Goal: Task Accomplishment & Management: Manage account settings

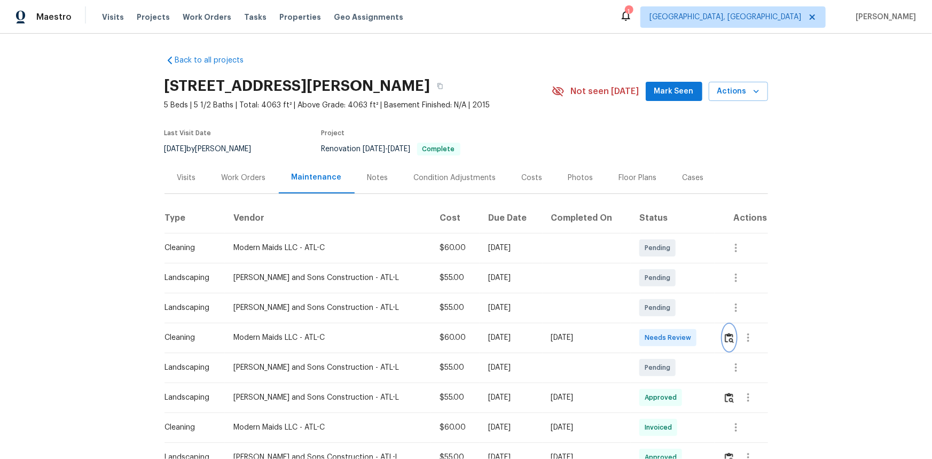
click at [663, 307] on img "button" at bounding box center [729, 338] width 9 height 10
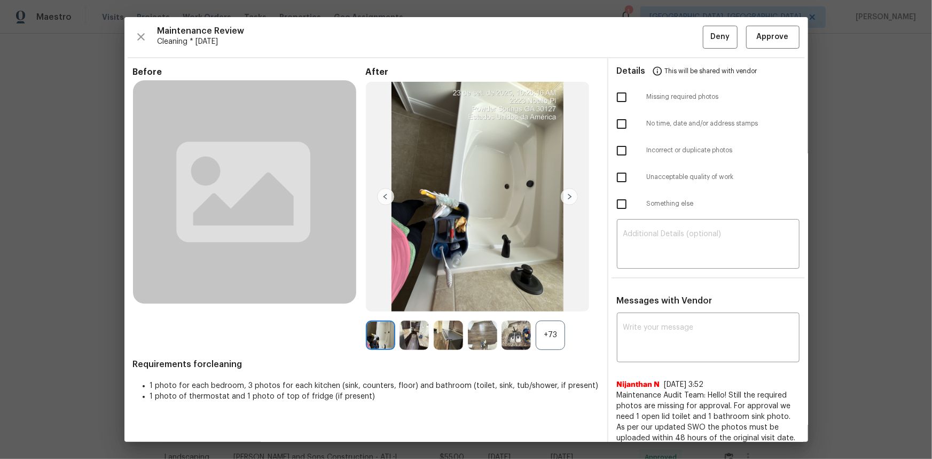
click at [546, 307] on div "+73" at bounding box center [550, 335] width 29 height 29
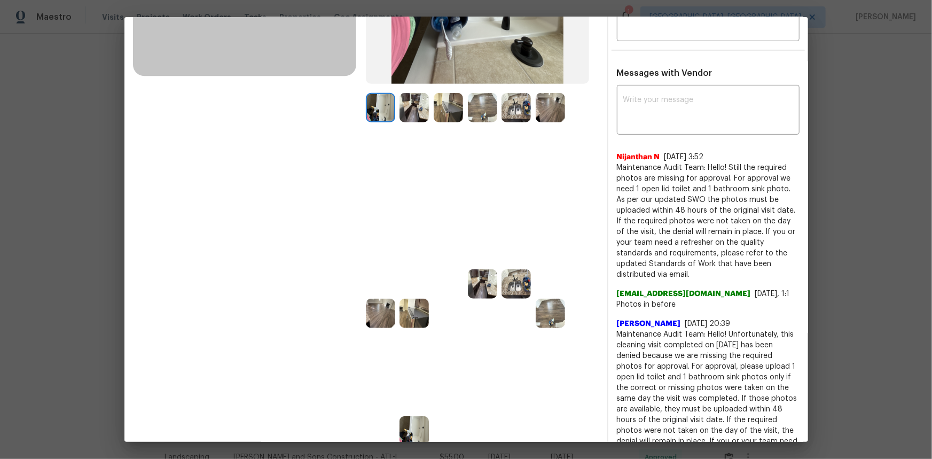
scroll to position [145, 0]
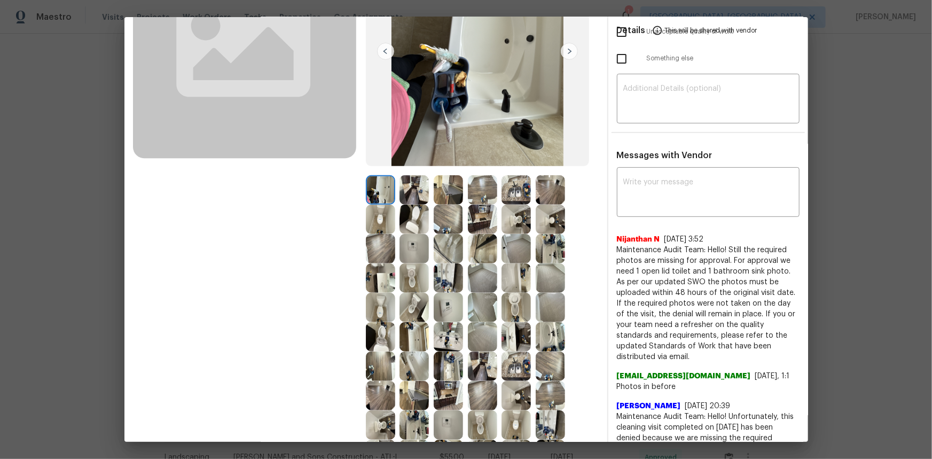
click at [410, 250] on img at bounding box center [414, 248] width 29 height 29
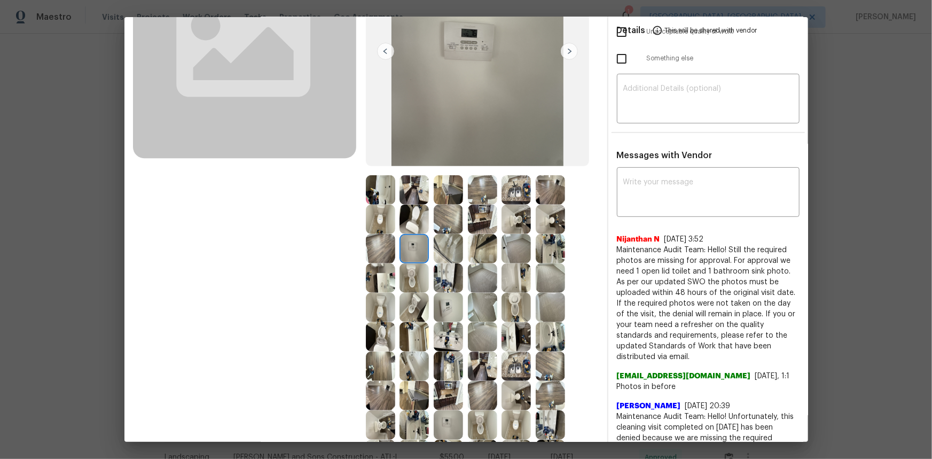
click at [410, 250] on img at bounding box center [414, 248] width 29 height 29
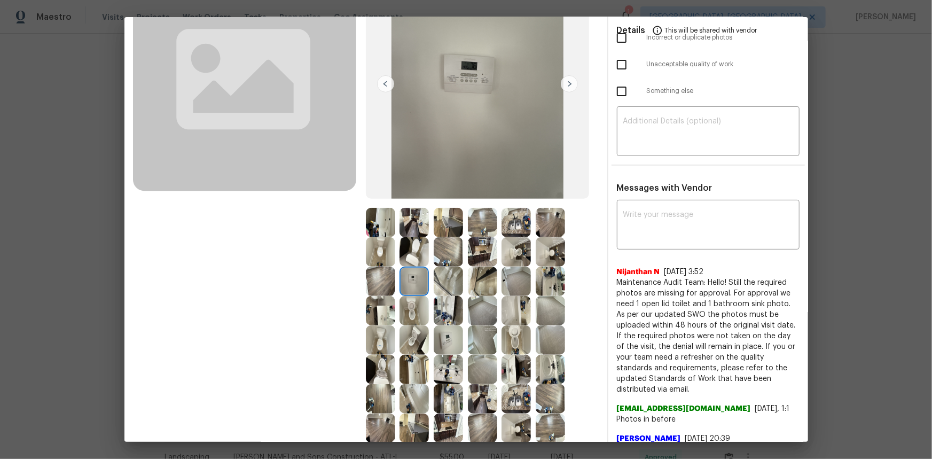
scroll to position [97, 0]
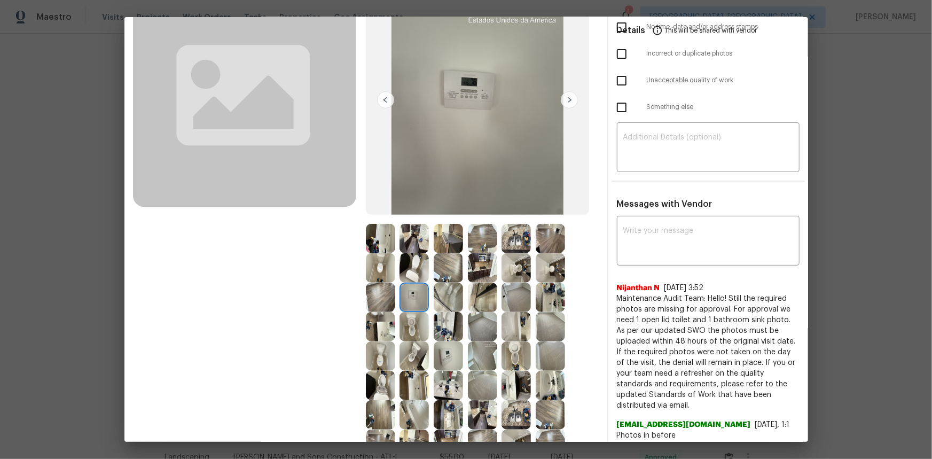
click at [411, 289] on img at bounding box center [414, 297] width 29 height 29
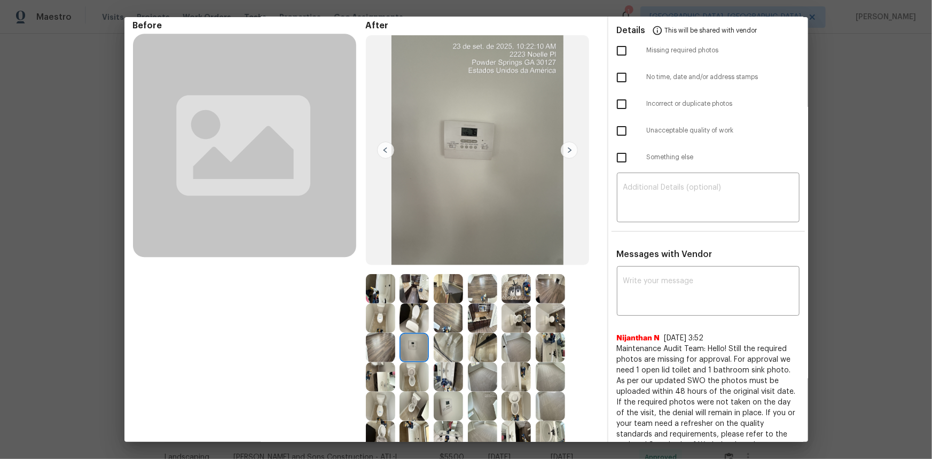
scroll to position [0, 0]
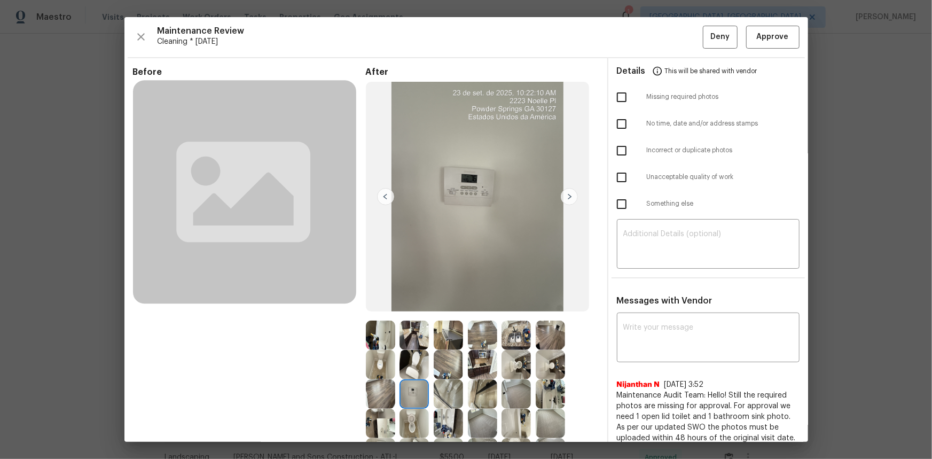
click at [403, 307] on img at bounding box center [414, 393] width 29 height 29
click at [402, 307] on img at bounding box center [414, 393] width 29 height 29
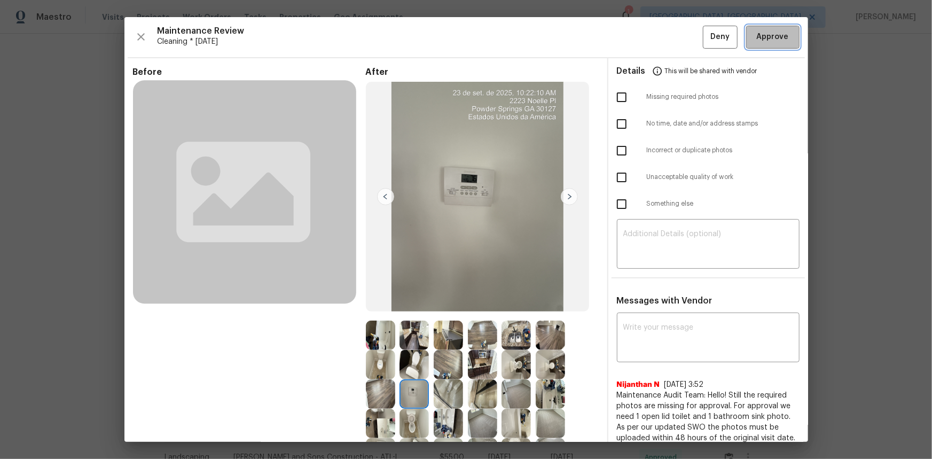
click at [663, 38] on span "Approve" at bounding box center [773, 36] width 32 height 13
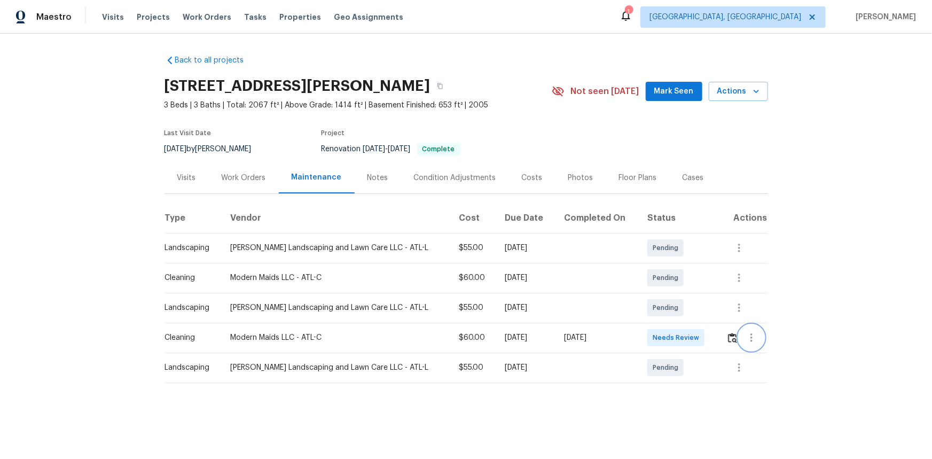
click at [663, 307] on button "button" at bounding box center [752, 338] width 26 height 26
click at [663, 307] on div at bounding box center [466, 229] width 932 height 459
click at [663, 307] on img "button" at bounding box center [732, 338] width 9 height 10
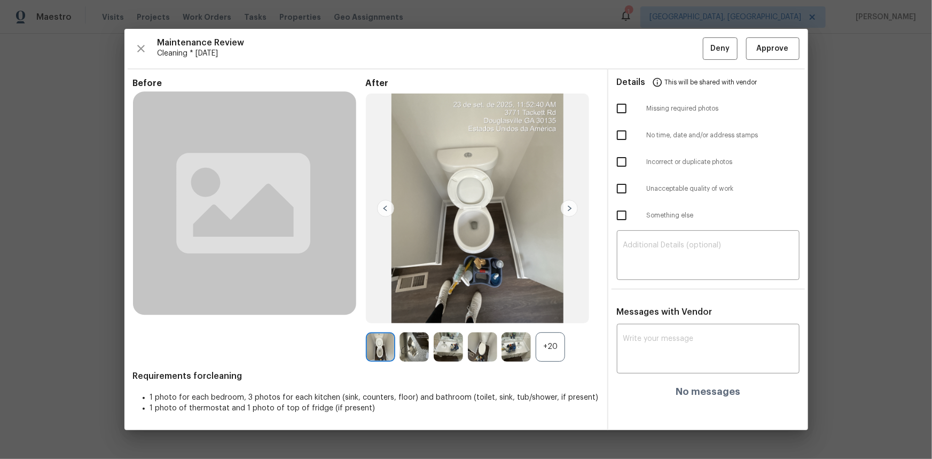
click at [548, 307] on div "+20" at bounding box center [550, 346] width 29 height 29
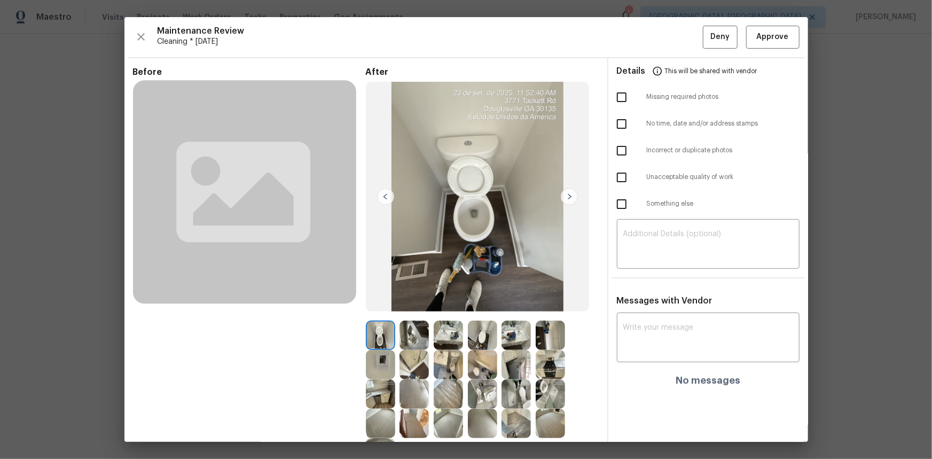
click at [381, 307] on img at bounding box center [380, 364] width 29 height 29
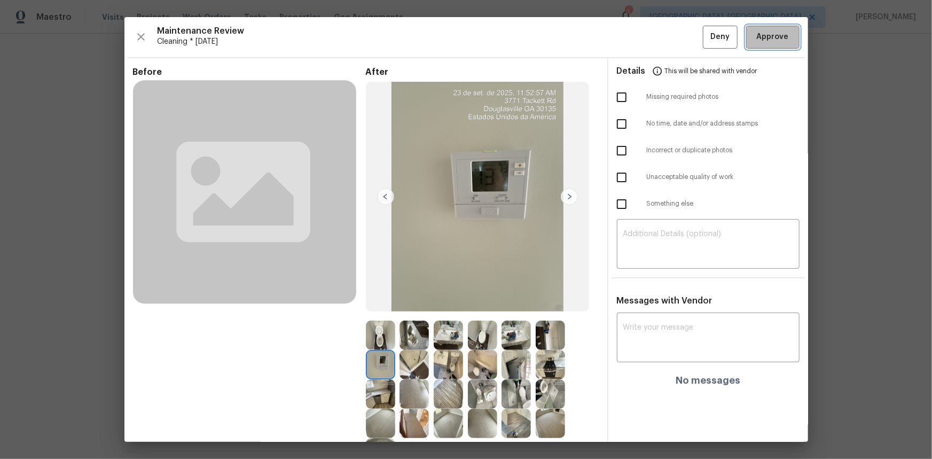
click at [663, 36] on span "Approve" at bounding box center [773, 36] width 32 height 13
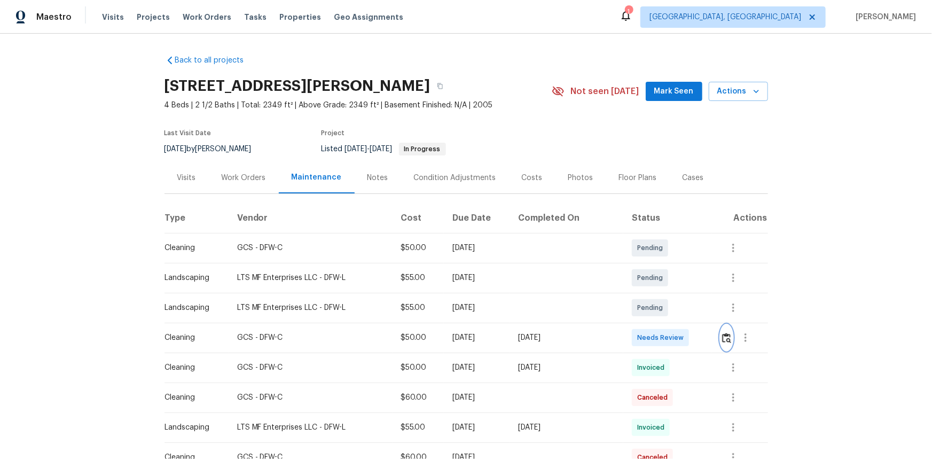
click at [663, 307] on img "button" at bounding box center [726, 338] width 9 height 10
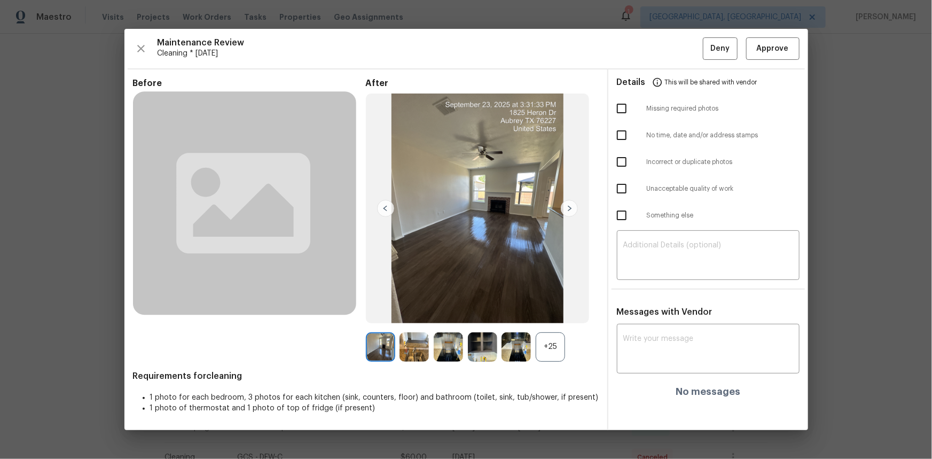
click at [550, 307] on div "+25" at bounding box center [550, 346] width 29 height 29
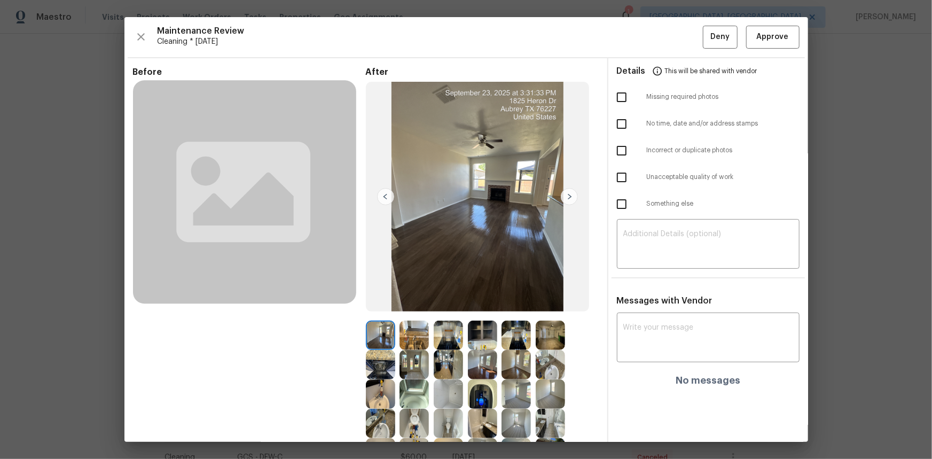
click at [478, 307] on img at bounding box center [482, 393] width 29 height 29
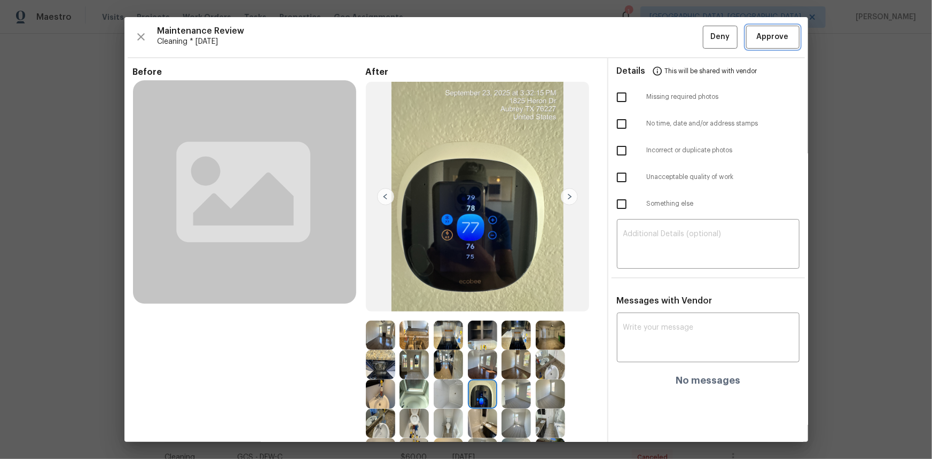
click at [663, 40] on span "Approve" at bounding box center [773, 36] width 36 height 13
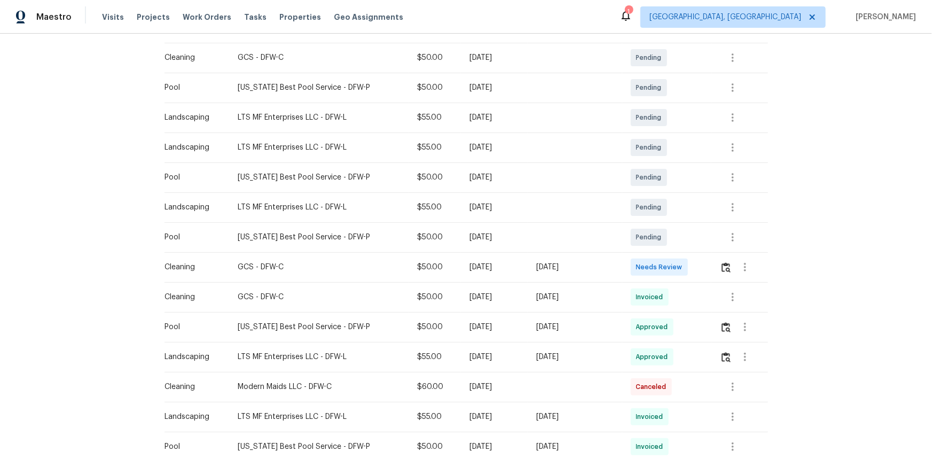
scroll to position [194, 0]
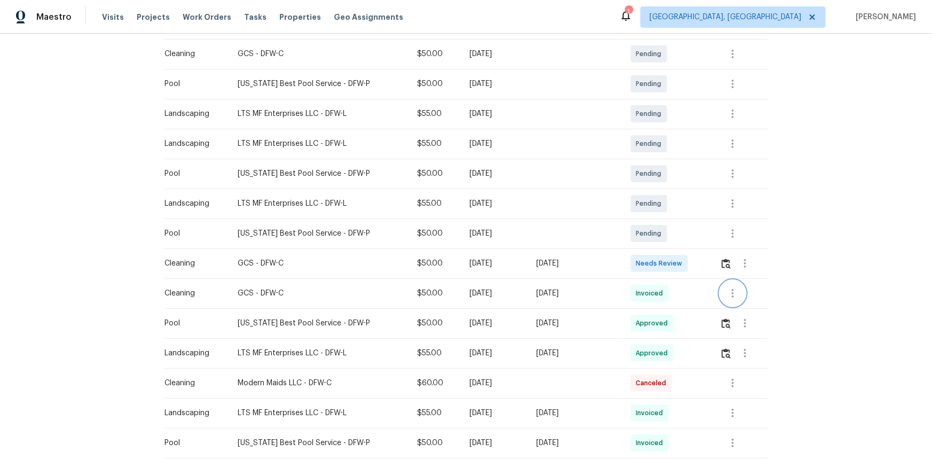
click at [663, 299] on button "button" at bounding box center [733, 294] width 26 height 26
click at [663, 307] on li "View details" at bounding box center [754, 311] width 75 height 18
click at [663, 258] on div at bounding box center [466, 229] width 932 height 459
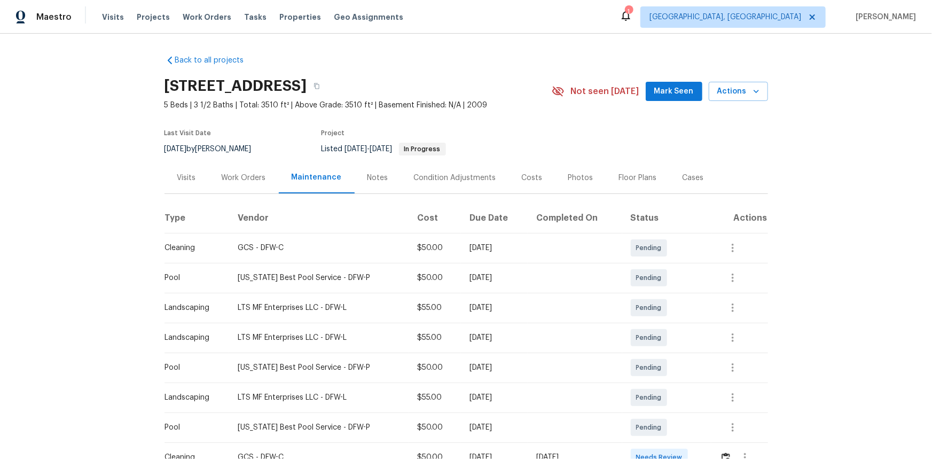
scroll to position [145, 0]
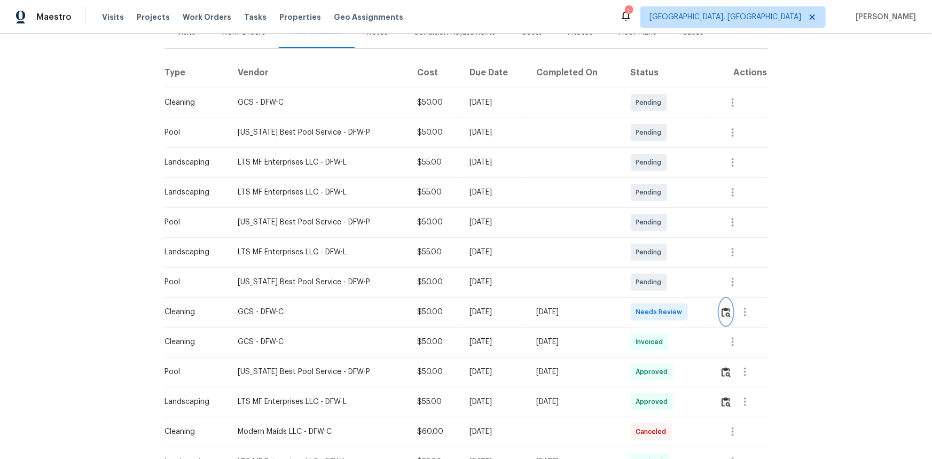
click at [663, 307] on img "button" at bounding box center [726, 312] width 9 height 10
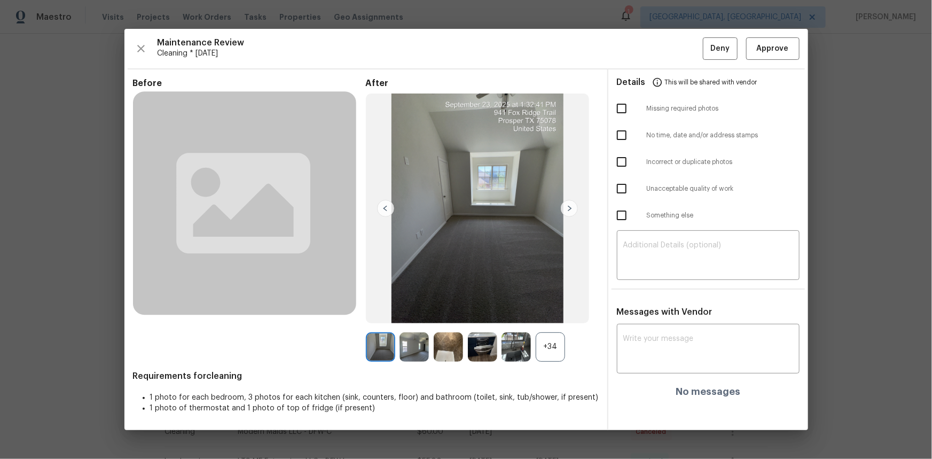
click at [548, 307] on div "+34" at bounding box center [550, 346] width 29 height 29
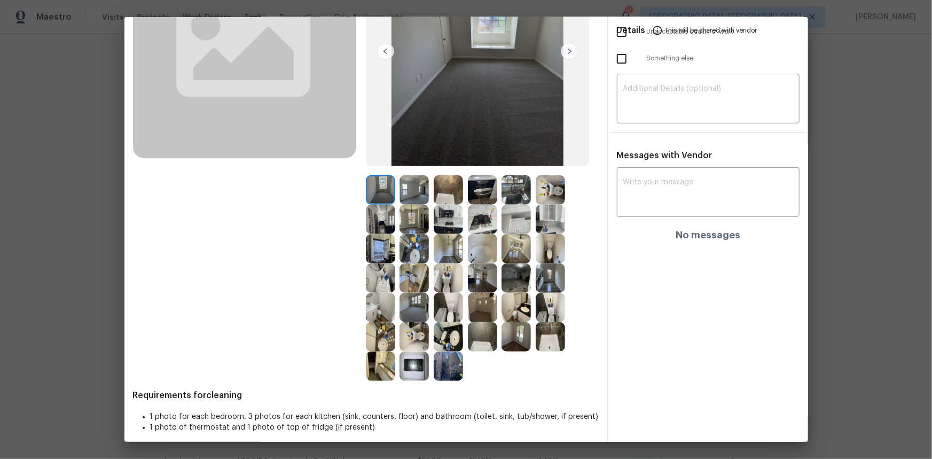
click at [406, 307] on img at bounding box center [414, 366] width 29 height 29
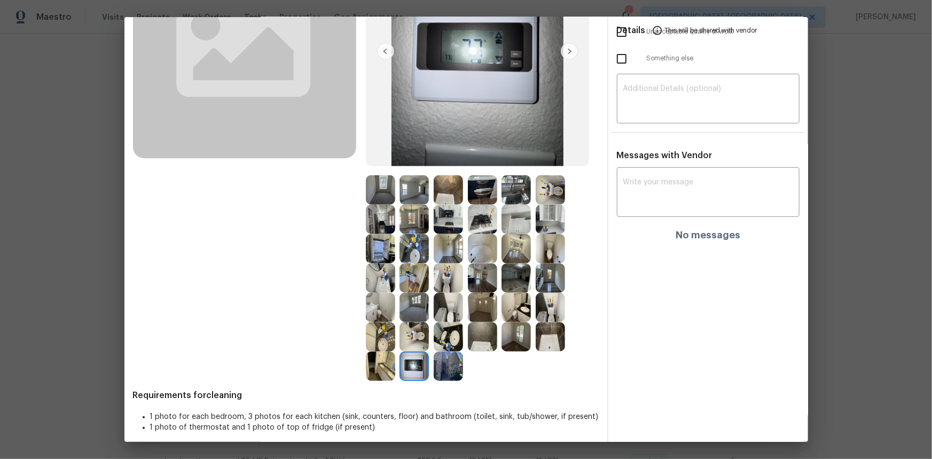
click at [406, 307] on img at bounding box center [414, 366] width 29 height 29
click at [410, 307] on img at bounding box center [414, 366] width 29 height 29
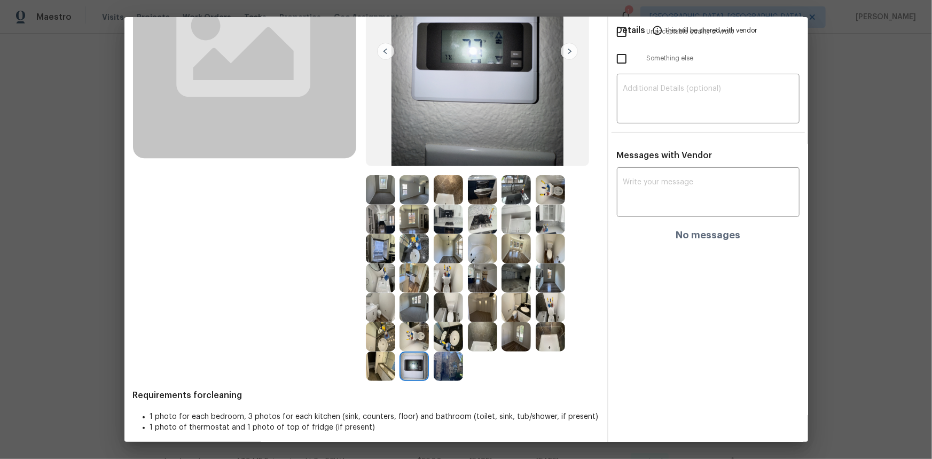
click at [410, 307] on img at bounding box center [414, 366] width 29 height 29
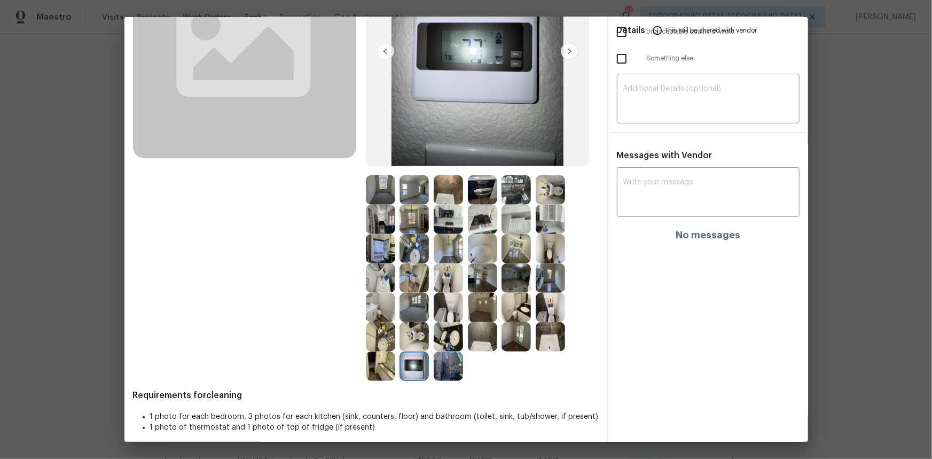
click at [410, 307] on img at bounding box center [414, 366] width 29 height 29
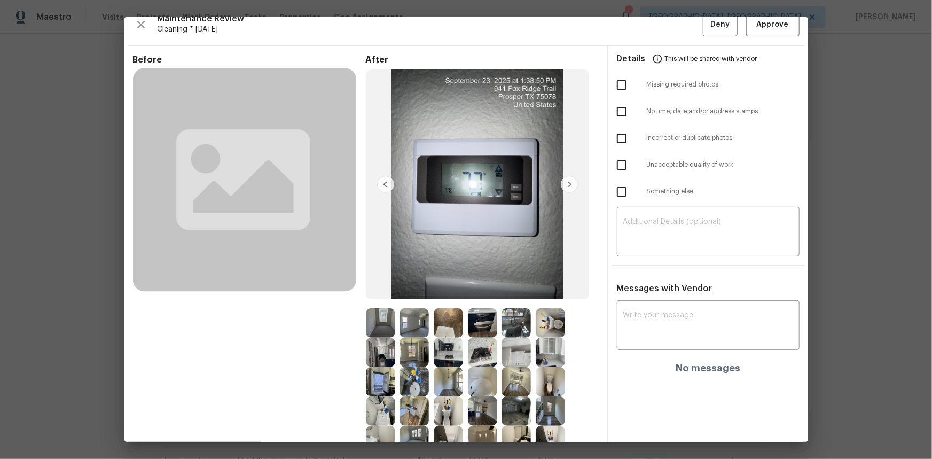
scroll to position [0, 0]
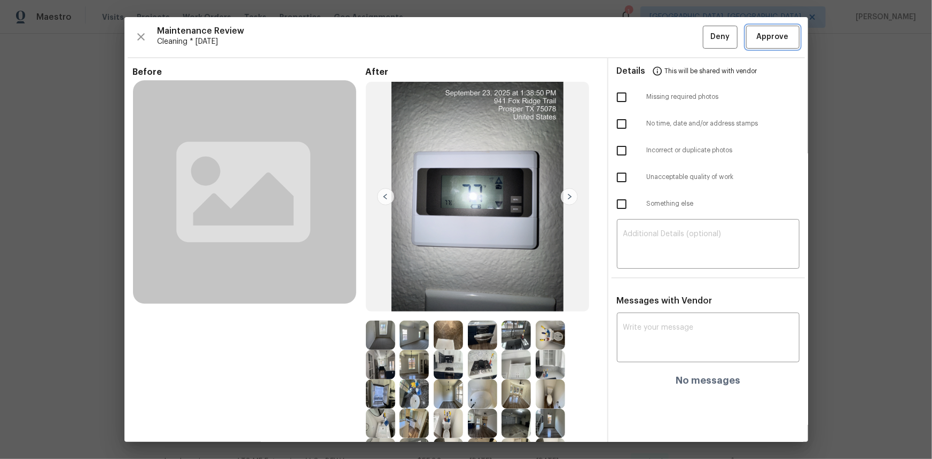
click at [663, 42] on span "Approve" at bounding box center [773, 36] width 32 height 13
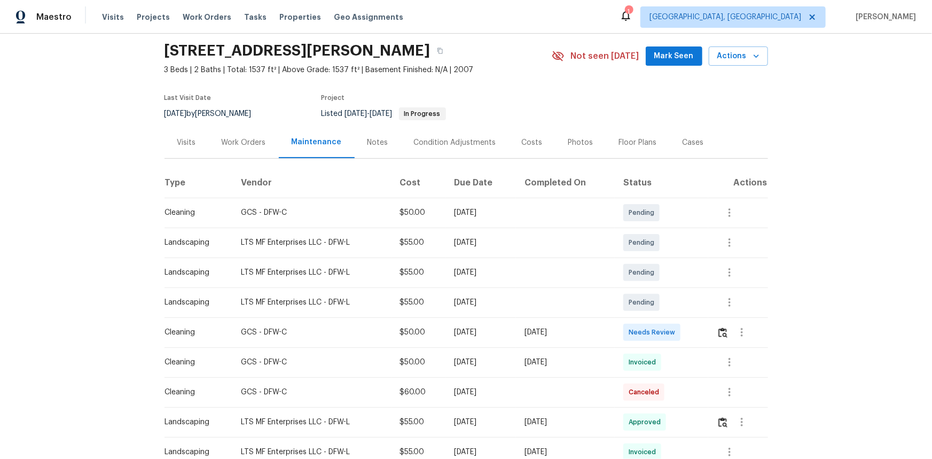
scroll to position [30, 0]
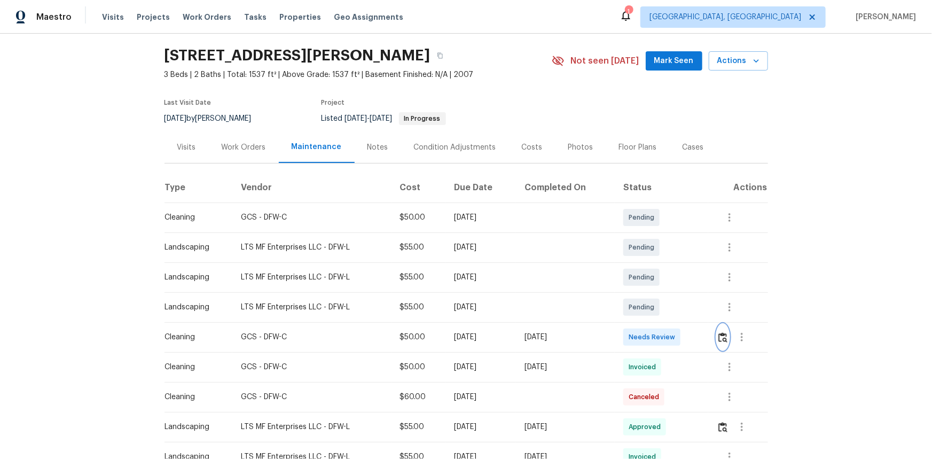
click at [663, 307] on img "button" at bounding box center [723, 337] width 9 height 10
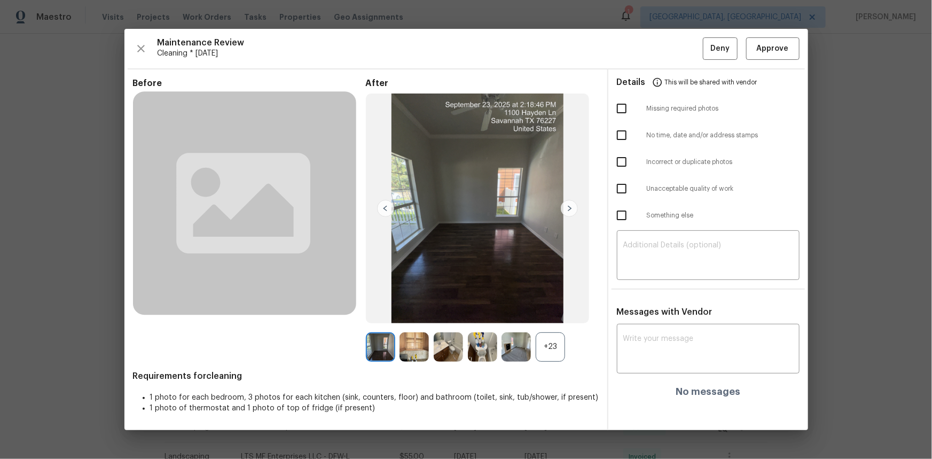
click at [557, 307] on div "+23" at bounding box center [550, 346] width 29 height 29
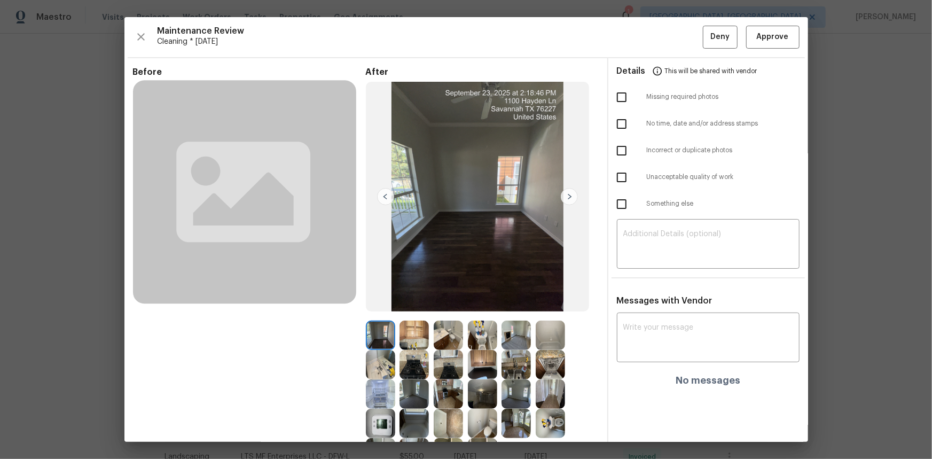
click at [372, 307] on img at bounding box center [380, 423] width 29 height 29
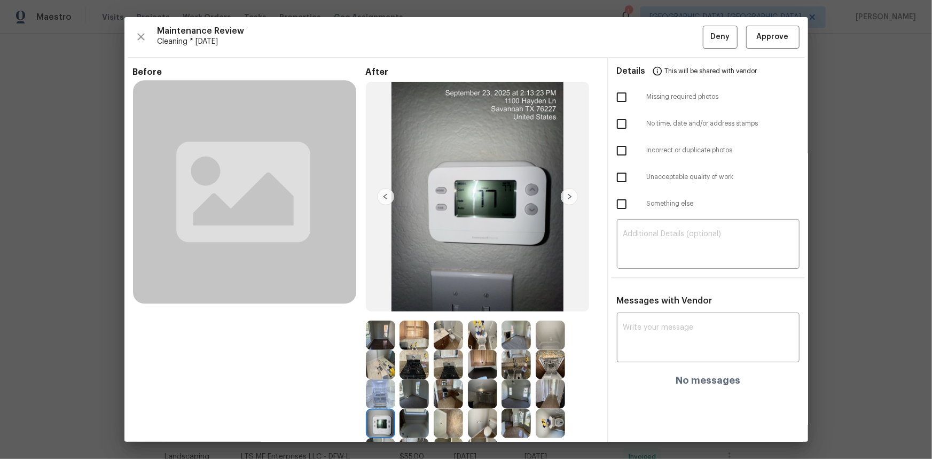
click at [372, 307] on img at bounding box center [380, 423] width 29 height 29
click at [663, 43] on button "Approve" at bounding box center [773, 37] width 53 height 23
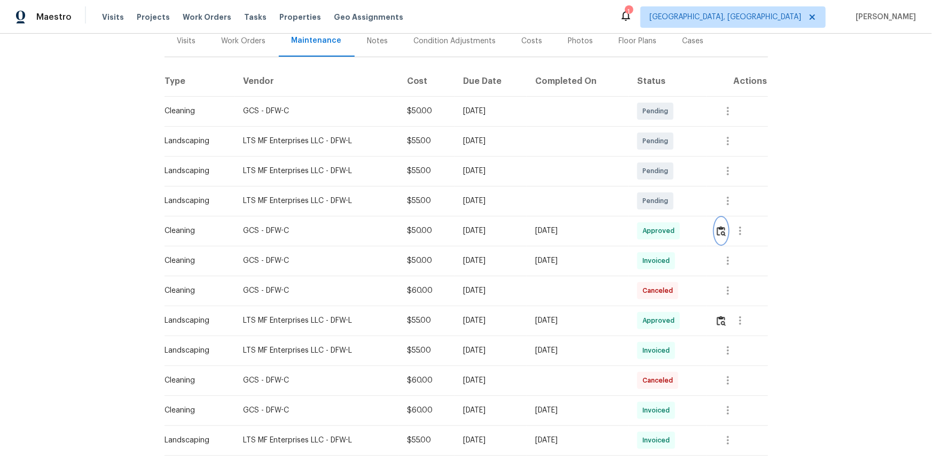
scroll to position [0, 0]
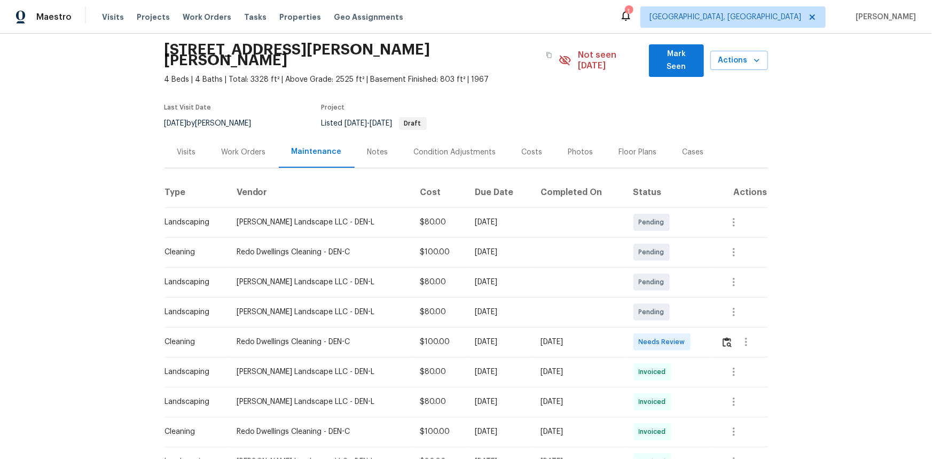
scroll to position [30, 0]
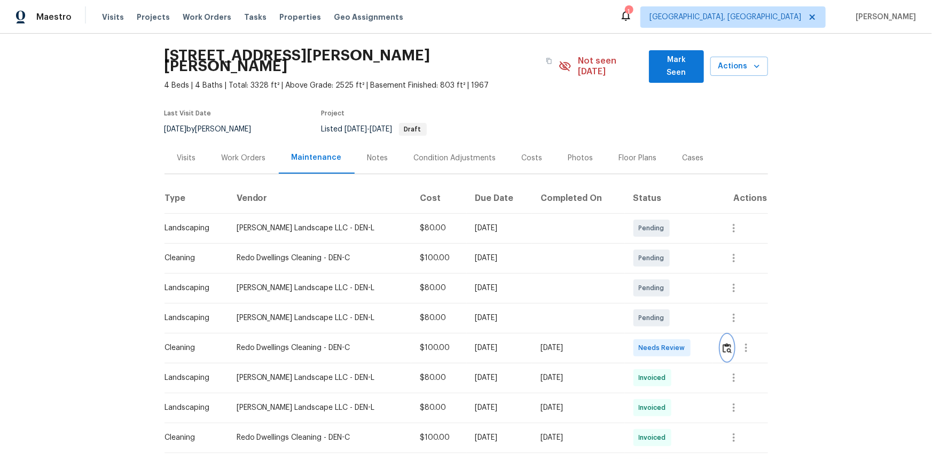
click at [727, 343] on img "button" at bounding box center [727, 348] width 9 height 10
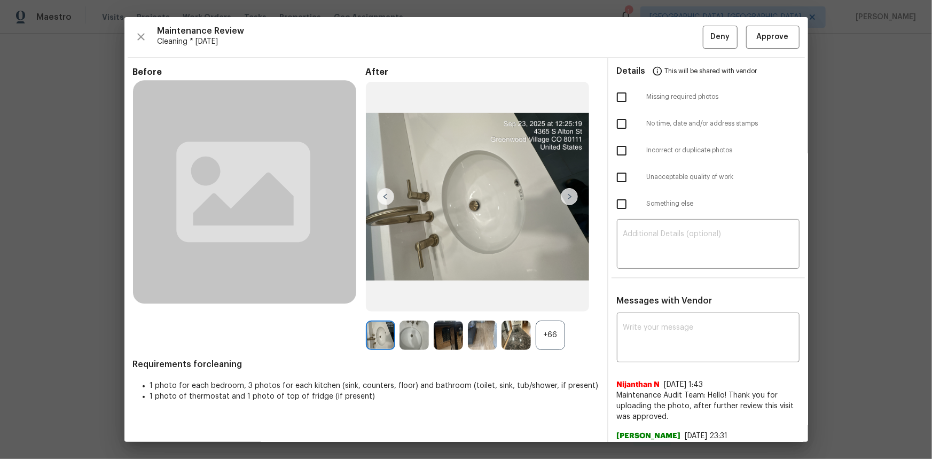
click at [550, 328] on div "+66" at bounding box center [550, 335] width 29 height 29
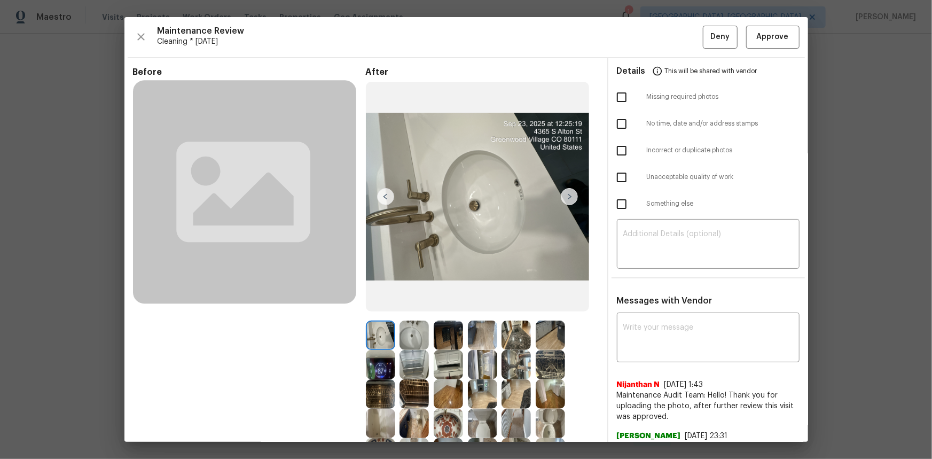
click at [375, 370] on img at bounding box center [380, 364] width 29 height 29
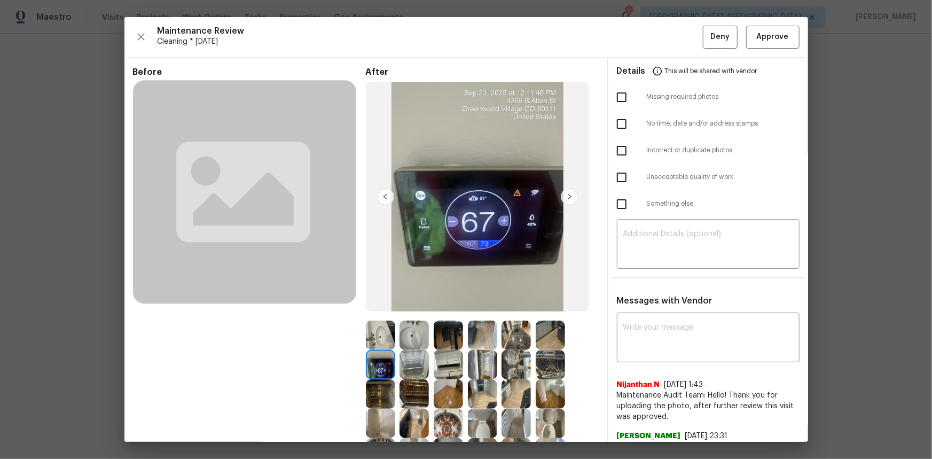
click at [375, 370] on img at bounding box center [380, 364] width 29 height 29
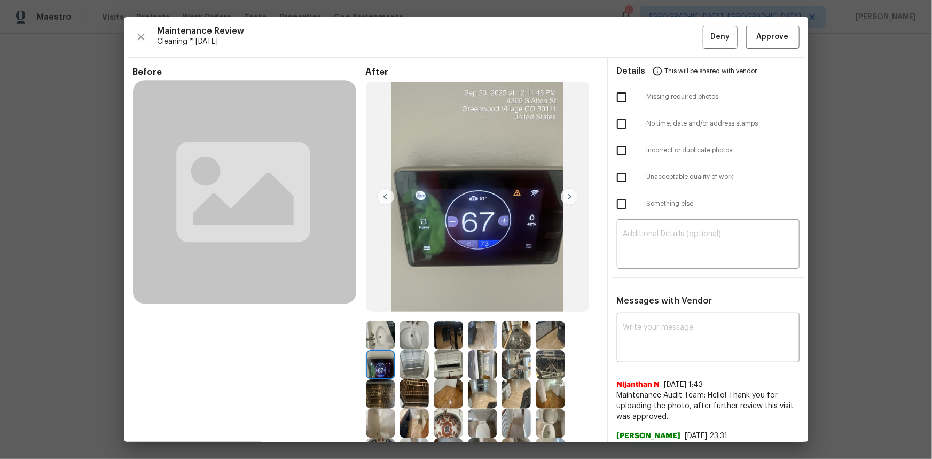
click at [378, 362] on img at bounding box center [380, 364] width 29 height 29
click at [367, 363] on img at bounding box center [380, 364] width 29 height 29
click at [370, 363] on img at bounding box center [380, 364] width 29 height 29
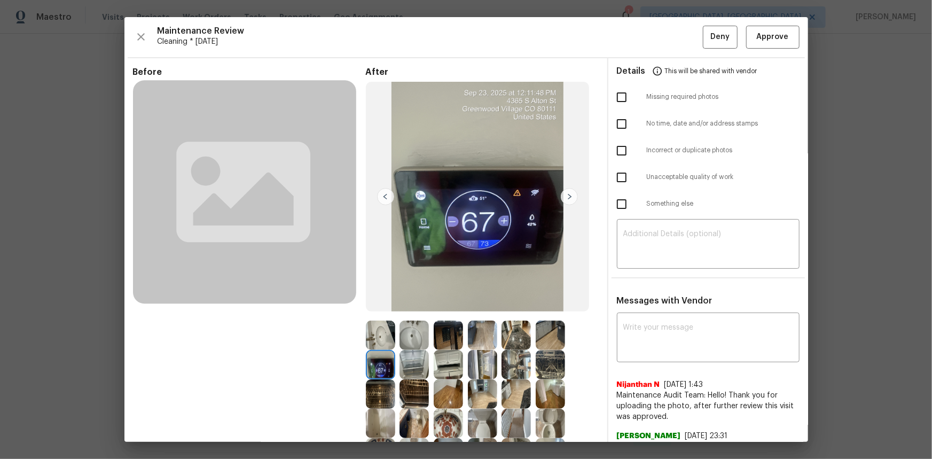
click at [370, 363] on img at bounding box center [380, 364] width 29 height 29
click at [764, 45] on button "Approve" at bounding box center [773, 37] width 53 height 23
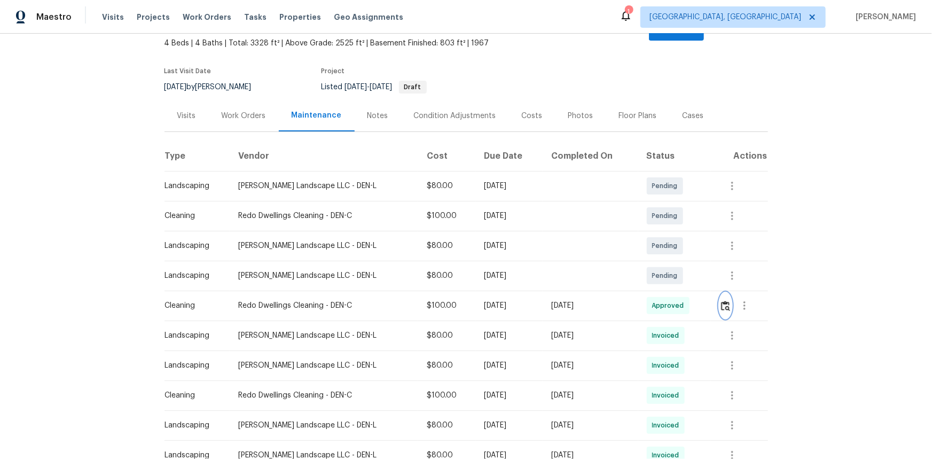
scroll to position [145, 0]
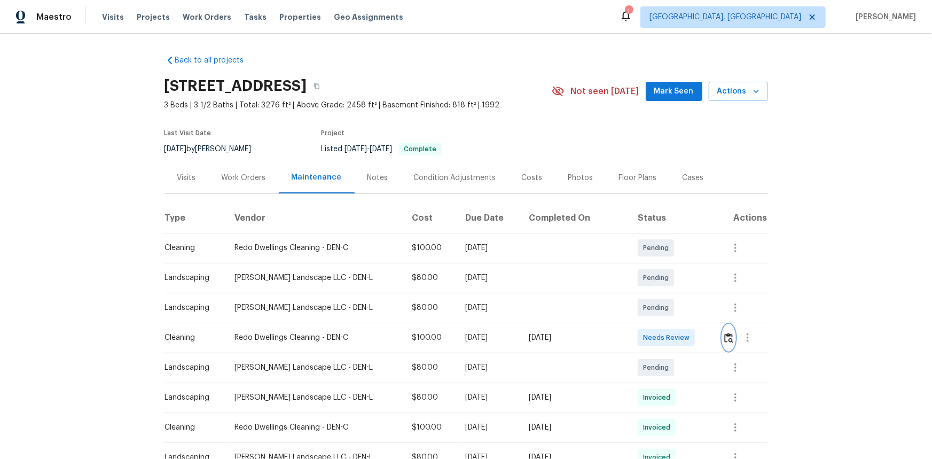
click at [663, 307] on button "button" at bounding box center [729, 338] width 12 height 26
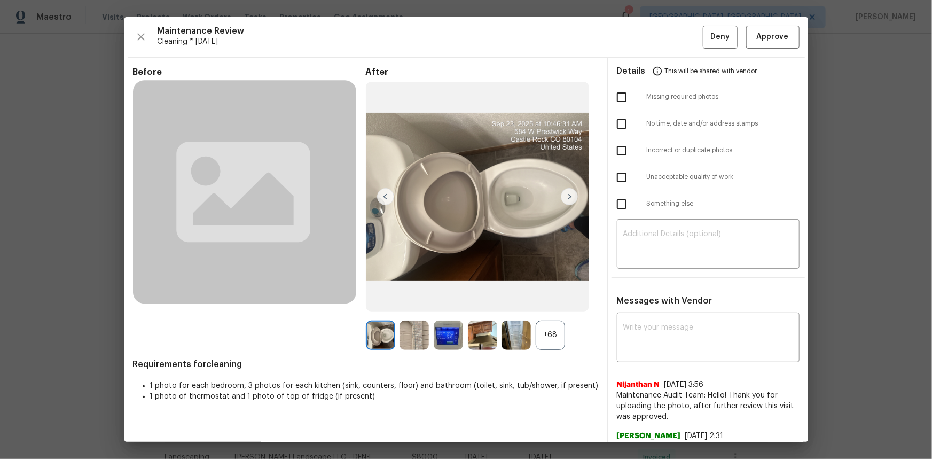
click at [454, 307] on img at bounding box center [448, 335] width 29 height 29
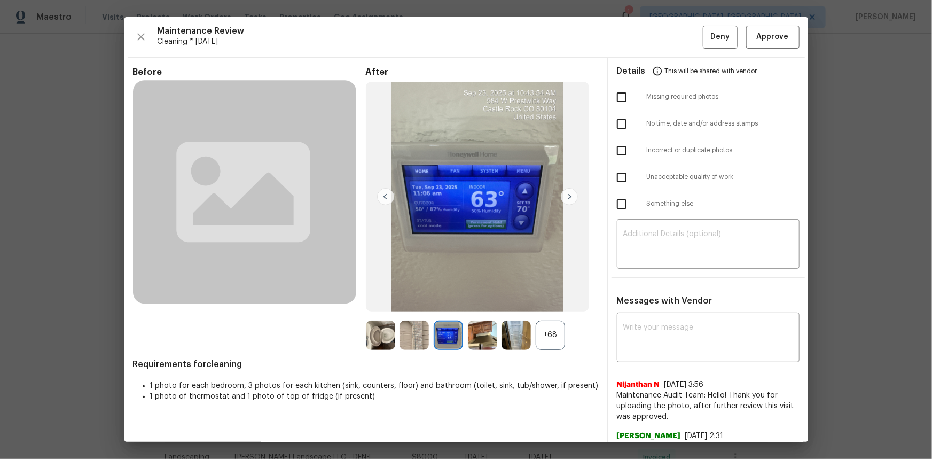
click at [454, 307] on img at bounding box center [448, 335] width 29 height 29
click at [663, 37] on span "Approve" at bounding box center [773, 36] width 32 height 13
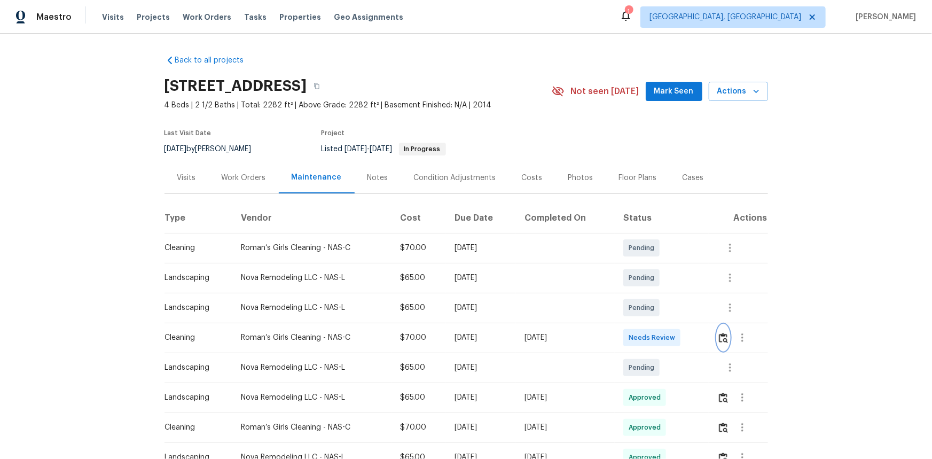
click at [663, 307] on img "button" at bounding box center [723, 338] width 9 height 10
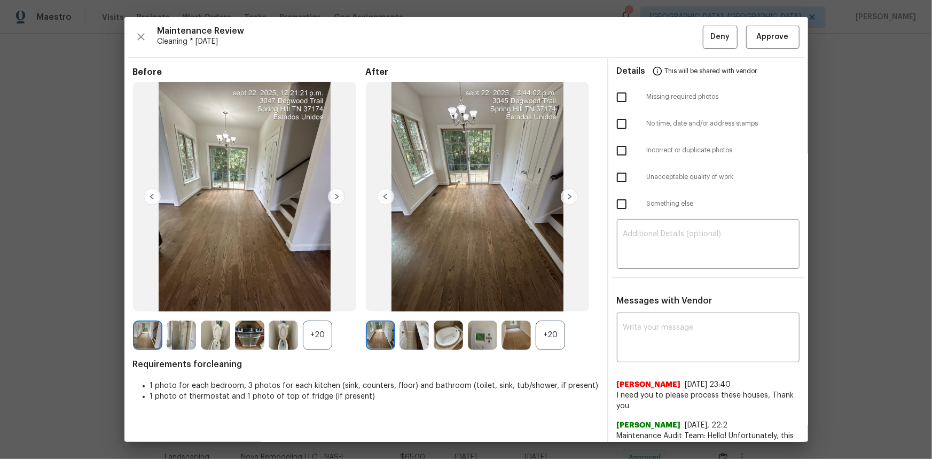
click at [555, 307] on div "+20" at bounding box center [550, 335] width 29 height 29
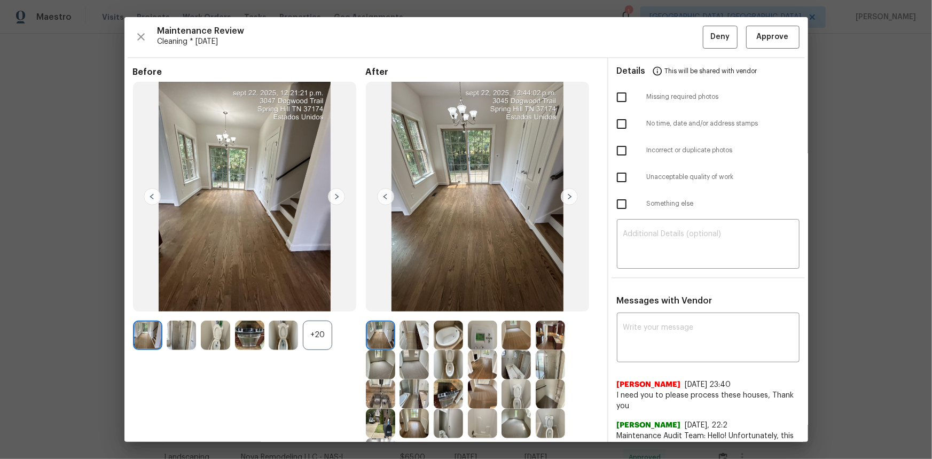
click at [481, 307] on img at bounding box center [482, 335] width 29 height 29
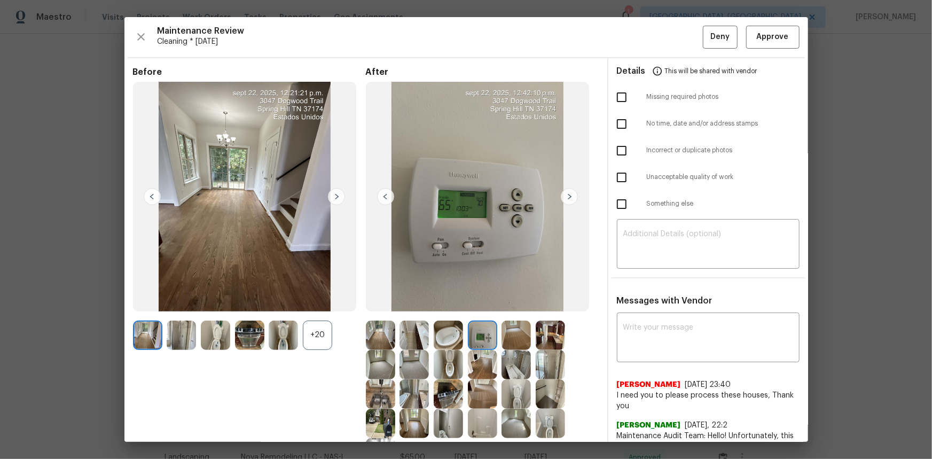
click at [481, 307] on img at bounding box center [482, 335] width 29 height 29
click at [663, 38] on span "Approve" at bounding box center [773, 36] width 32 height 13
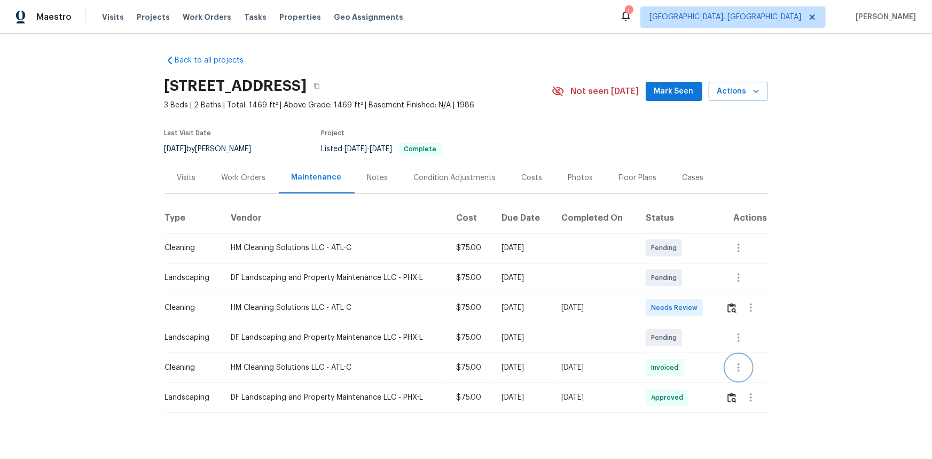
click at [663, 307] on icon "button" at bounding box center [739, 367] width 13 height 13
click at [663, 307] on li "View details" at bounding box center [762, 385] width 75 height 18
click at [663, 307] on div at bounding box center [466, 229] width 932 height 459
click at [663, 307] on div "Back to all projects 6547 N 73rd Dr, Glendale, AZ 85303 3 Beds | 2 Baths | Tota…" at bounding box center [466, 246] width 932 height 425
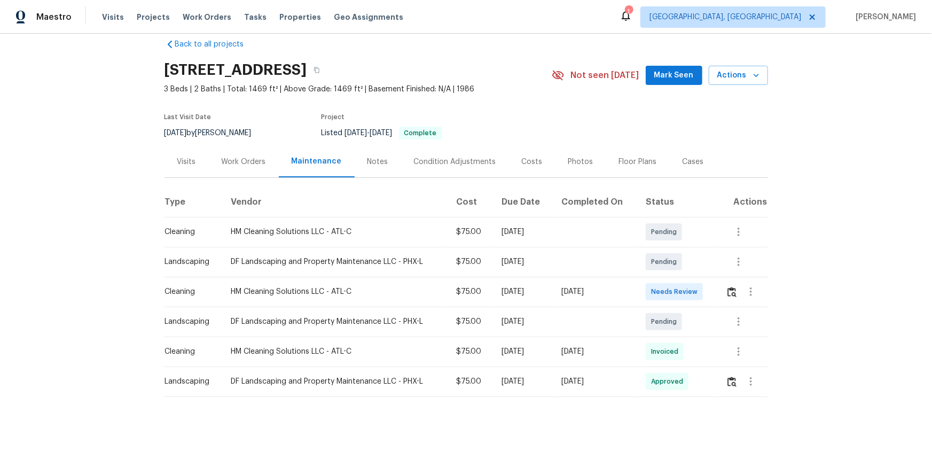
scroll to position [25, 0]
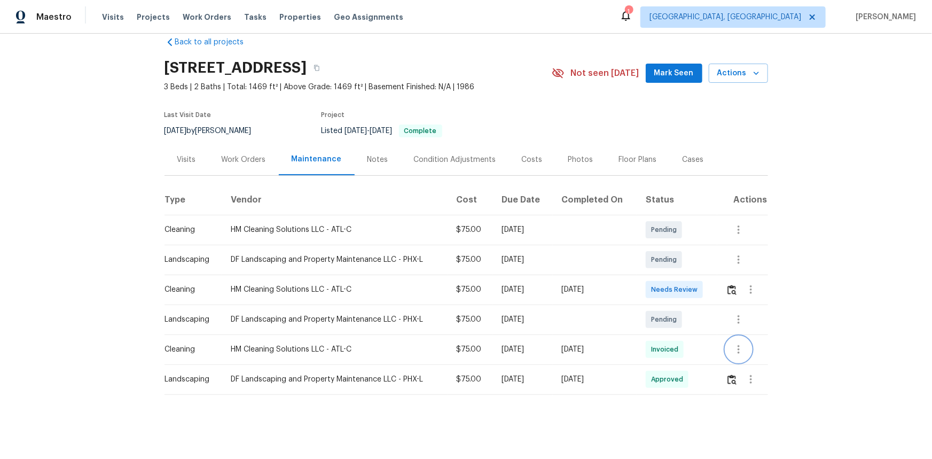
click at [663, 307] on icon "button" at bounding box center [739, 349] width 2 height 9
click at [663, 307] on li "View details" at bounding box center [762, 361] width 75 height 18
click at [663, 262] on div at bounding box center [466, 229] width 932 height 459
click at [663, 285] on img "button" at bounding box center [732, 290] width 9 height 10
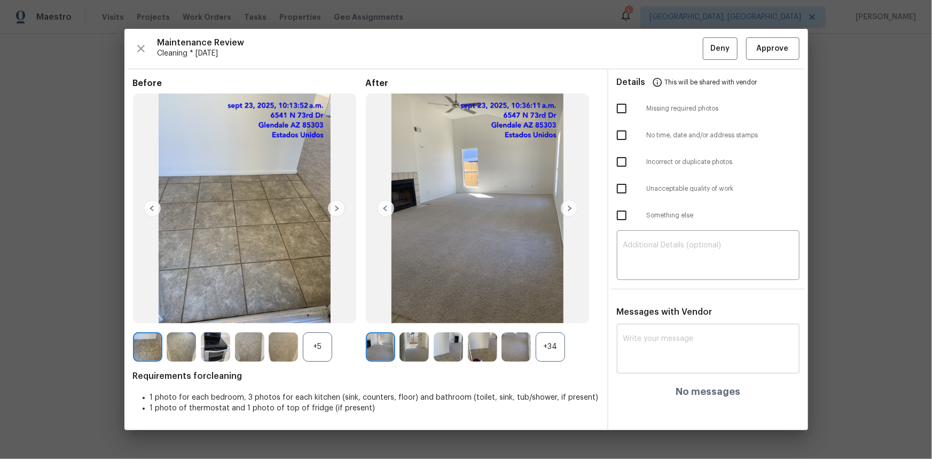
click at [663, 307] on textarea at bounding box center [709, 350] width 170 height 30
paste textarea "Maintenance Audit Team: Hello! After further review, the visit(09/23/2025) has …"
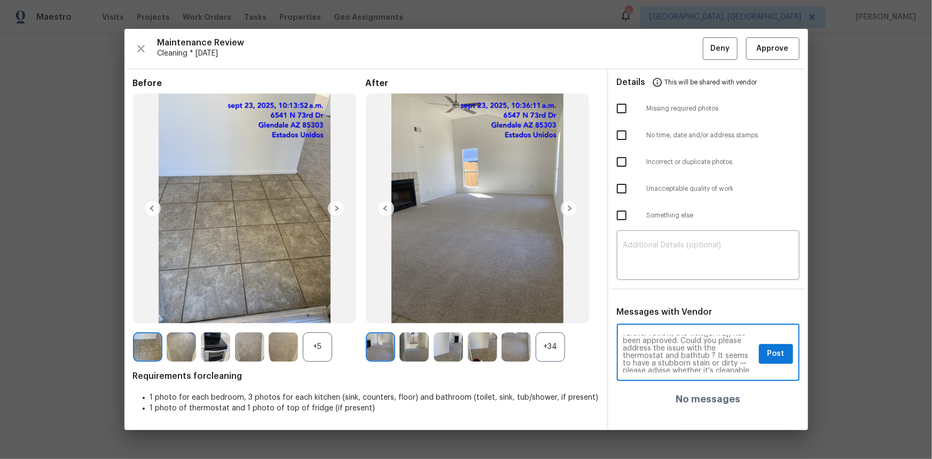
scroll to position [0, 0]
type textarea "Maintenance Audit Team: Hello! After further review, the visit(09/23/2025) has …"
click at [312, 307] on div "+5" at bounding box center [317, 346] width 29 height 29
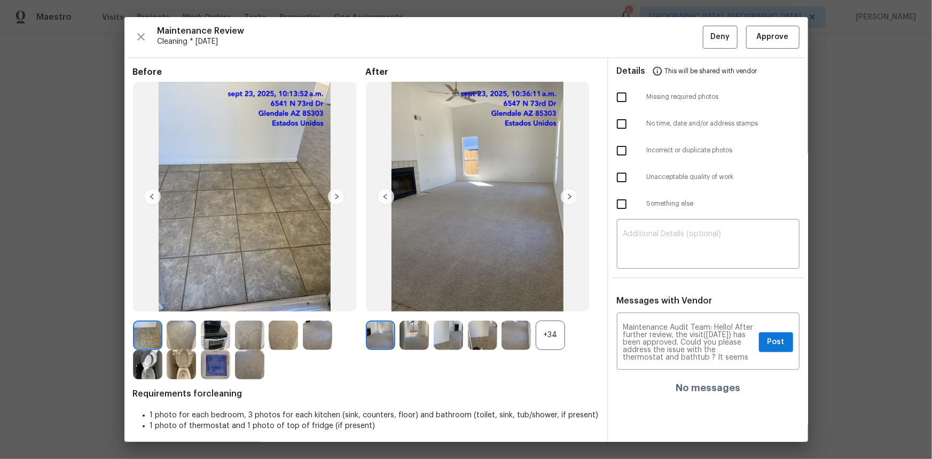
click at [209, 307] on img at bounding box center [215, 364] width 29 height 29
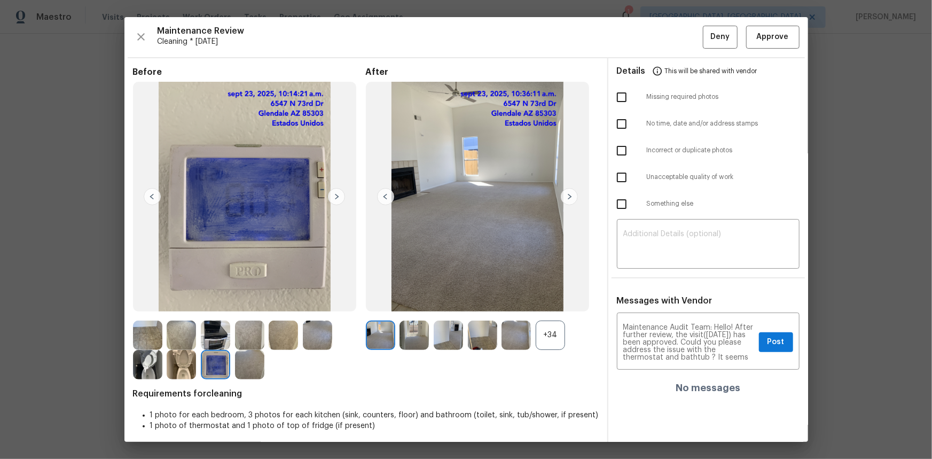
click at [209, 307] on img at bounding box center [215, 364] width 29 height 29
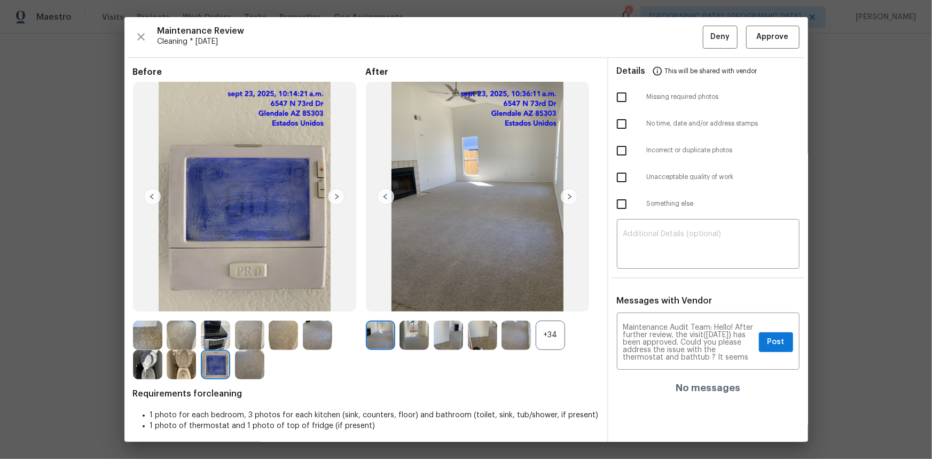
click at [209, 307] on img at bounding box center [215, 364] width 29 height 29
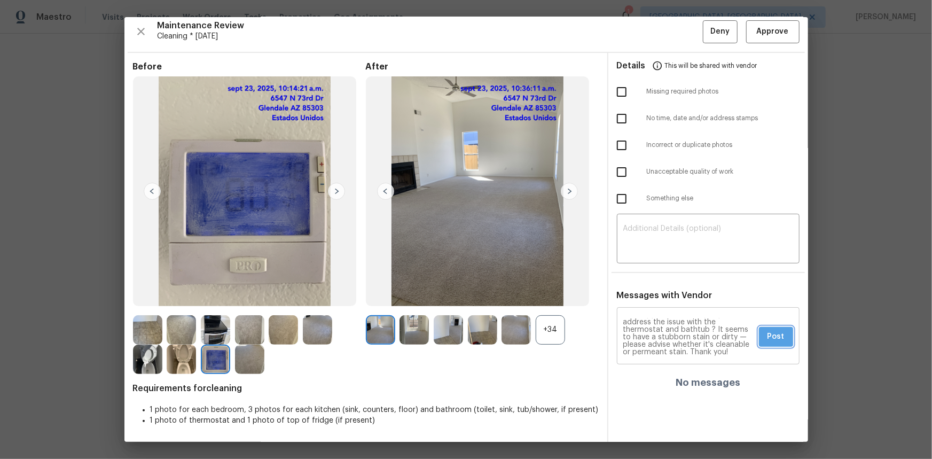
click at [663, 307] on span "Post" at bounding box center [776, 336] width 17 height 13
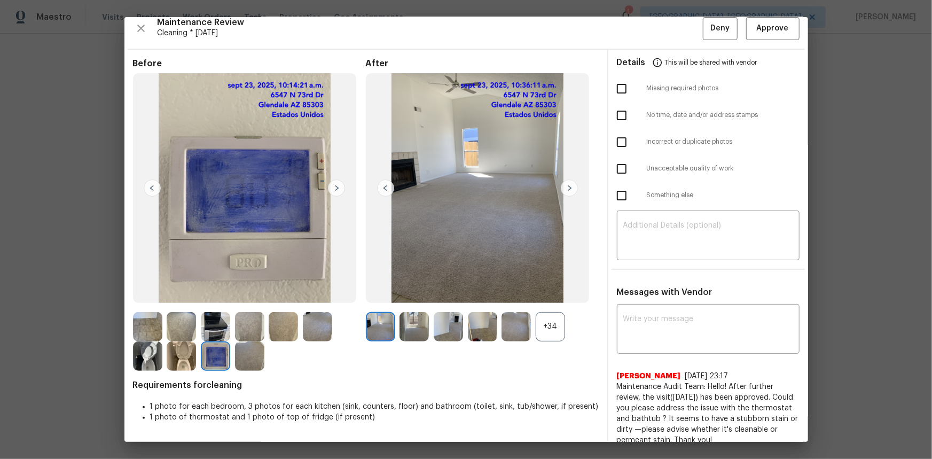
scroll to position [0, 0]
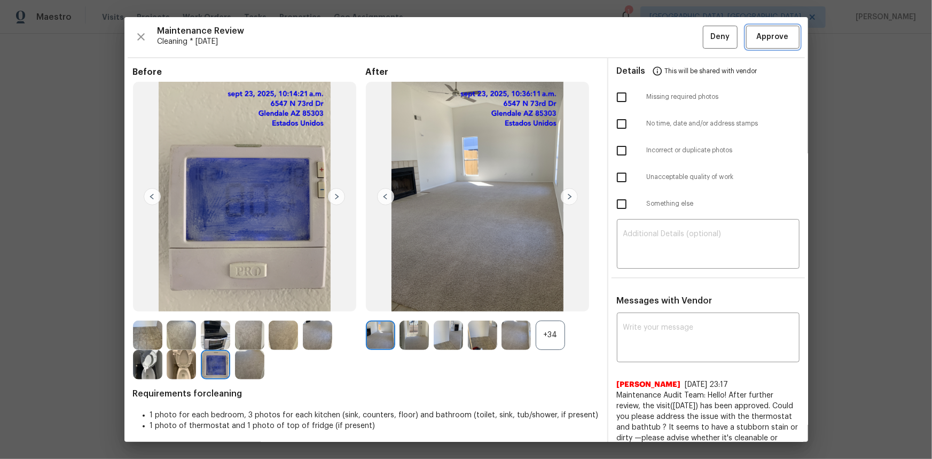
click at [663, 40] on span "Approve" at bounding box center [773, 36] width 32 height 13
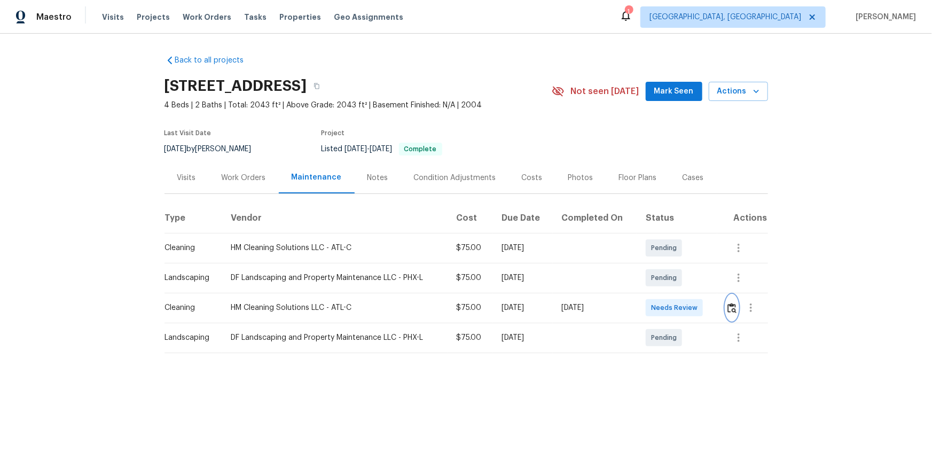
click at [663, 307] on img "button" at bounding box center [732, 308] width 9 height 10
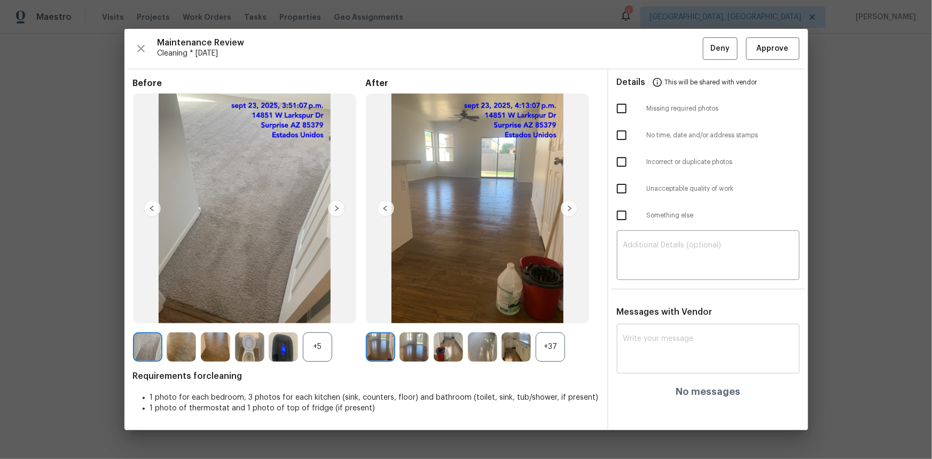
click at [634, 307] on textarea at bounding box center [709, 350] width 170 height 30
click at [293, 307] on img at bounding box center [283, 346] width 29 height 29
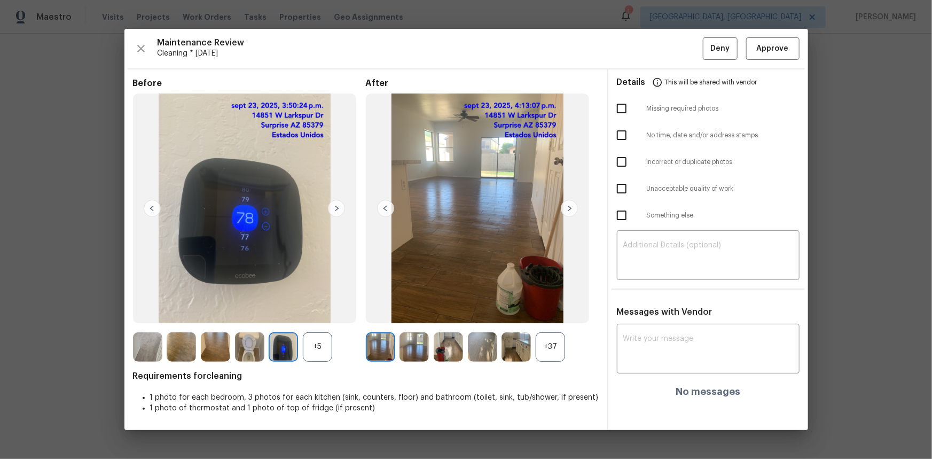
click at [292, 307] on img at bounding box center [283, 346] width 29 height 29
click at [629, 307] on textarea at bounding box center [709, 350] width 170 height 30
paste textarea "Maintenance Audit Team: Hello! Unfortunately, this cleaning visit completed on …"
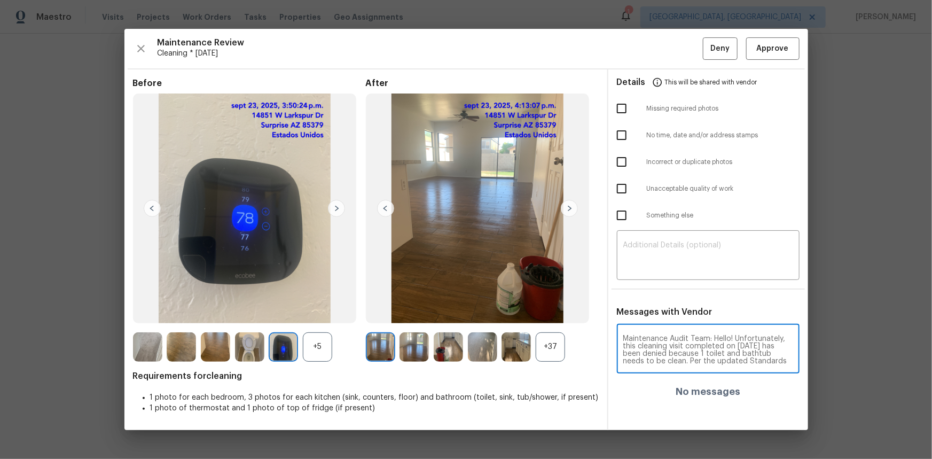
scroll to position [112, 0]
type textarea "Maintenance Audit Team: Hello! Unfortunately, this cleaning visit completed on …"
click at [663, 307] on span "Post" at bounding box center [776, 353] width 17 height 13
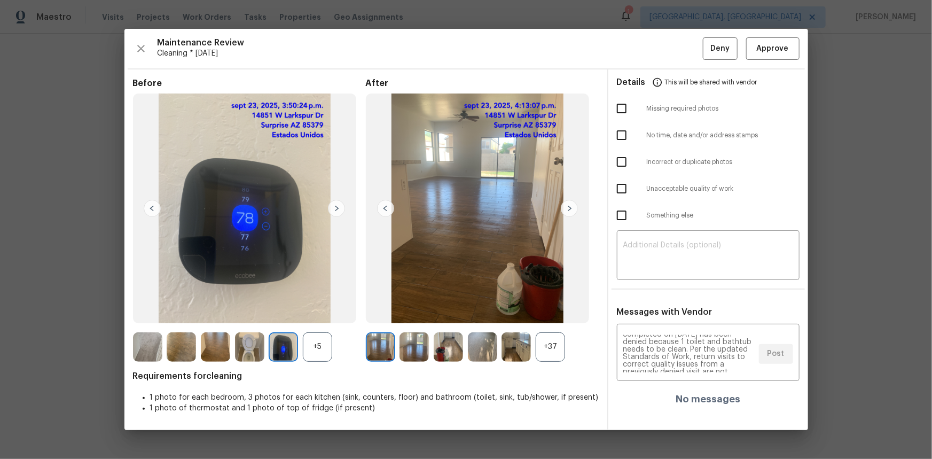
click at [656, 282] on div "Details This will be shared with vendor Missing required photos No time, date a…" at bounding box center [709, 249] width 200 height 361
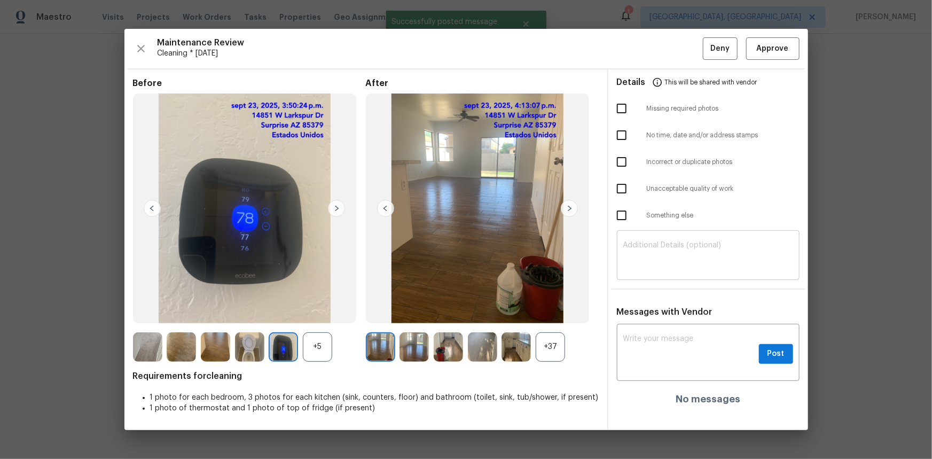
click at [658, 261] on div "​" at bounding box center [708, 256] width 183 height 47
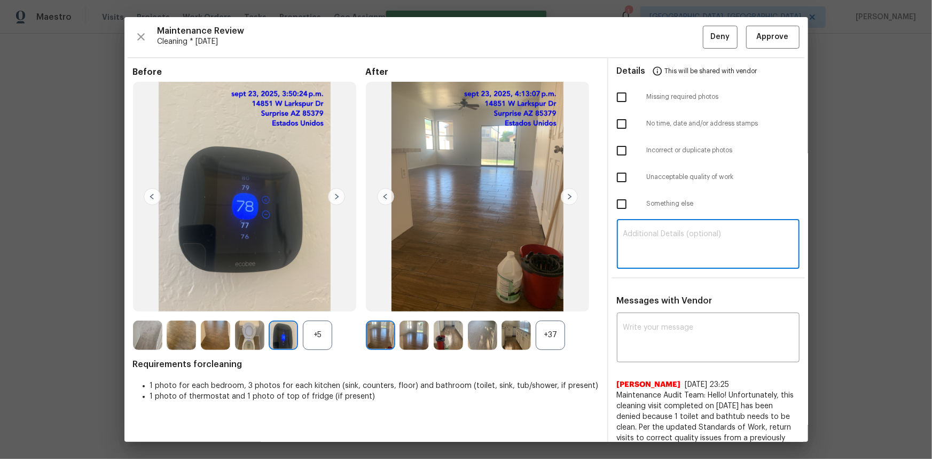
paste textarea "Maintenance Audit Team: Hello! Unfortunately, this cleaning visit completed on …"
type textarea "Maintenance Audit Team: Hello! Unfortunately, this cleaning visit completed on …"
click at [619, 176] on input "checkbox" at bounding box center [622, 177] width 22 height 22
checkbox input "true"
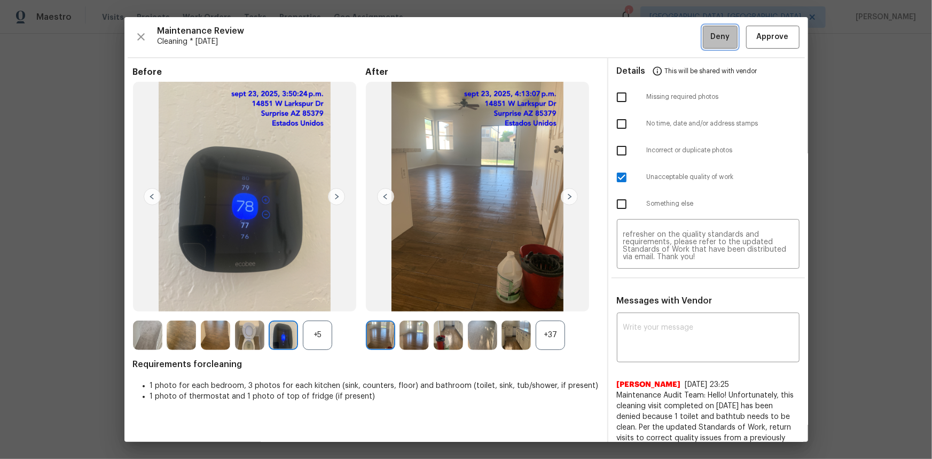
click at [663, 37] on button "Deny" at bounding box center [720, 37] width 35 height 23
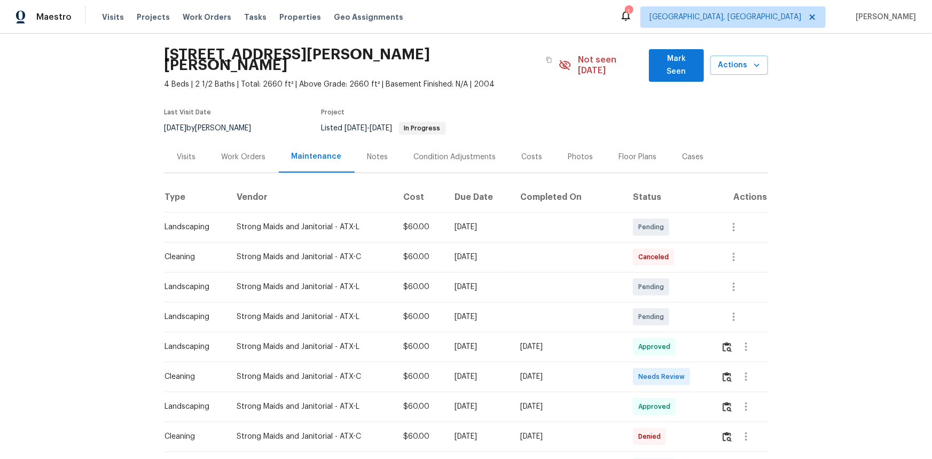
scroll to position [30, 0]
click at [663, 307] on img "button" at bounding box center [727, 378] width 9 height 10
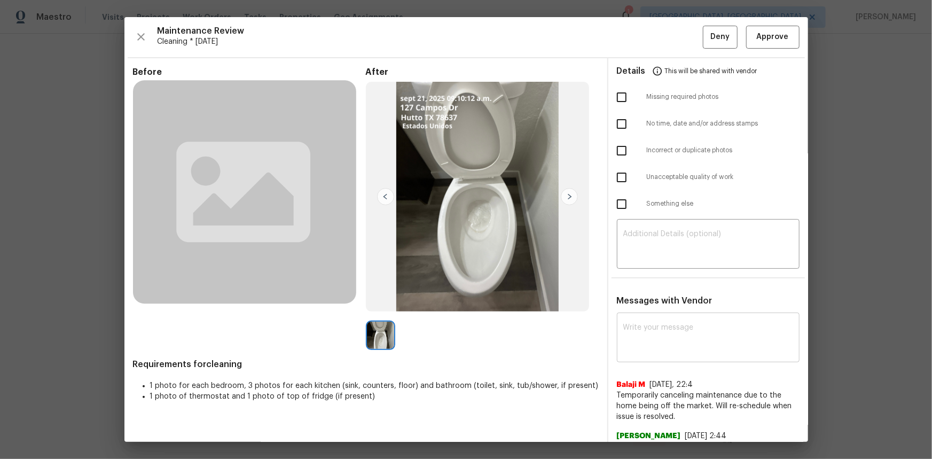
click at [638, 307] on textarea at bounding box center [709, 339] width 170 height 30
paste textarea "Maintenance Audit Team: Hello! Unfortunately, this cleaning visit completed on …"
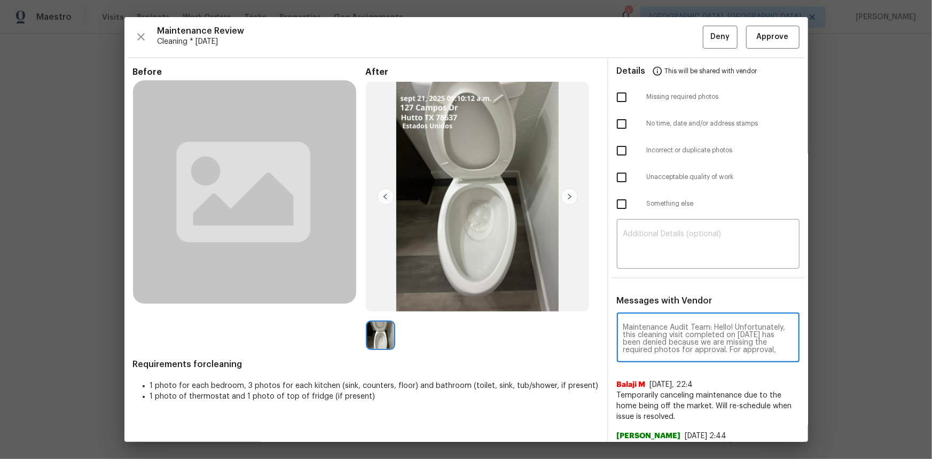
scroll to position [127, 0]
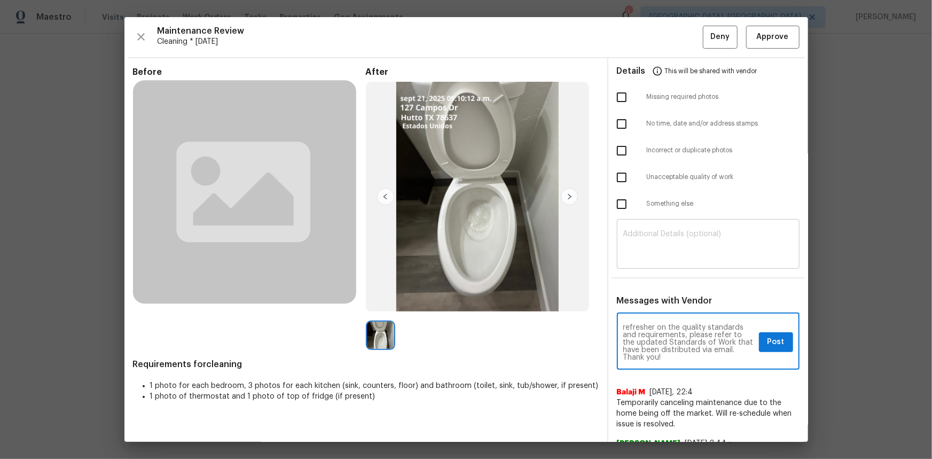
type textarea "Maintenance Audit Team: Hello! Unfortunately, this cleaning visit completed on …"
click at [647, 242] on textarea at bounding box center [709, 245] width 170 height 30
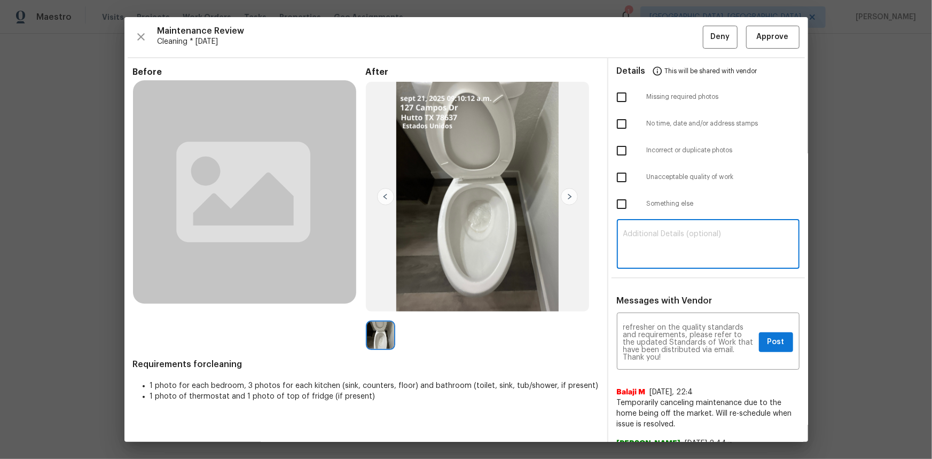
paste textarea "Maintenance Audit Team: Hello! Unfortunately, this cleaning visit completed on …"
type textarea "Maintenance Audit Team: Hello! Unfortunately, this cleaning visit completed on …"
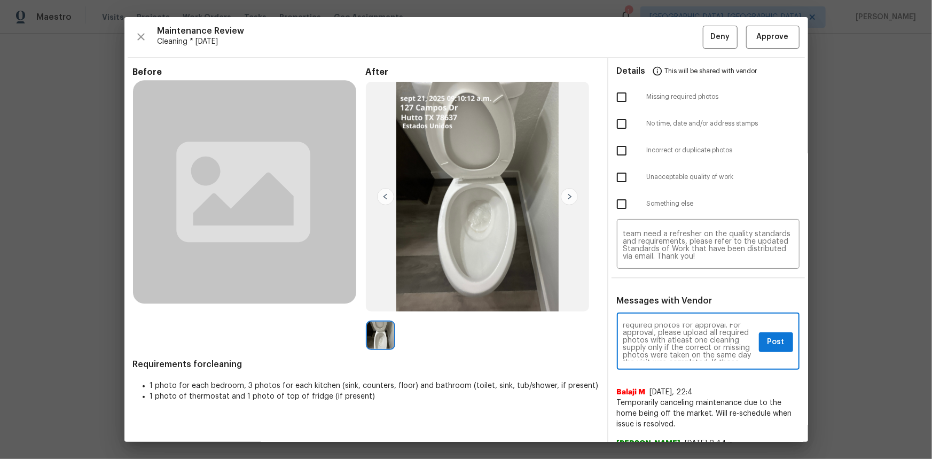
scroll to position [38, 0]
click at [632, 307] on textarea "Maintenance Audit Team: Hello! Unfortunately, this cleaning visit completed on …" at bounding box center [689, 342] width 131 height 37
drag, startPoint x: 632, startPoint y: 338, endPoint x: 641, endPoint y: 359, distance: 22.5
click at [641, 307] on textarea "Maintenance Audit Team: Hello! Unfortunately, this cleaning visit completed on …" at bounding box center [689, 342] width 131 height 37
click at [663, 307] on span "Post" at bounding box center [776, 342] width 17 height 13
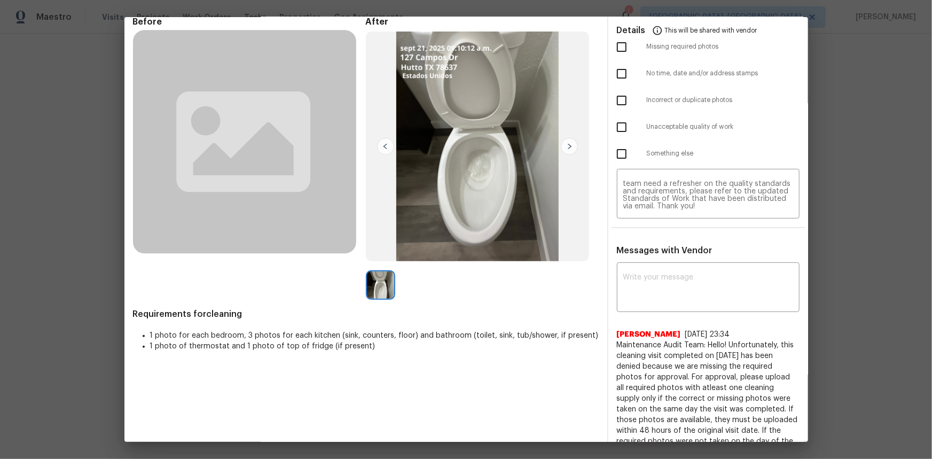
scroll to position [0, 0]
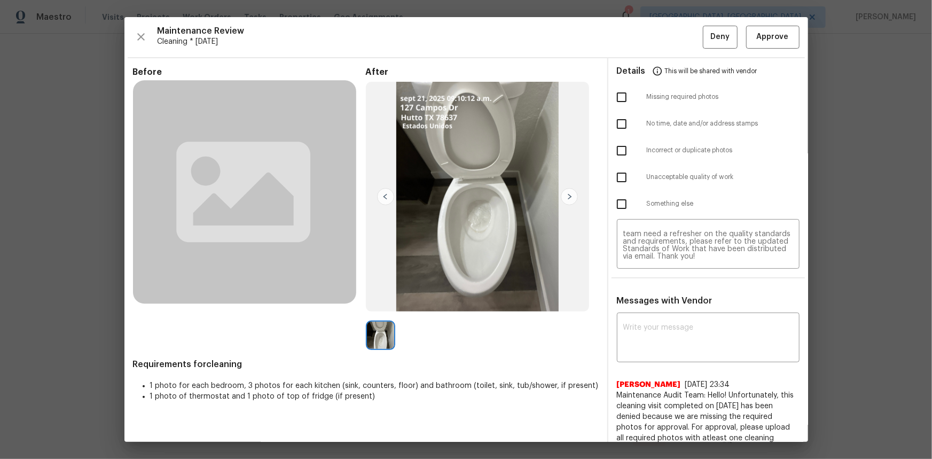
click at [613, 96] on input "checkbox" at bounding box center [622, 97] width 22 height 22
checkbox input "true"
click at [663, 39] on span "Deny" at bounding box center [720, 36] width 19 height 13
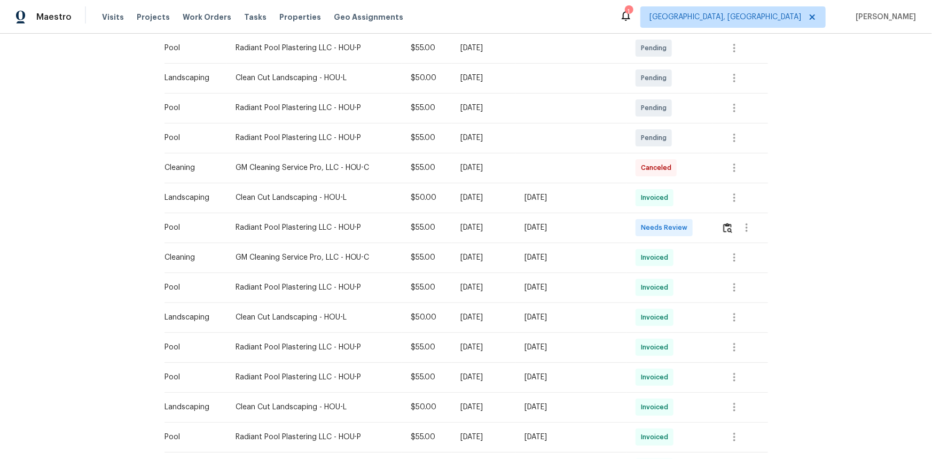
scroll to position [243, 0]
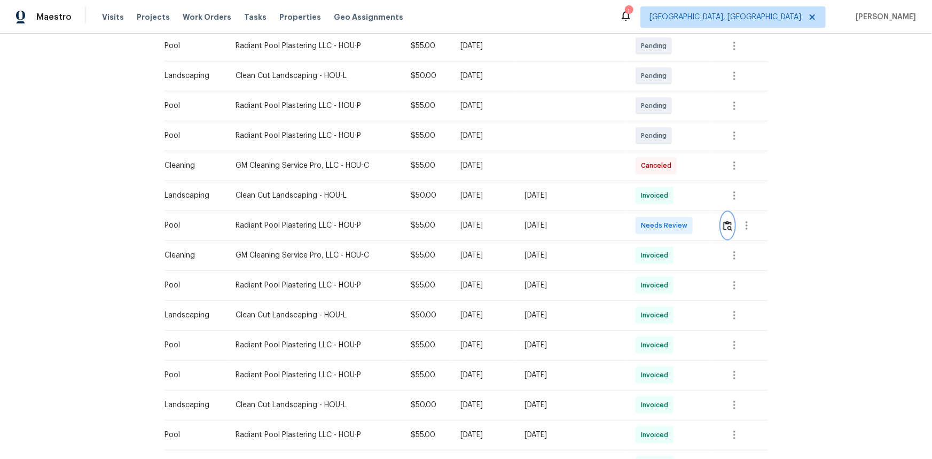
click at [663, 221] on button "button" at bounding box center [728, 226] width 12 height 26
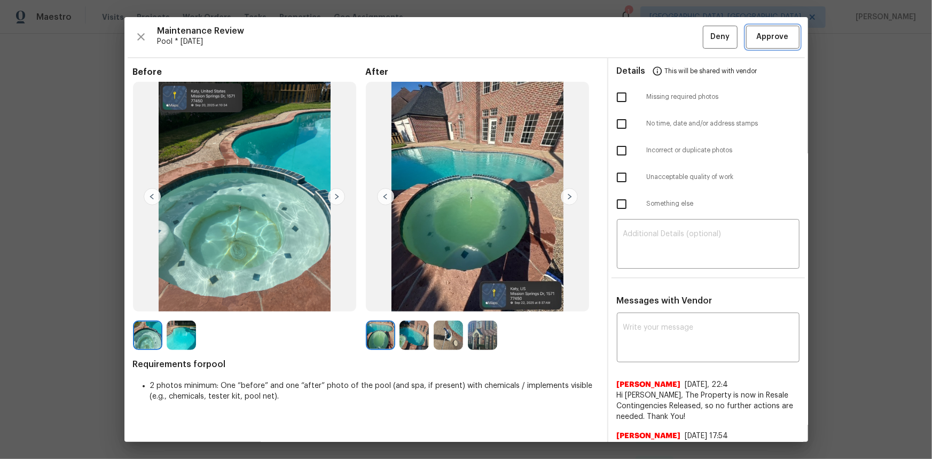
click at [663, 34] on span "Approve" at bounding box center [773, 36] width 32 height 13
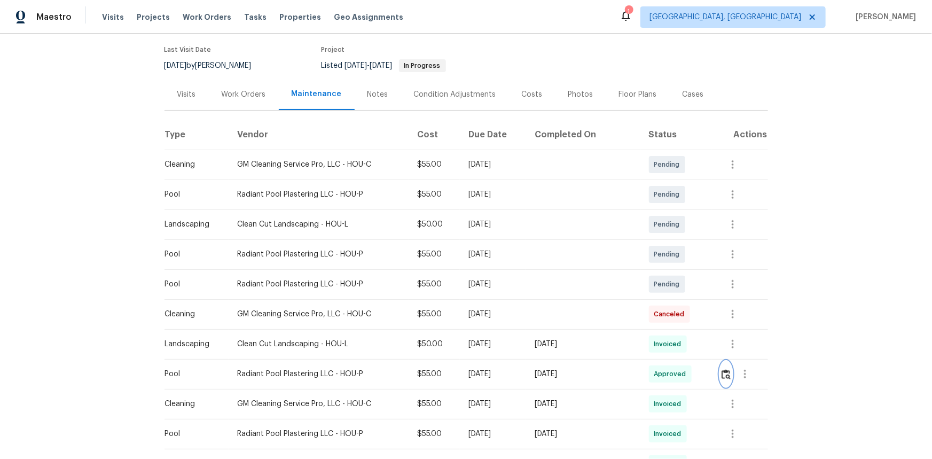
scroll to position [0, 0]
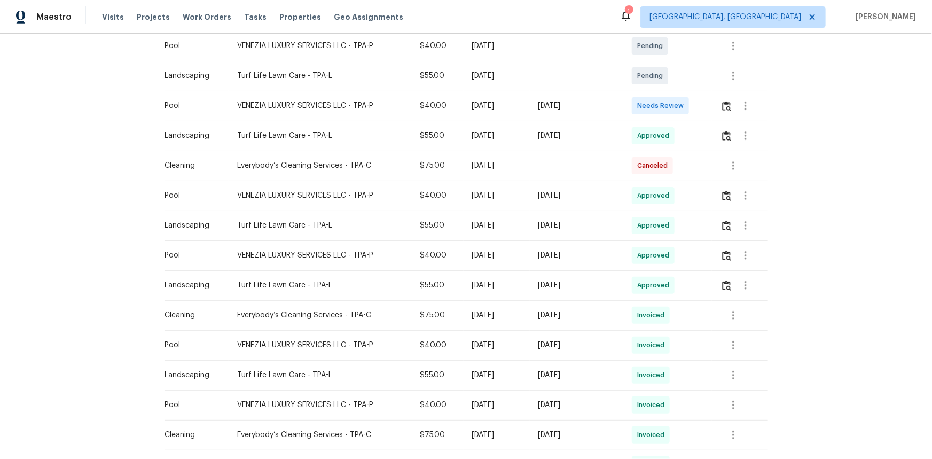
scroll to position [128, 0]
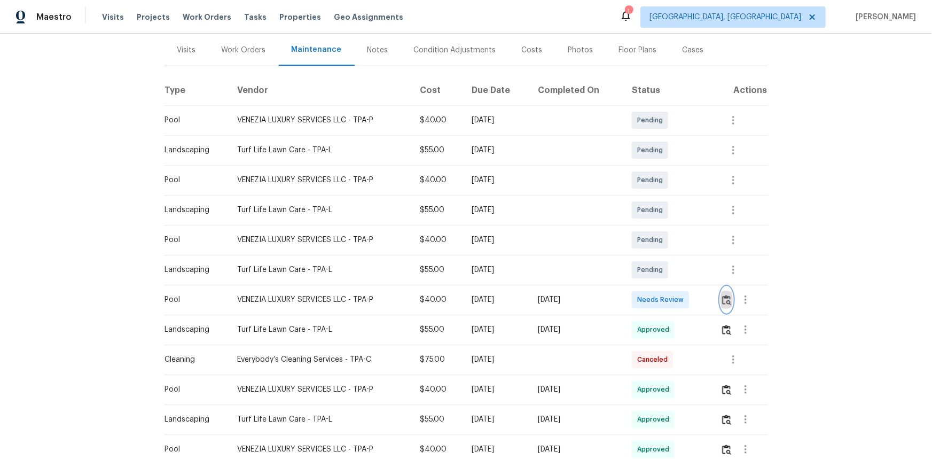
click at [722, 299] on img "button" at bounding box center [726, 300] width 9 height 10
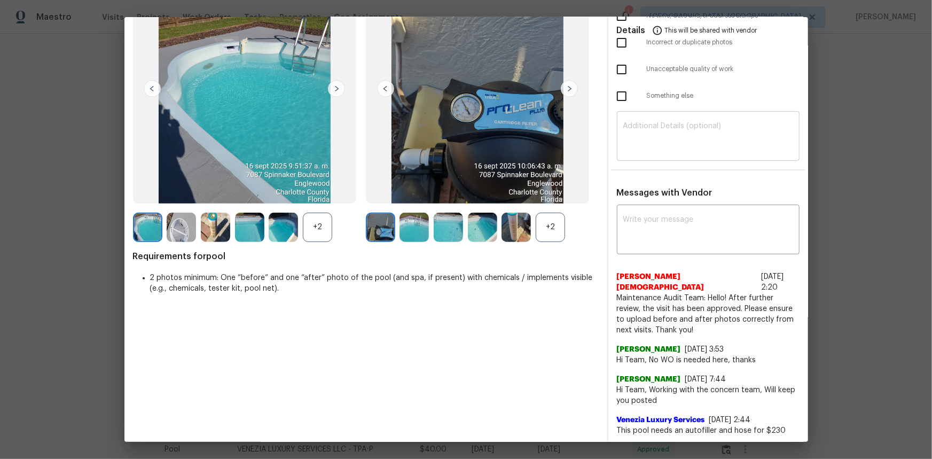
scroll to position [0, 0]
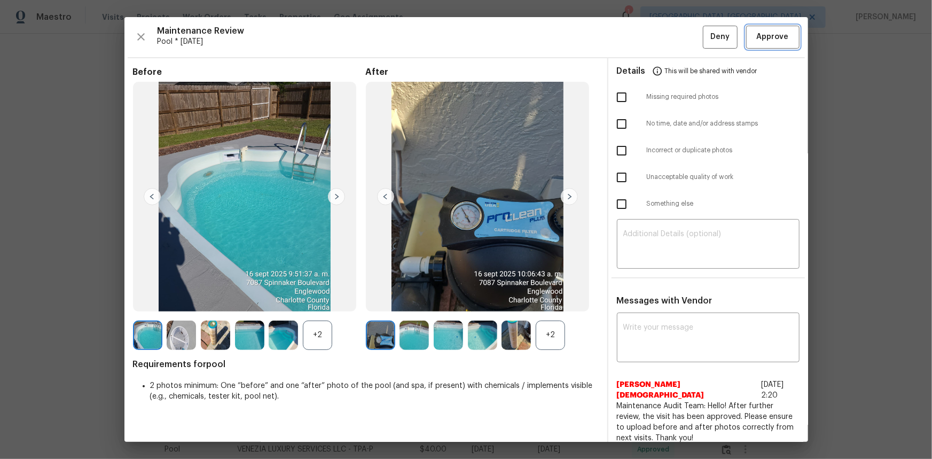
click at [759, 39] on span "Approve" at bounding box center [773, 36] width 32 height 13
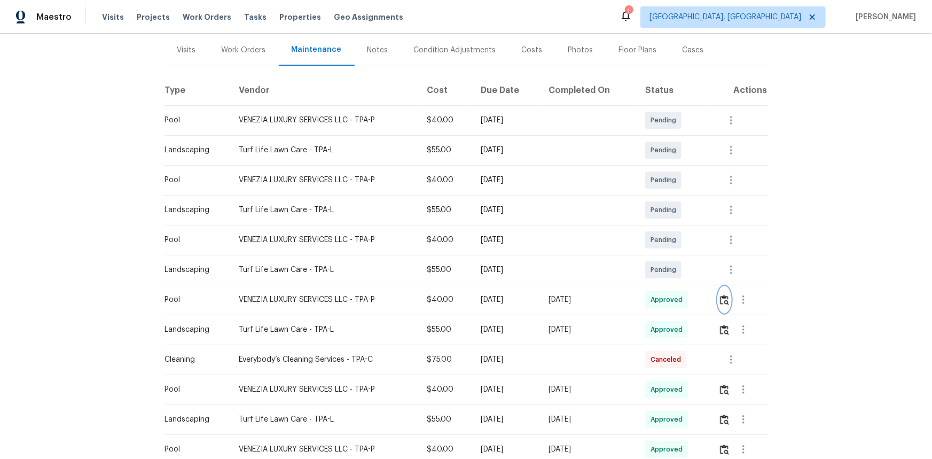
click at [722, 300] on img "button" at bounding box center [724, 300] width 9 height 10
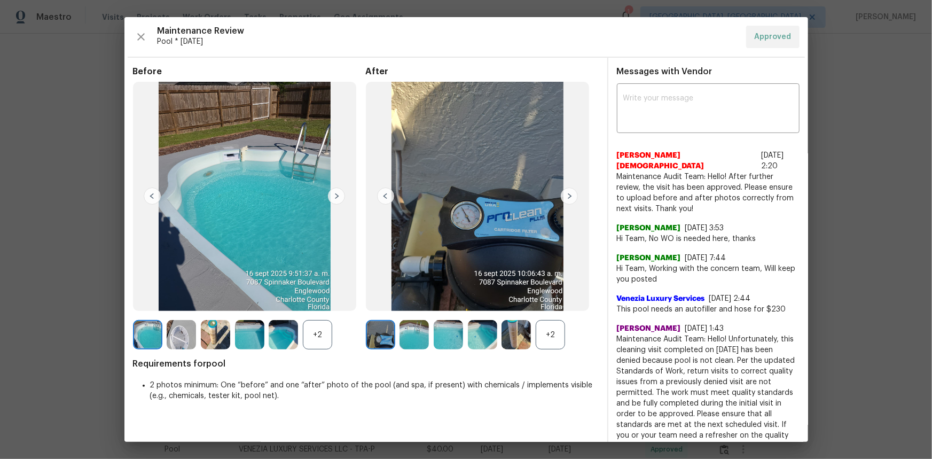
click at [552, 333] on div "+2" at bounding box center [550, 334] width 29 height 29
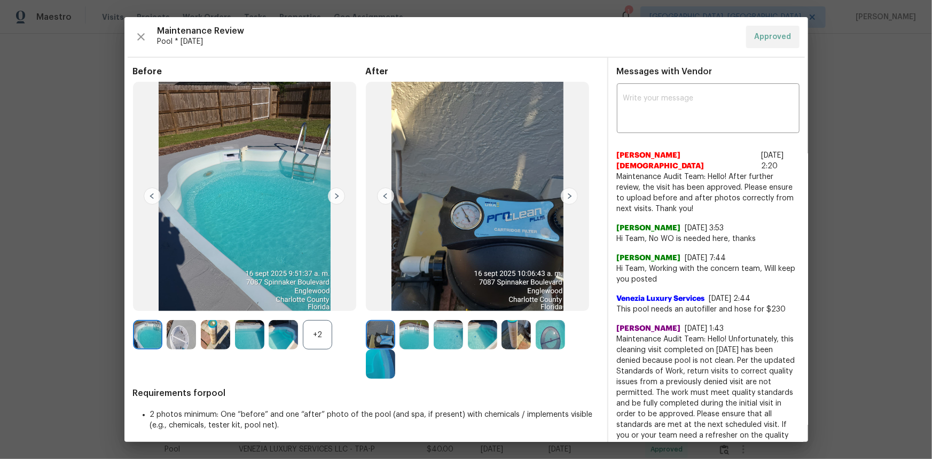
click at [438, 333] on img at bounding box center [448, 334] width 29 height 29
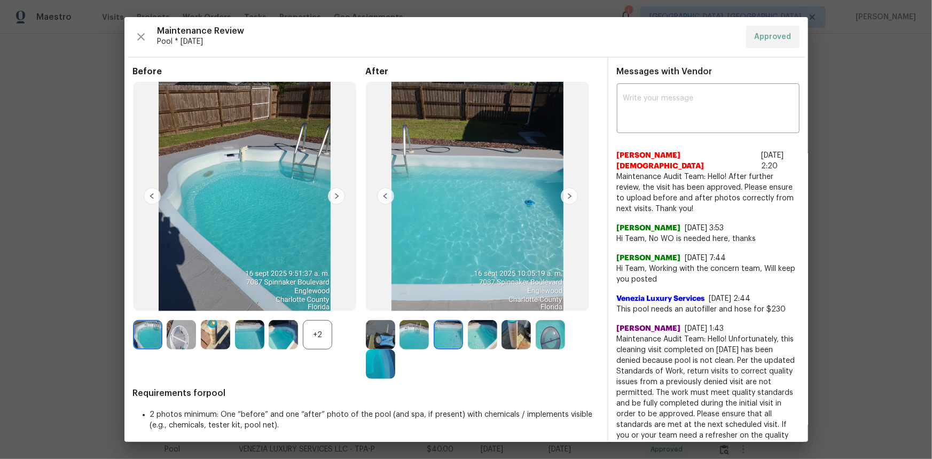
click at [476, 332] on img at bounding box center [482, 334] width 29 height 29
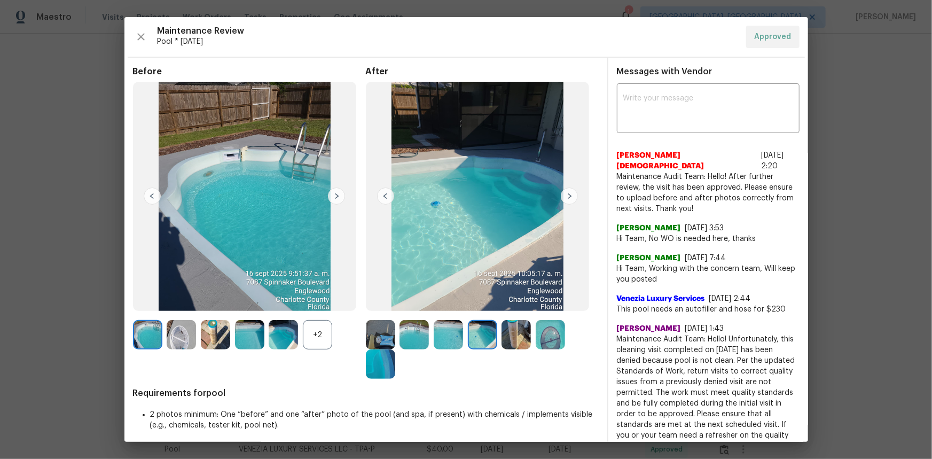
click at [426, 333] on img at bounding box center [414, 334] width 29 height 29
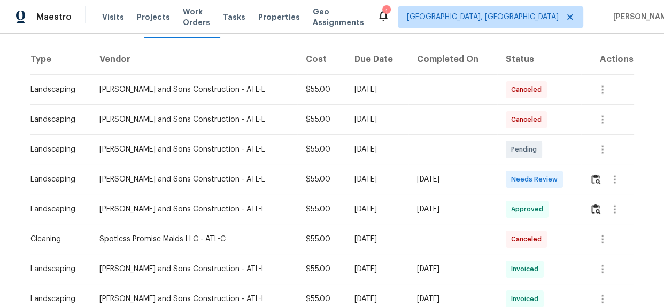
scroll to position [194, 0]
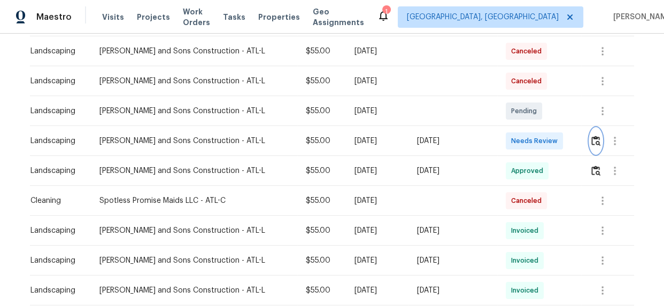
click at [591, 141] on img "button" at bounding box center [595, 141] width 9 height 10
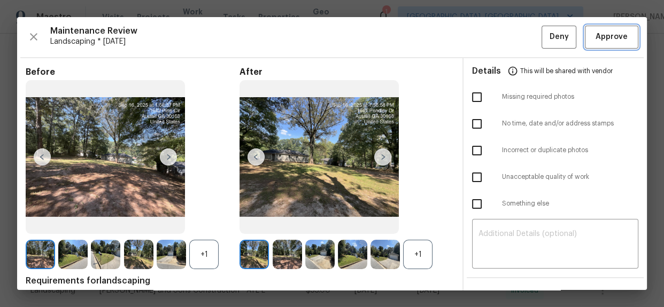
click at [605, 37] on span "Approve" at bounding box center [611, 36] width 32 height 13
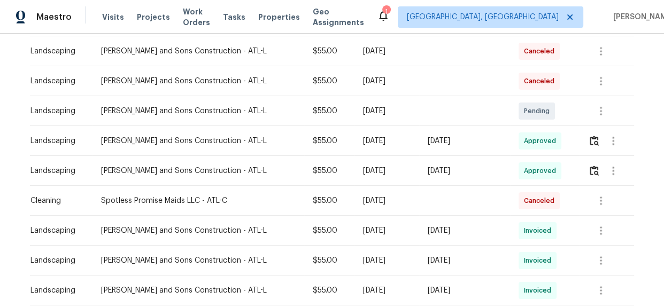
click at [415, 15] on div "Maestro Visits Projects Work Orders Tasks Properties Geo Assignments 1 [GEOGRAP…" at bounding box center [332, 17] width 664 height 34
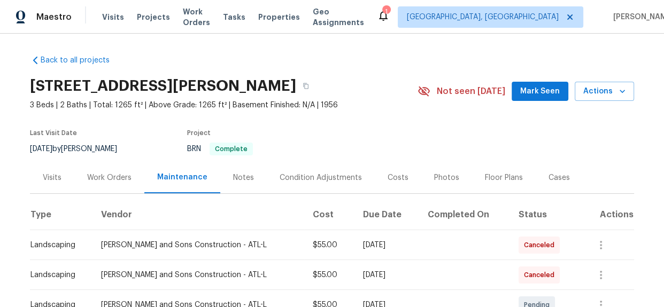
scroll to position [0, 0]
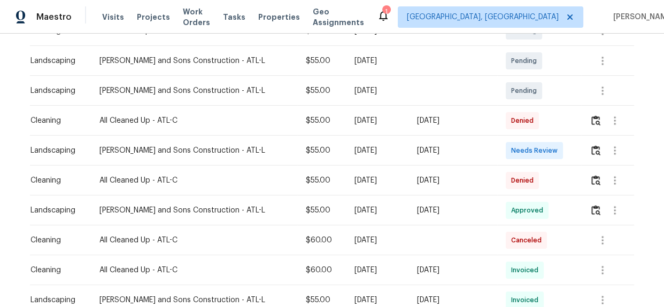
scroll to position [243, 0]
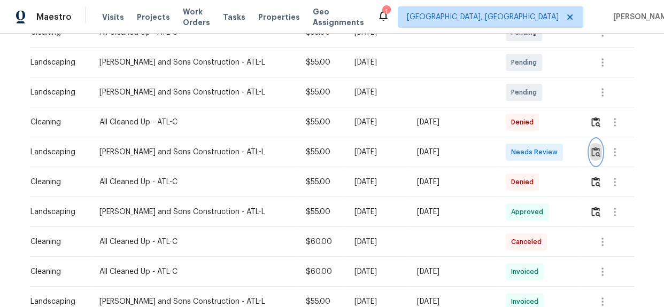
click at [593, 157] on button "button" at bounding box center [595, 152] width 12 height 26
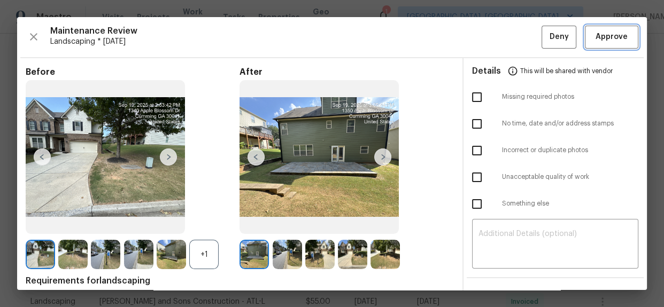
click at [604, 37] on span "Approve" at bounding box center [611, 36] width 32 height 13
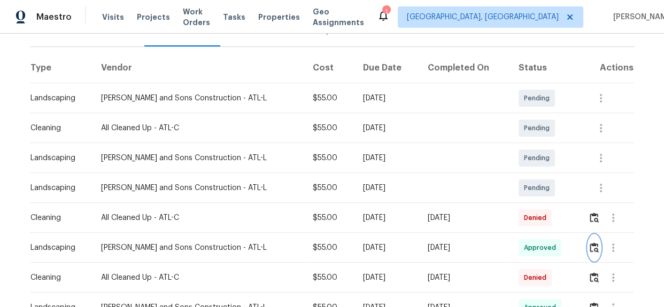
scroll to position [0, 0]
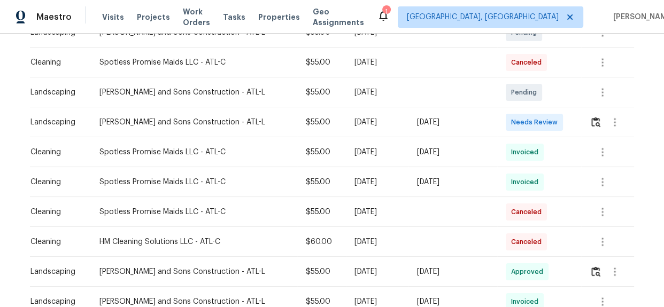
scroll to position [145, 0]
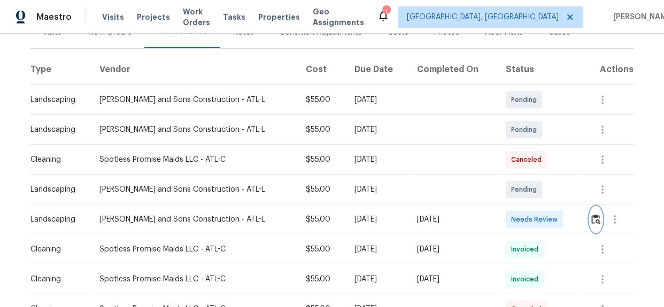
click at [591, 218] on img "button" at bounding box center [595, 219] width 9 height 10
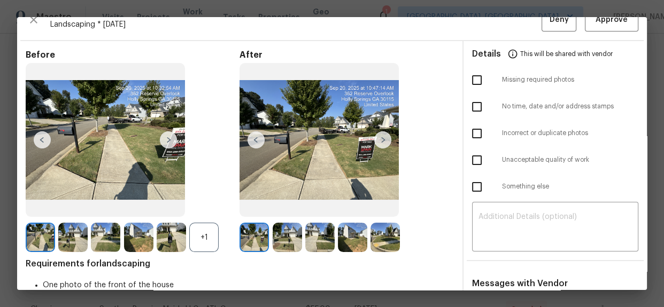
scroll to position [0, 0]
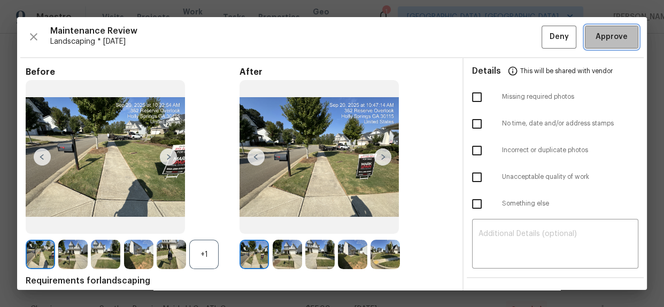
click at [614, 42] on span "Approve" at bounding box center [611, 36] width 32 height 13
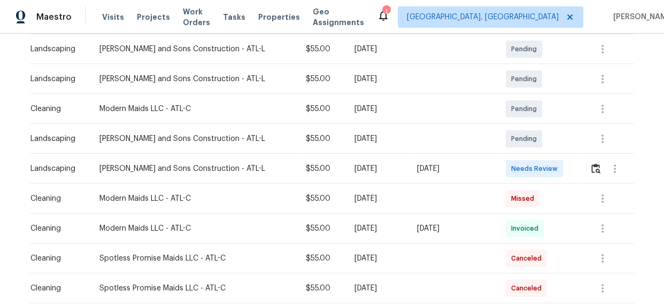
scroll to position [224, 0]
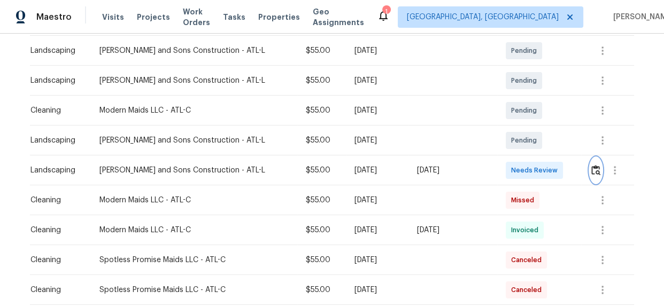
click at [594, 166] on img "button" at bounding box center [595, 170] width 9 height 10
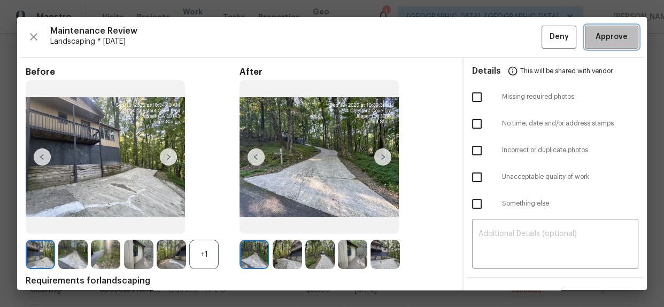
click at [596, 44] on button "Approve" at bounding box center [611, 37] width 53 height 23
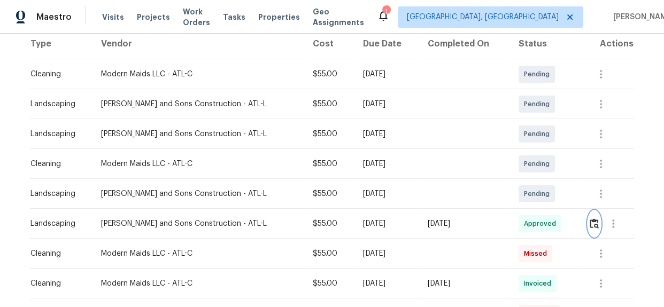
scroll to position [0, 0]
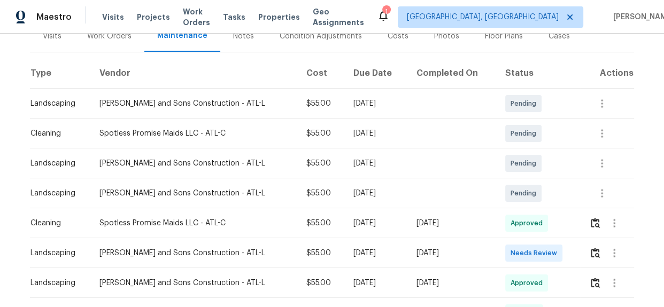
scroll to position [159, 0]
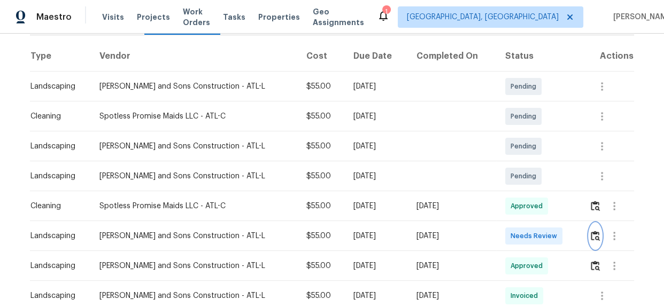
click at [590, 232] on img "button" at bounding box center [594, 236] width 9 height 10
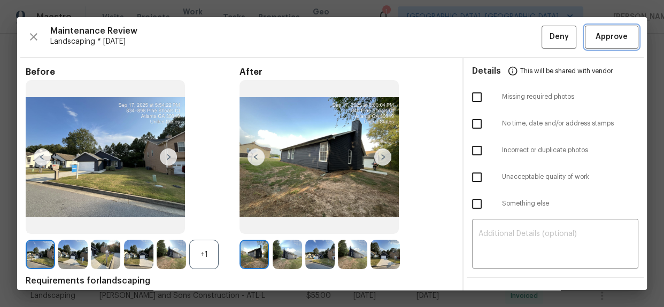
click at [609, 32] on span "Approve" at bounding box center [611, 36] width 32 height 13
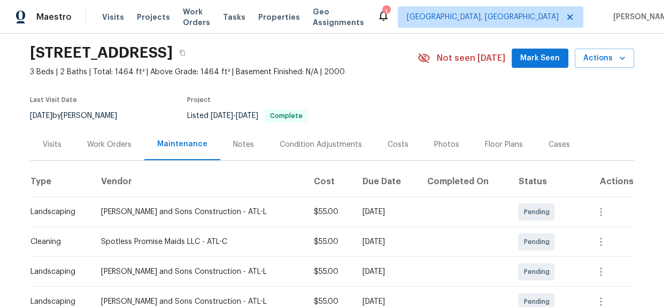
scroll to position [0, 0]
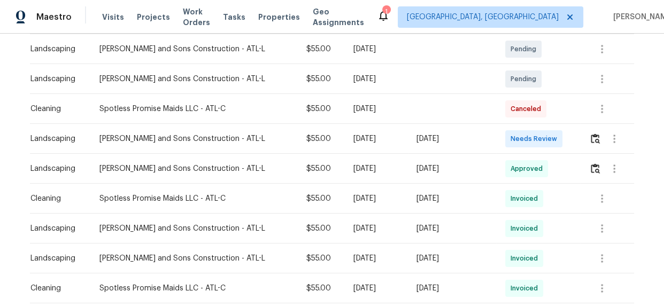
scroll to position [219, 0]
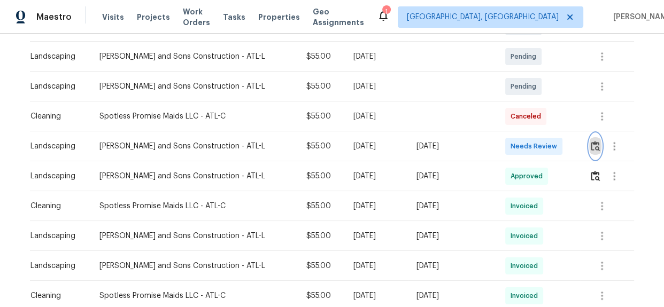
click at [590, 146] on img "button" at bounding box center [594, 146] width 9 height 10
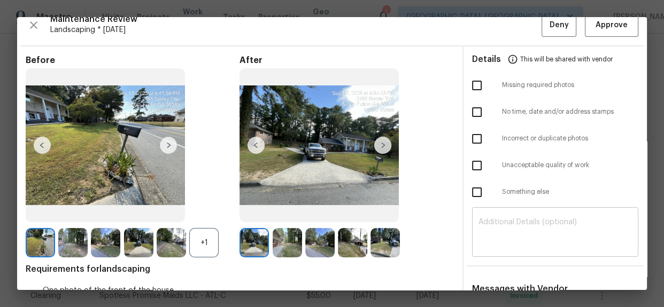
scroll to position [0, 0]
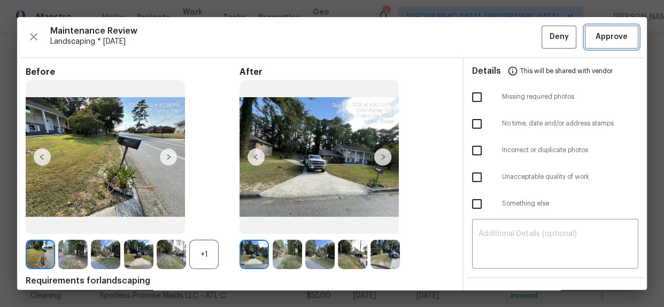
click at [597, 41] on span "Approve" at bounding box center [611, 36] width 32 height 13
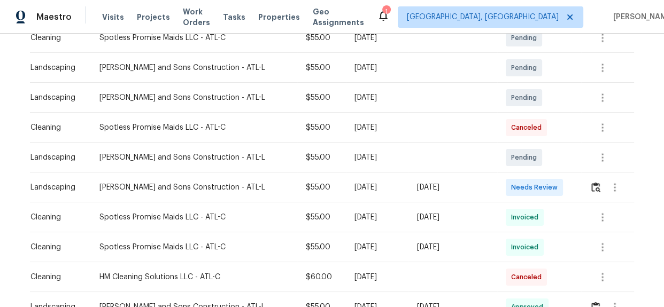
scroll to position [219, 0]
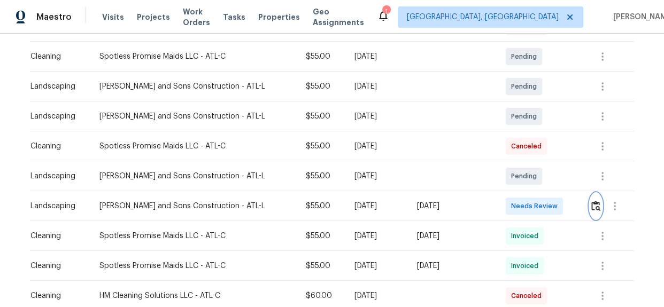
click at [591, 211] on img "button" at bounding box center [595, 206] width 9 height 10
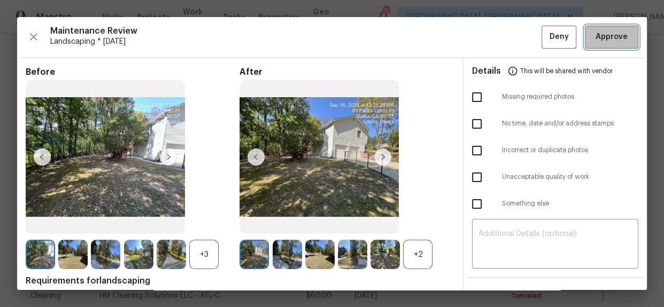
drag, startPoint x: 597, startPoint y: 37, endPoint x: 589, endPoint y: 42, distance: 8.9
click at [597, 37] on span "Approve" at bounding box center [611, 36] width 32 height 13
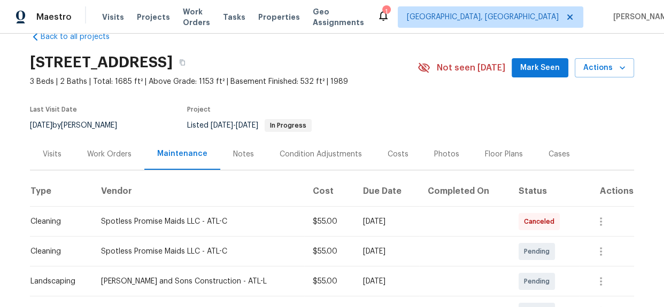
scroll to position [0, 0]
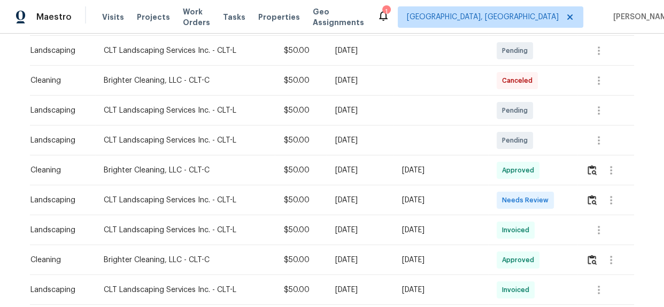
scroll to position [194, 0]
click at [588, 203] on img "button" at bounding box center [591, 201] width 9 height 10
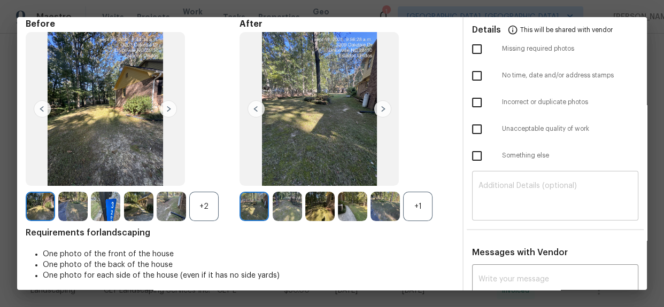
scroll to position [0, 0]
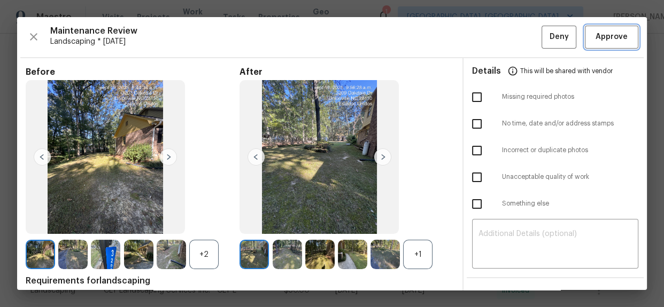
click at [595, 40] on span "Approve" at bounding box center [611, 36] width 32 height 13
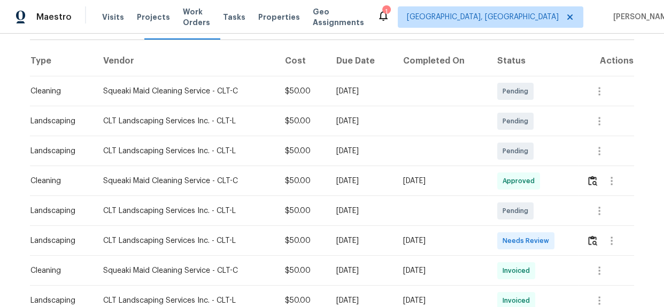
scroll to position [194, 0]
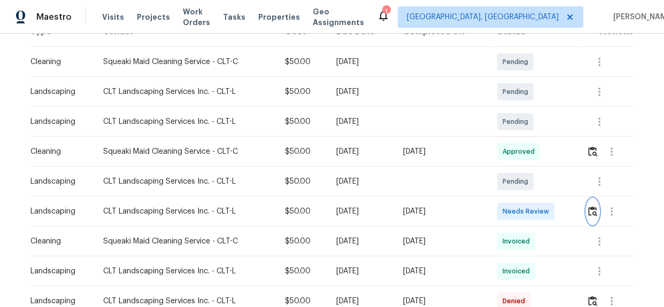
click at [588, 206] on img "button" at bounding box center [592, 211] width 9 height 10
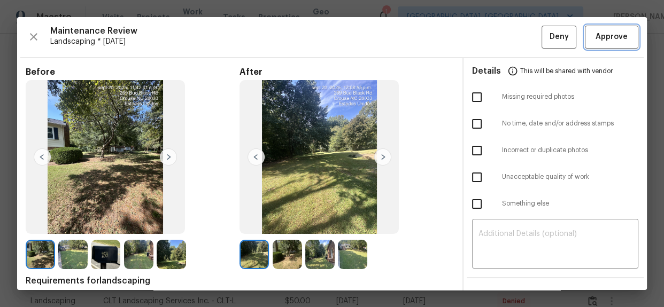
click at [599, 42] on span "Approve" at bounding box center [611, 36] width 32 height 13
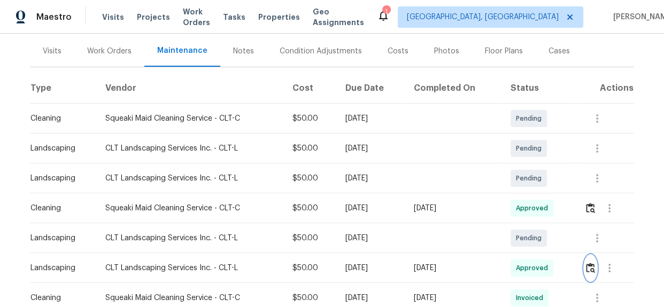
scroll to position [0, 0]
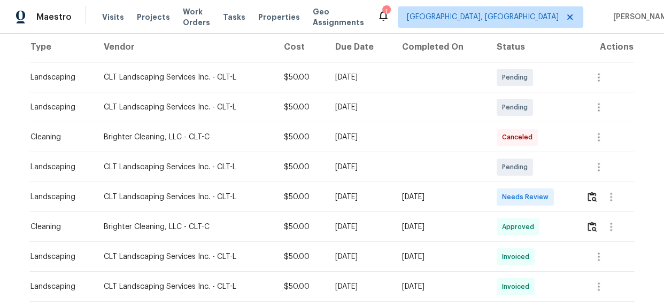
scroll to position [166, 0]
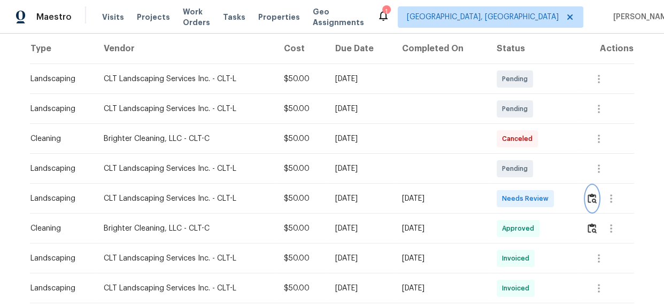
click at [590, 205] on button "button" at bounding box center [592, 199] width 12 height 26
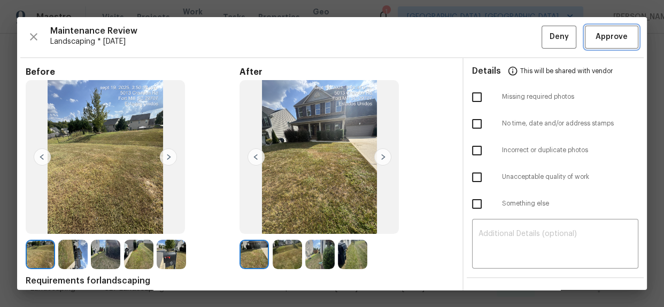
click at [595, 41] on span "Approve" at bounding box center [611, 36] width 32 height 13
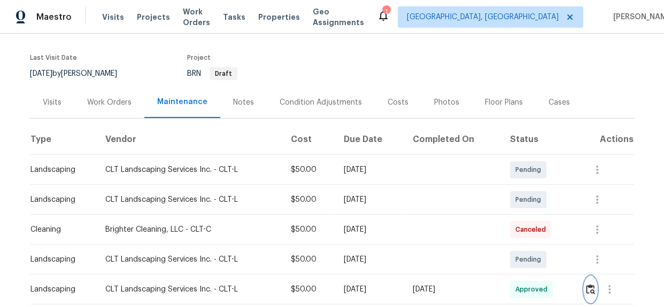
scroll to position [194, 0]
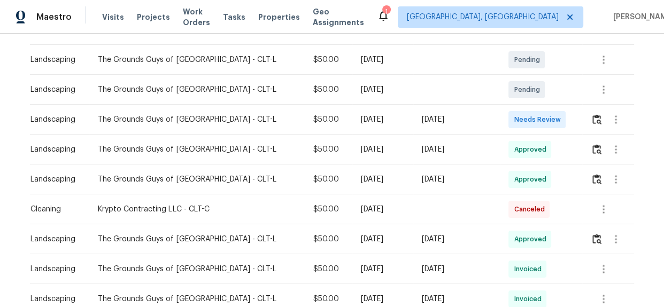
scroll to position [17, 0]
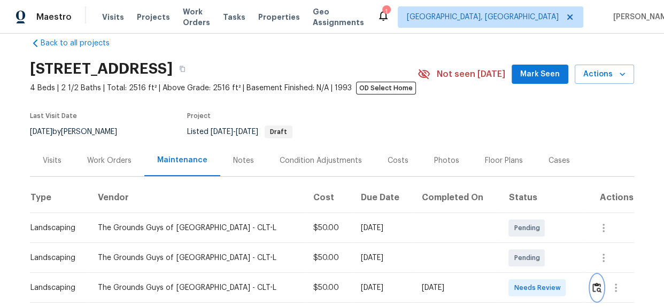
click at [592, 289] on img "button" at bounding box center [596, 288] width 9 height 10
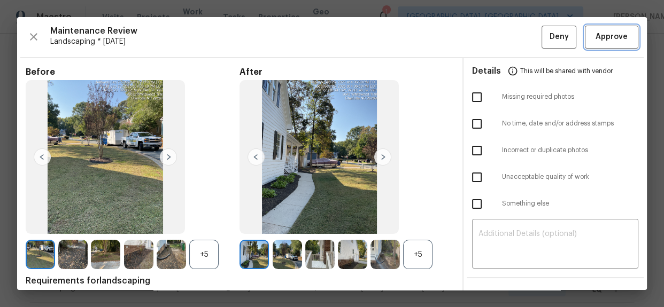
click at [599, 40] on span "Approve" at bounding box center [611, 36] width 32 height 13
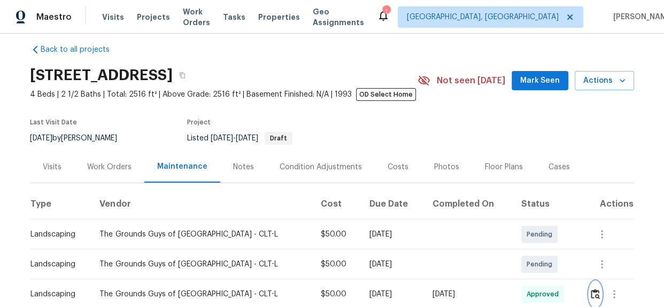
scroll to position [0, 0]
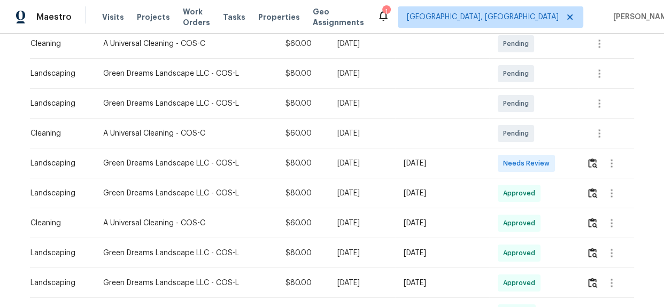
scroll to position [97, 0]
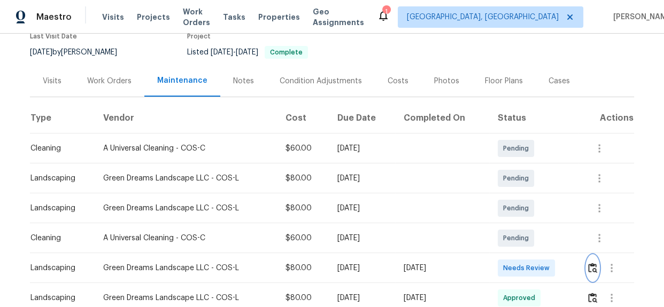
click at [588, 263] on img "button" at bounding box center [592, 268] width 9 height 10
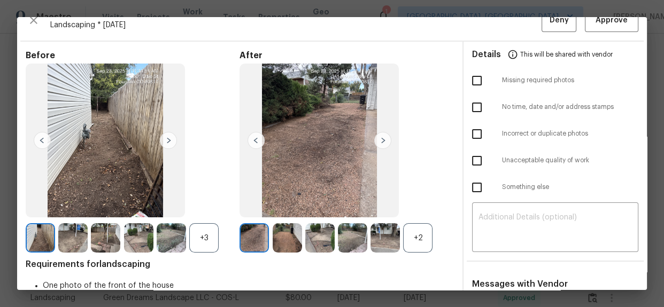
scroll to position [0, 0]
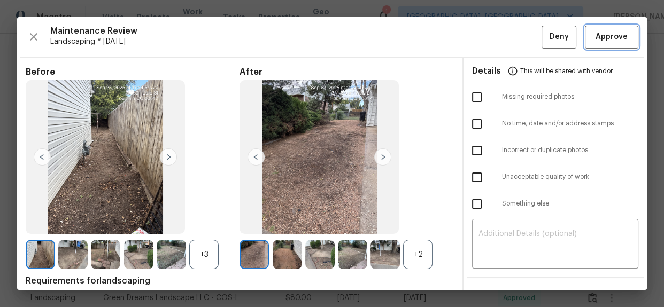
click at [593, 42] on span "Approve" at bounding box center [611, 36] width 36 height 13
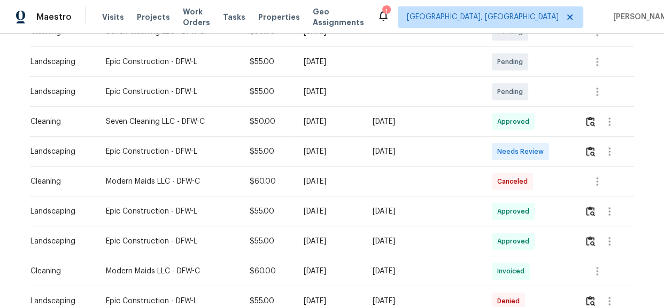
scroll to position [243, 0]
click at [584, 152] on button "button" at bounding box center [590, 152] width 12 height 26
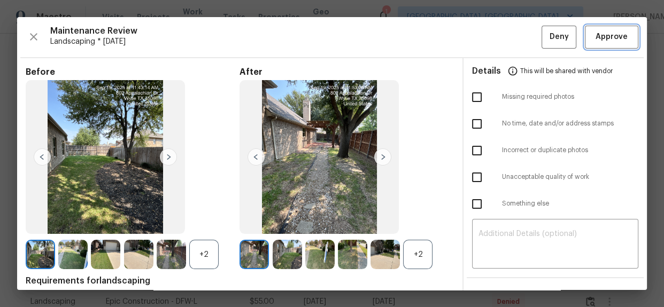
drag, startPoint x: 609, startPoint y: 33, endPoint x: 609, endPoint y: 41, distance: 8.6
click at [609, 33] on span "Approve" at bounding box center [611, 36] width 32 height 13
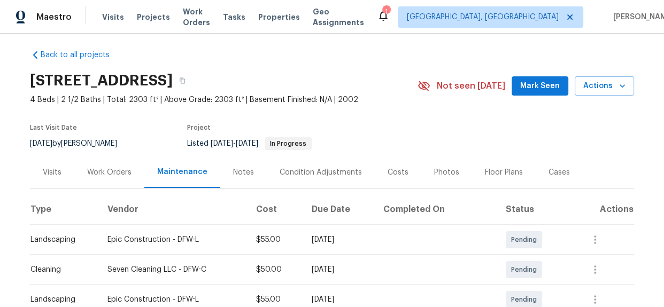
scroll to position [0, 0]
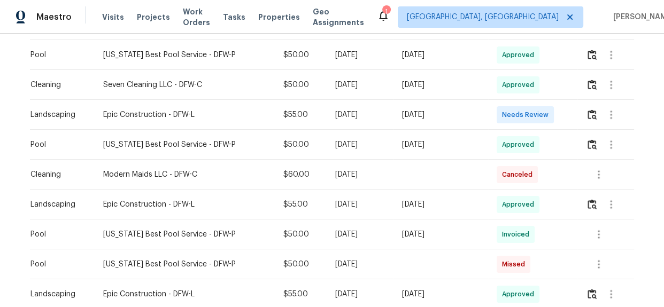
scroll to position [224, 0]
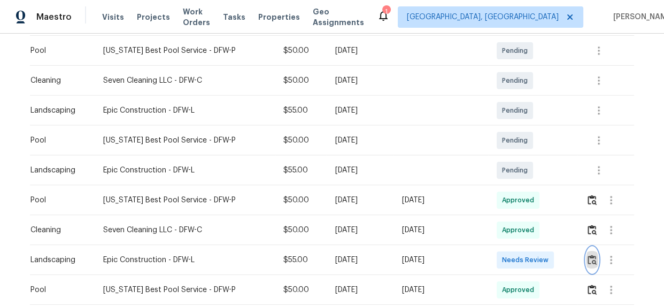
click at [586, 259] on button "button" at bounding box center [592, 260] width 12 height 26
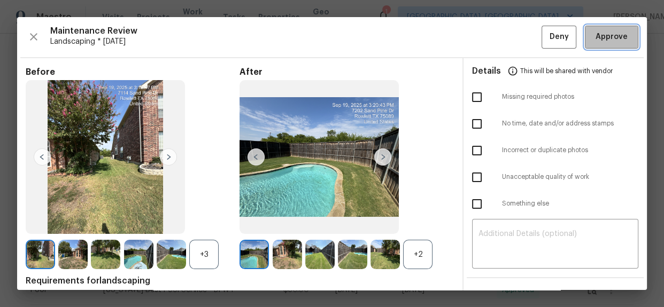
click at [616, 40] on span "Approve" at bounding box center [611, 36] width 32 height 13
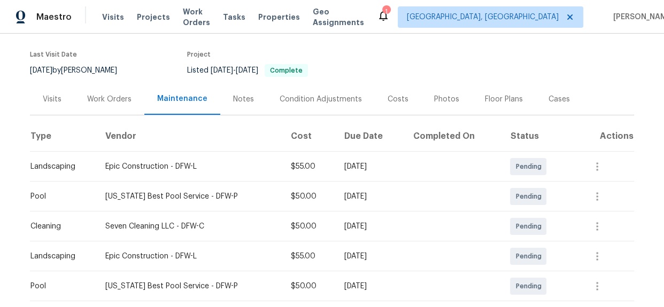
scroll to position [0, 0]
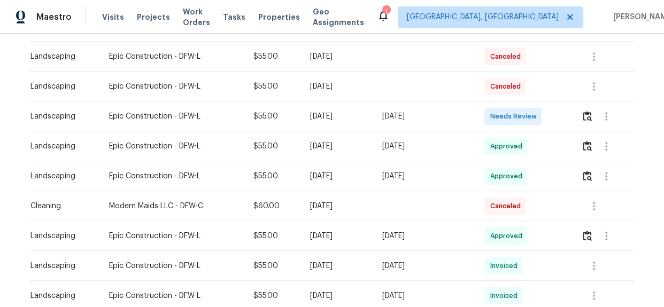
scroll to position [194, 0]
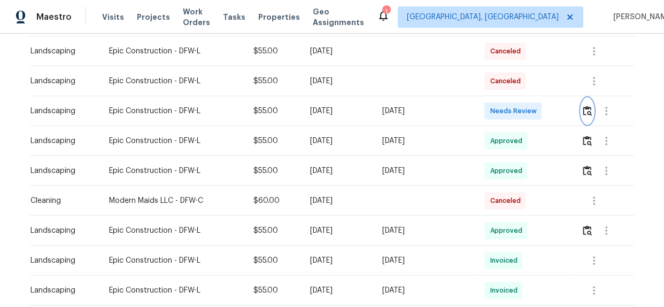
click at [582, 111] on img "button" at bounding box center [586, 111] width 9 height 10
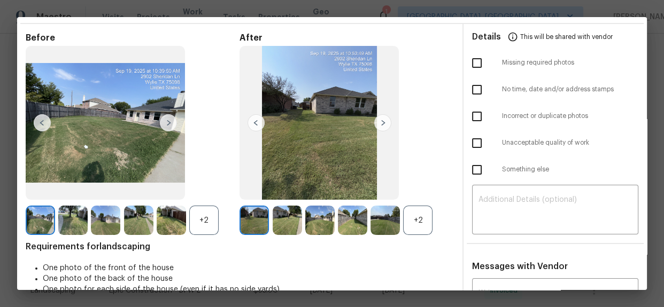
scroll to position [0, 0]
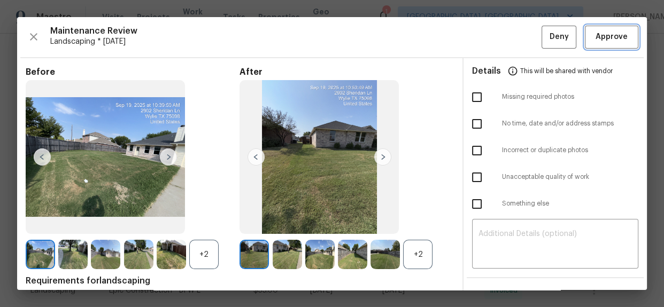
click at [595, 41] on span "Approve" at bounding box center [611, 36] width 32 height 13
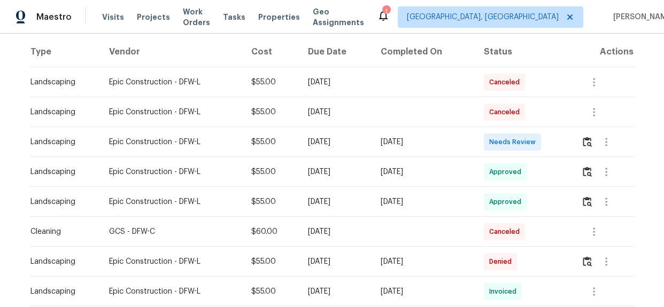
scroll to position [127, 0]
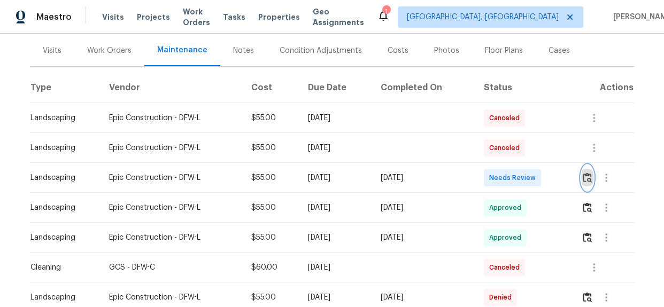
click at [588, 181] on img "button" at bounding box center [586, 178] width 9 height 10
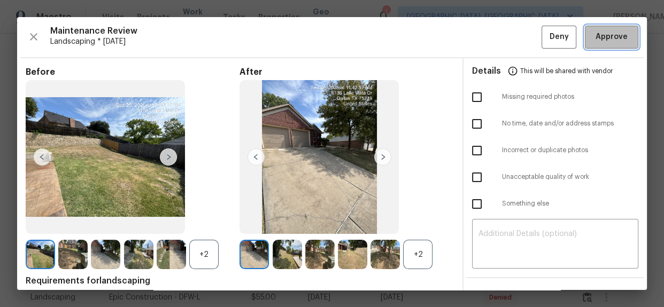
click at [595, 32] on span "Approve" at bounding box center [611, 36] width 32 height 13
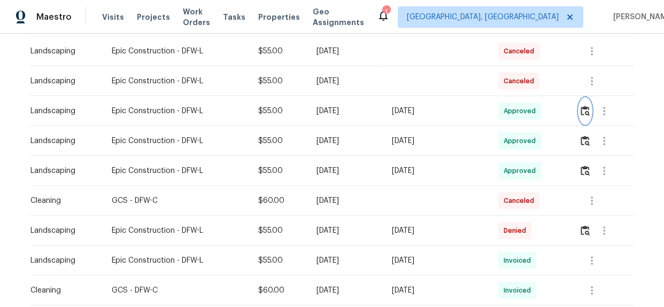
scroll to position [0, 0]
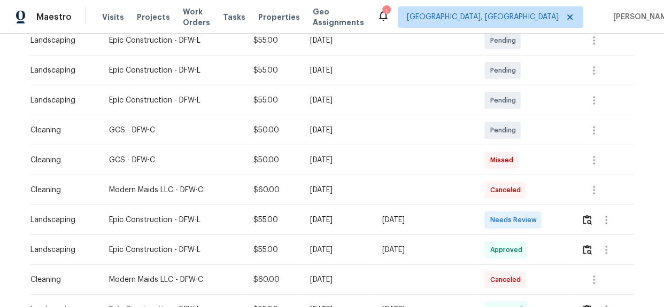
scroll to position [273, 0]
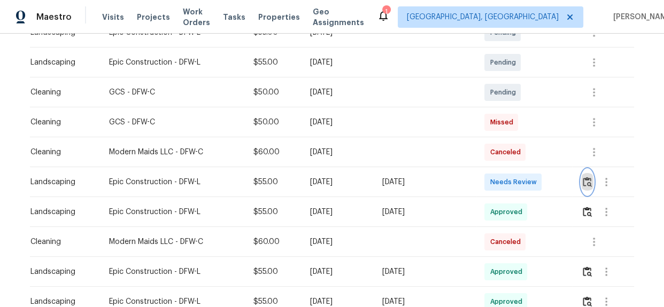
click at [585, 177] on img "button" at bounding box center [586, 182] width 9 height 10
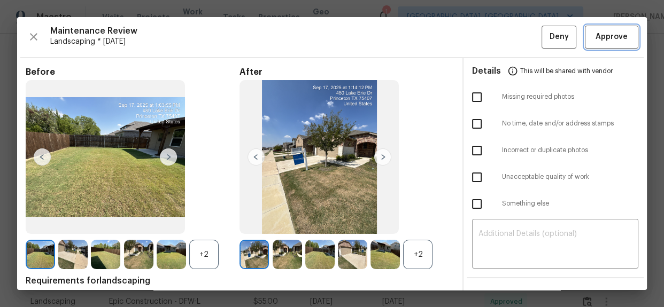
click at [597, 45] on button "Approve" at bounding box center [611, 37] width 53 height 23
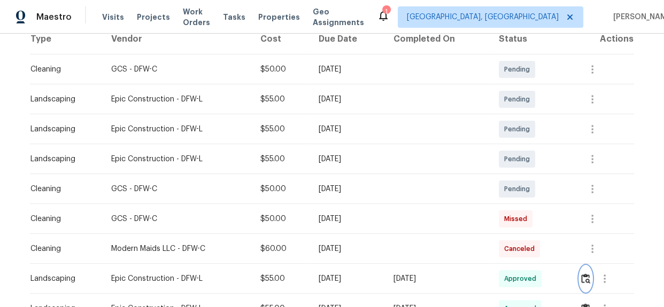
scroll to position [0, 0]
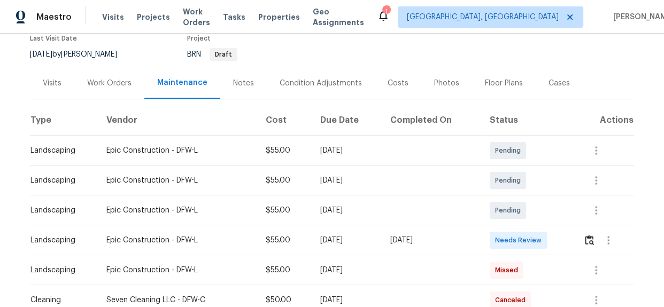
scroll to position [125, 0]
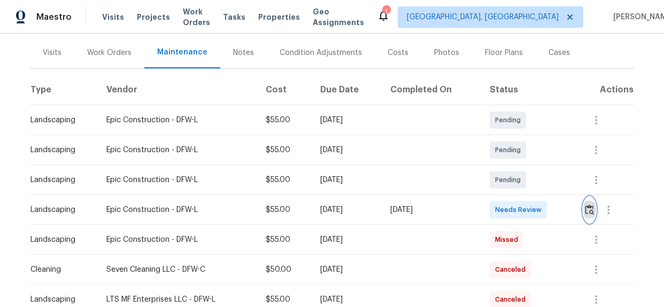
click at [589, 213] on img "button" at bounding box center [589, 210] width 9 height 10
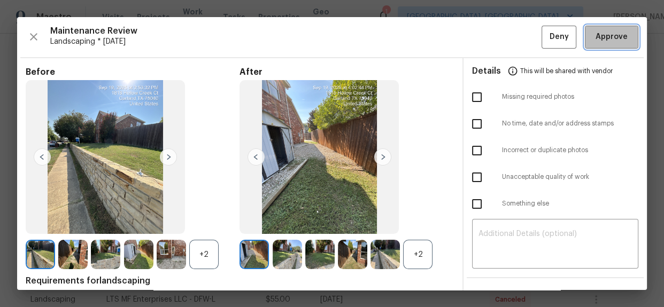
click at [608, 39] on span "Approve" at bounding box center [611, 36] width 32 height 13
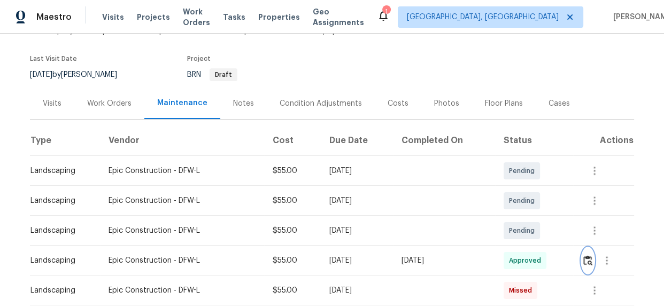
scroll to position [0, 0]
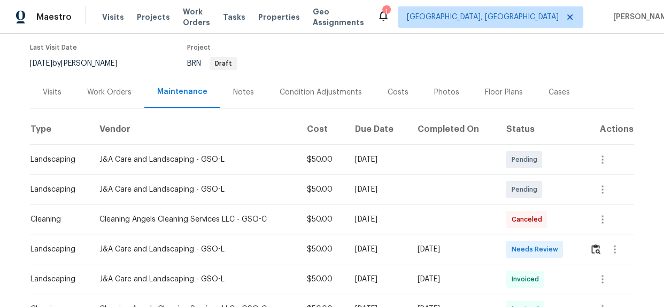
scroll to position [203, 0]
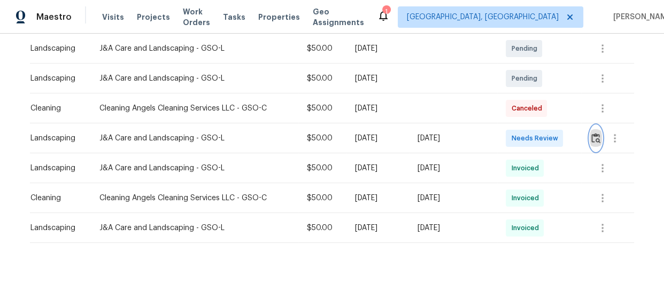
click at [594, 133] on img "button" at bounding box center [595, 138] width 9 height 10
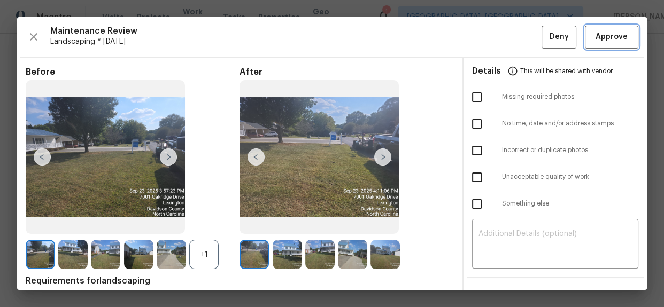
click at [603, 36] on span "Approve" at bounding box center [611, 36] width 32 height 13
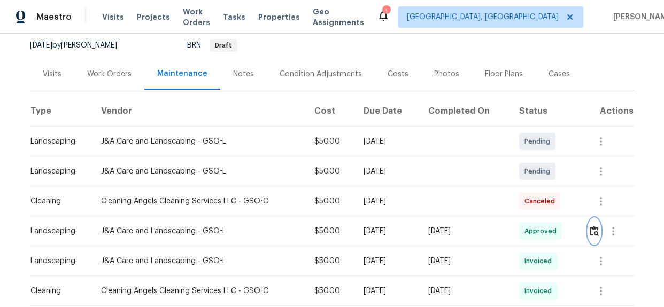
scroll to position [0, 0]
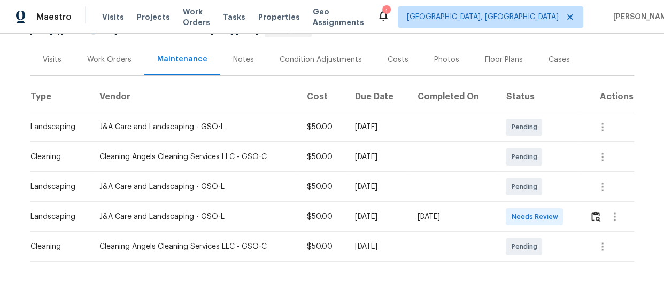
scroll to position [144, 0]
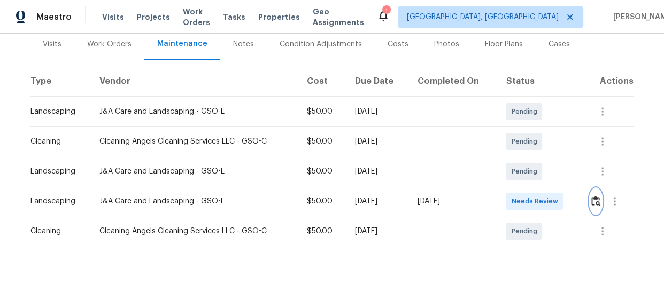
click at [594, 196] on img "button" at bounding box center [595, 201] width 9 height 10
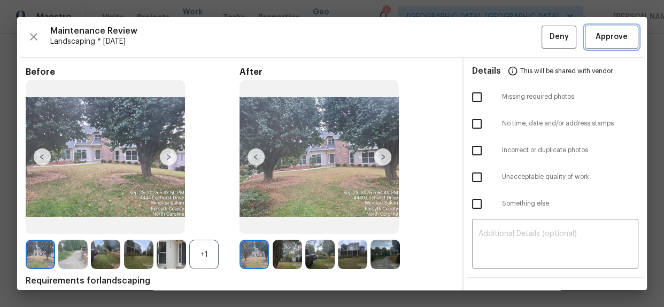
click at [605, 40] on span "Approve" at bounding box center [611, 36] width 32 height 13
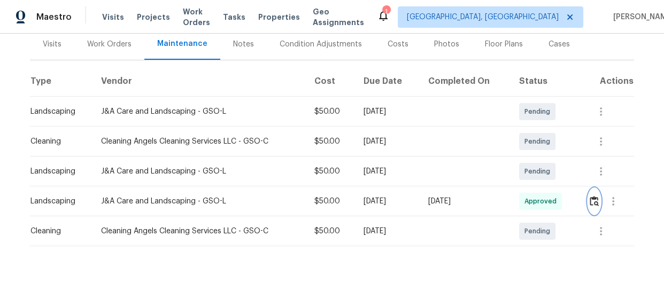
scroll to position [0, 0]
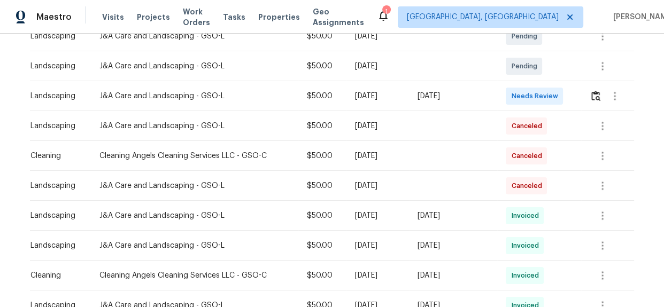
scroll to position [145, 0]
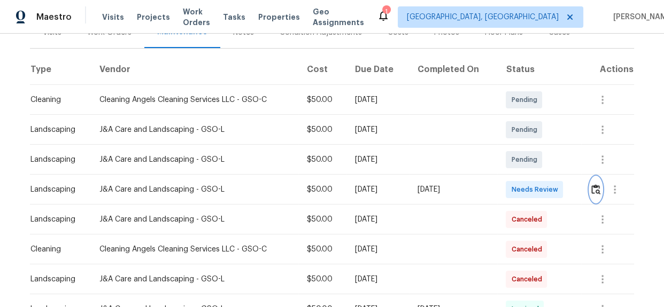
click at [595, 193] on img "button" at bounding box center [595, 189] width 9 height 10
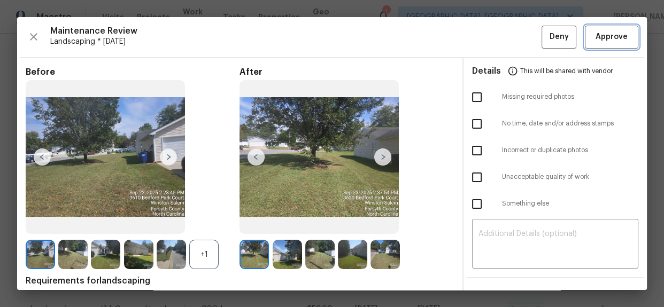
drag, startPoint x: 601, startPoint y: 40, endPoint x: 605, endPoint y: 48, distance: 8.4
click at [601, 40] on span "Approve" at bounding box center [611, 36] width 32 height 13
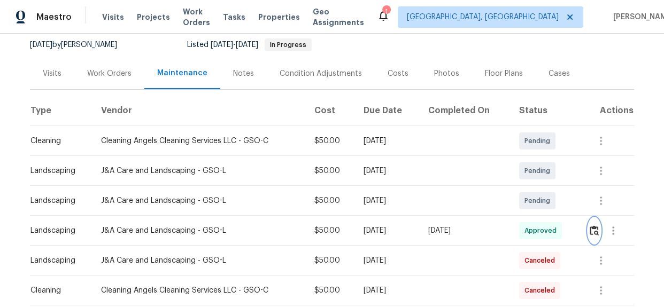
scroll to position [0, 0]
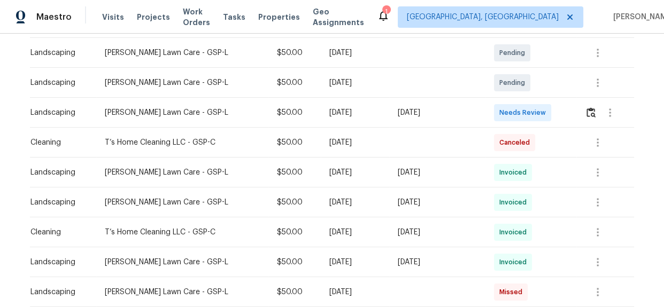
scroll to position [194, 0]
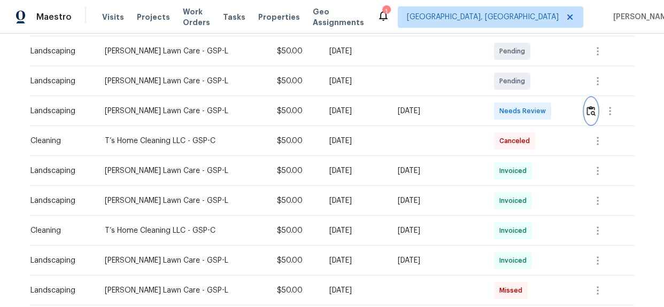
click at [588, 111] on img "button" at bounding box center [590, 111] width 9 height 10
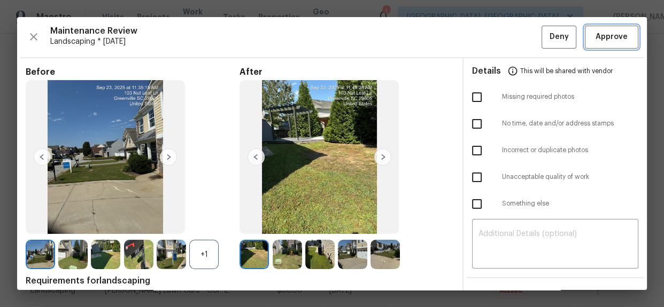
drag, startPoint x: 605, startPoint y: 32, endPoint x: 607, endPoint y: 43, distance: 11.3
click at [605, 32] on span "Approve" at bounding box center [611, 36] width 32 height 13
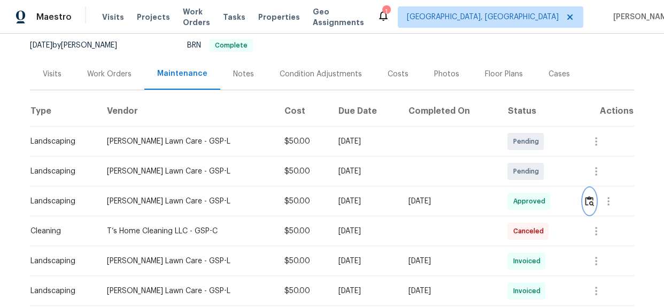
scroll to position [0, 0]
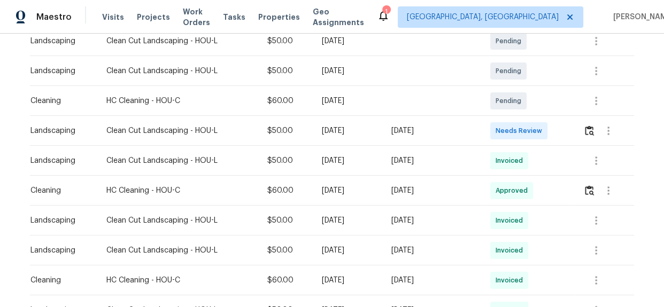
scroll to position [243, 0]
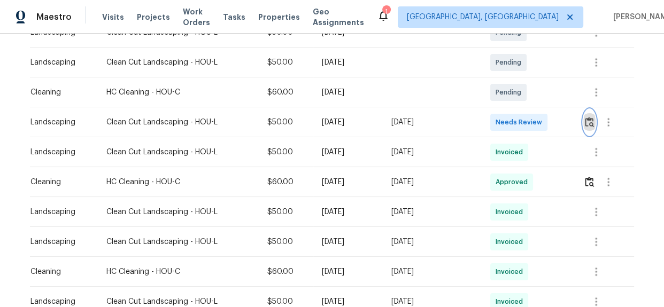
click at [583, 121] on button "button" at bounding box center [589, 123] width 12 height 26
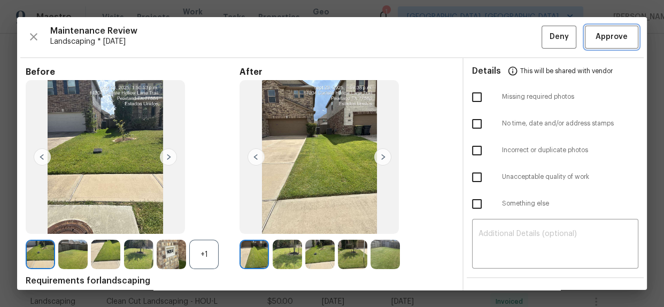
drag, startPoint x: 605, startPoint y: 37, endPoint x: 655, endPoint y: 65, distance: 56.9
click at [605, 37] on span "Approve" at bounding box center [611, 36] width 32 height 13
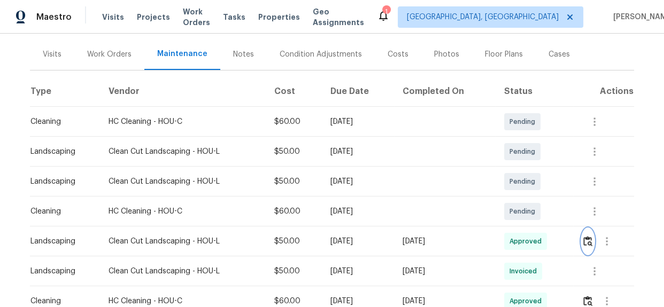
scroll to position [0, 0]
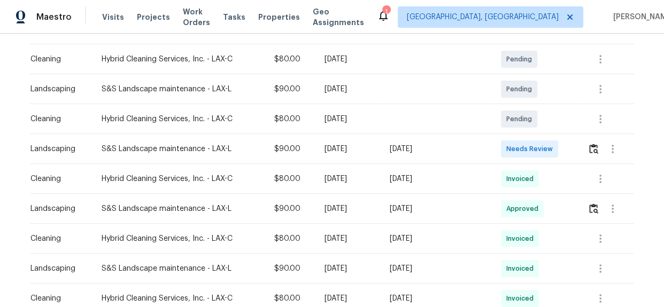
scroll to position [194, 0]
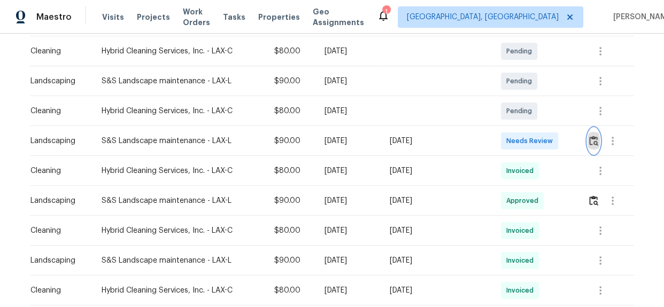
click at [589, 138] on img "button" at bounding box center [593, 141] width 9 height 10
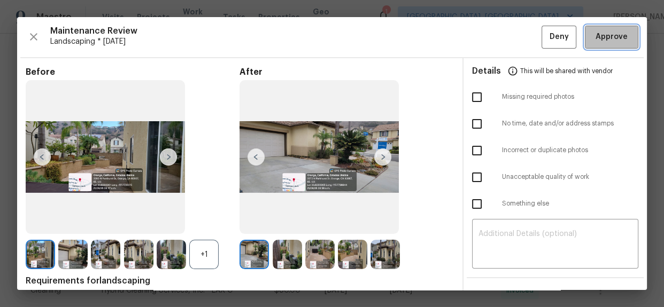
click at [593, 35] on span "Approve" at bounding box center [611, 36] width 36 height 13
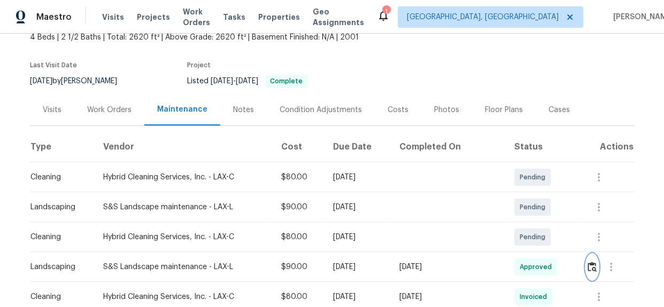
scroll to position [0, 0]
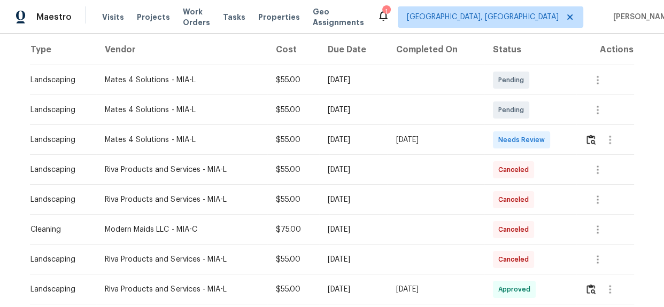
scroll to position [145, 0]
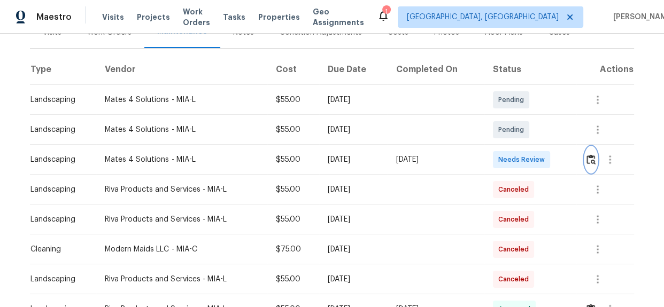
click at [588, 157] on img "button" at bounding box center [590, 159] width 9 height 10
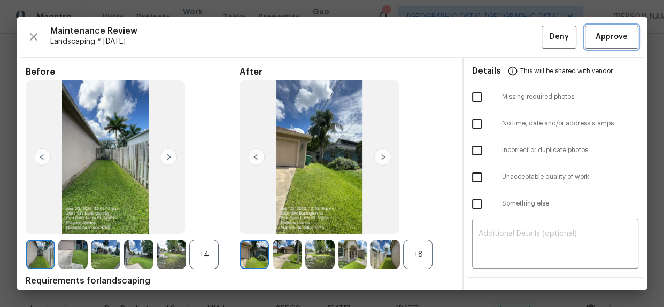
click at [605, 33] on span "Approve" at bounding box center [611, 36] width 32 height 13
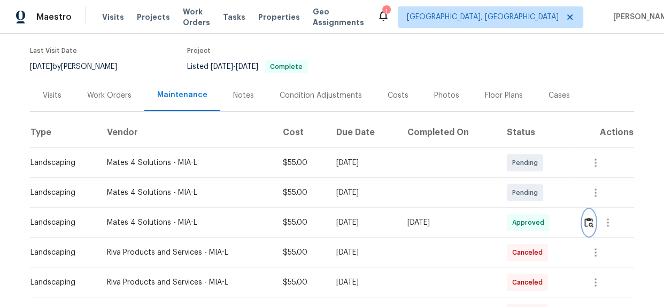
scroll to position [0, 0]
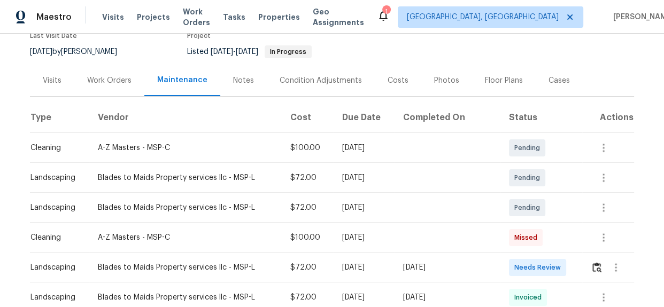
scroll to position [97, 0]
click at [592, 266] on img "button" at bounding box center [596, 268] width 9 height 10
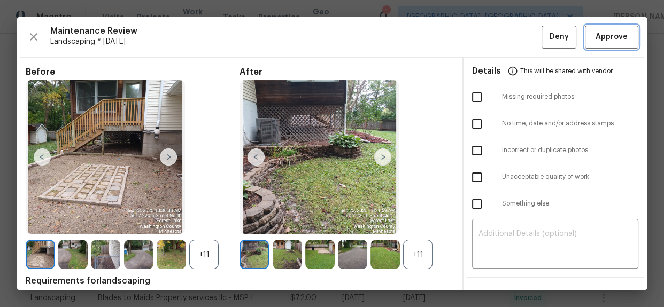
click at [607, 37] on span "Approve" at bounding box center [611, 36] width 32 height 13
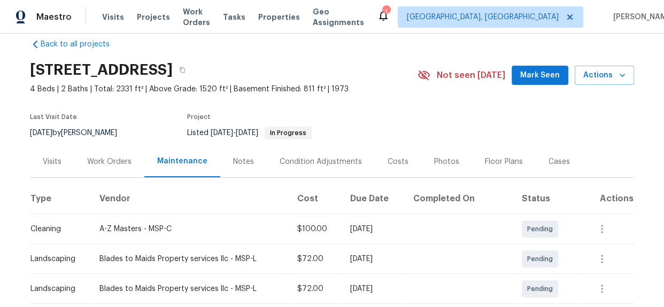
scroll to position [0, 0]
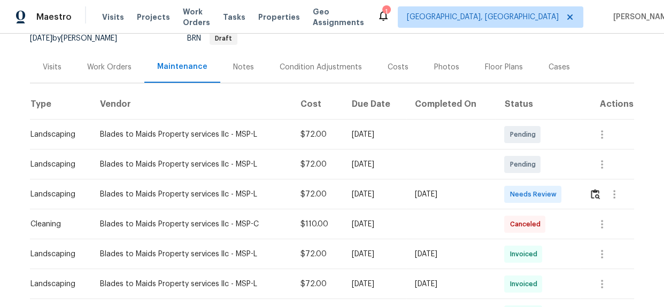
scroll to position [73, 0]
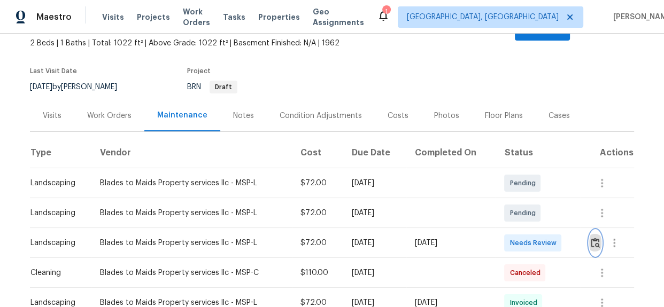
click at [592, 238] on img "button" at bounding box center [594, 243] width 9 height 10
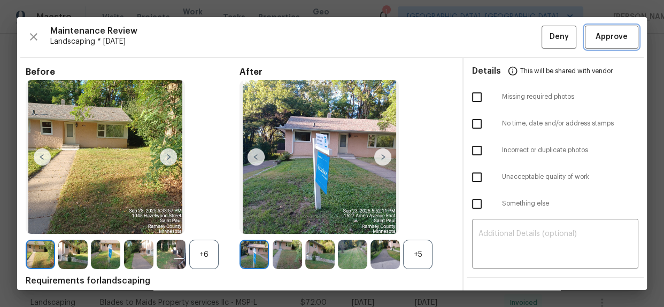
drag, startPoint x: 612, startPoint y: 34, endPoint x: 616, endPoint y: 39, distance: 6.5
click at [612, 34] on span "Approve" at bounding box center [611, 36] width 32 height 13
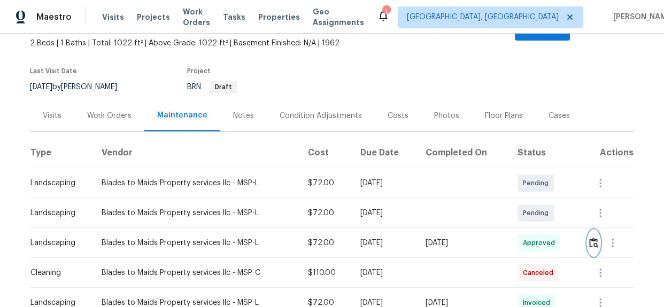
scroll to position [0, 0]
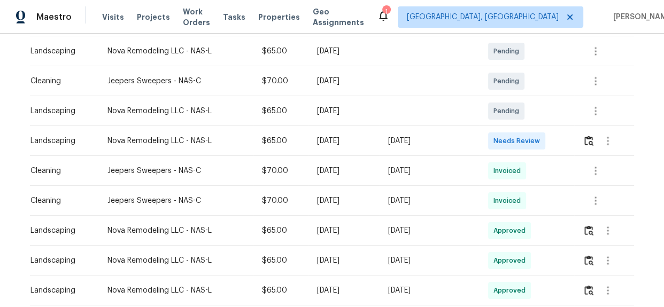
scroll to position [145, 0]
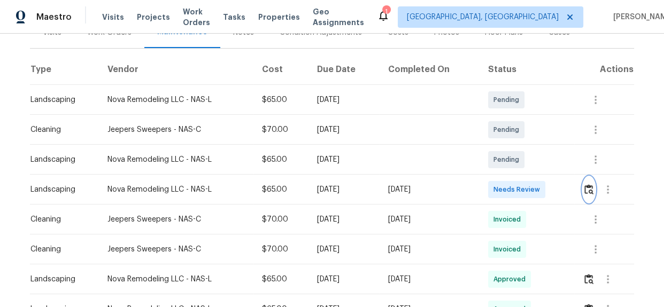
click at [584, 196] on button "button" at bounding box center [588, 190] width 12 height 26
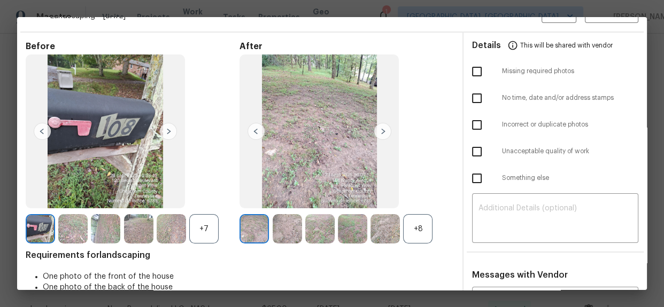
scroll to position [0, 0]
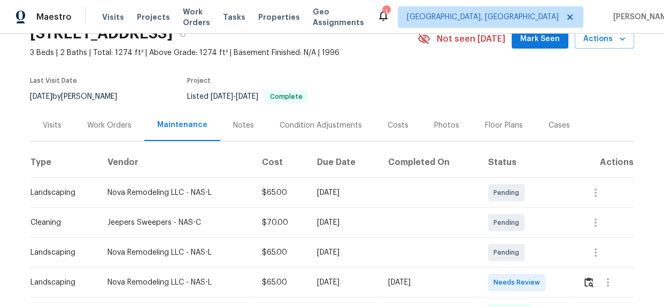
scroll to position [48, 0]
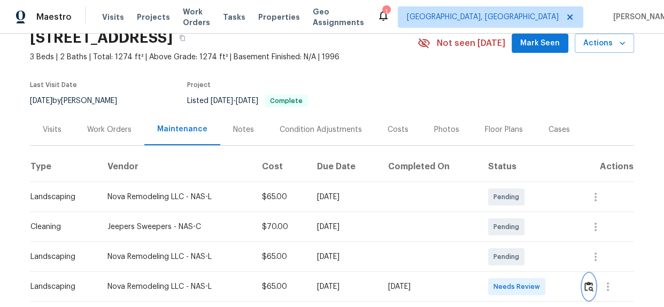
click at [589, 283] on img "button" at bounding box center [588, 287] width 9 height 10
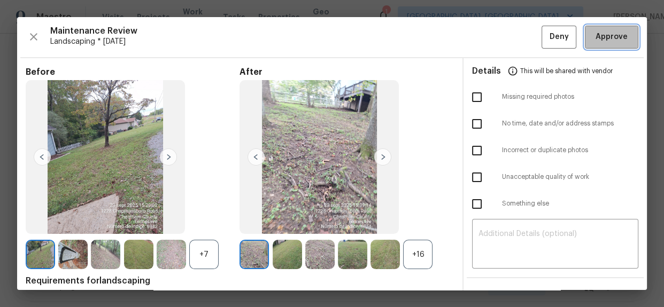
click at [593, 41] on span "Approve" at bounding box center [611, 36] width 36 height 13
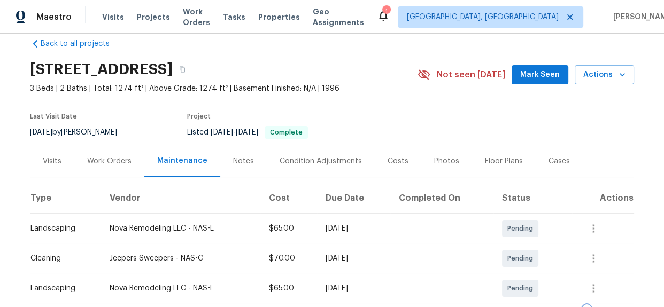
scroll to position [0, 0]
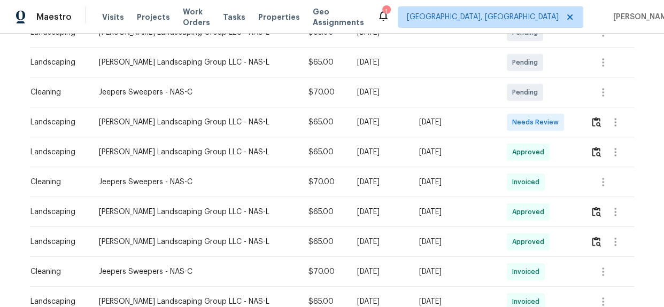
scroll to position [145, 0]
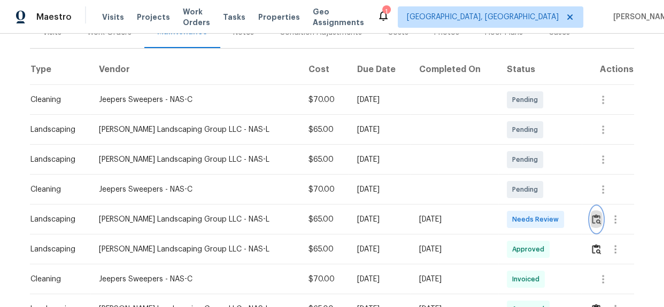
click at [592, 221] on img "button" at bounding box center [596, 219] width 9 height 10
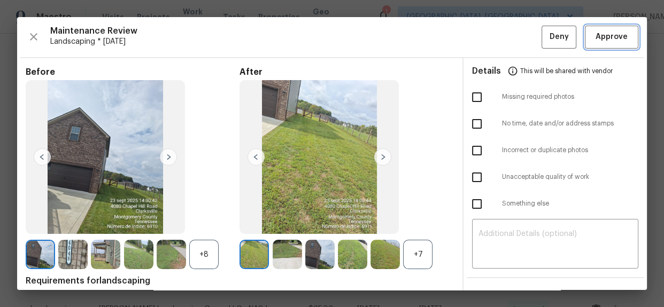
click at [605, 44] on button "Approve" at bounding box center [611, 37] width 53 height 23
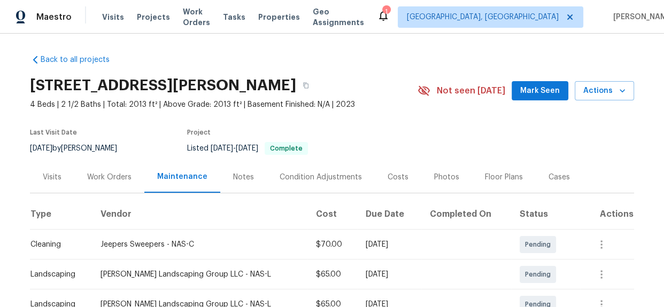
scroll to position [0, 0]
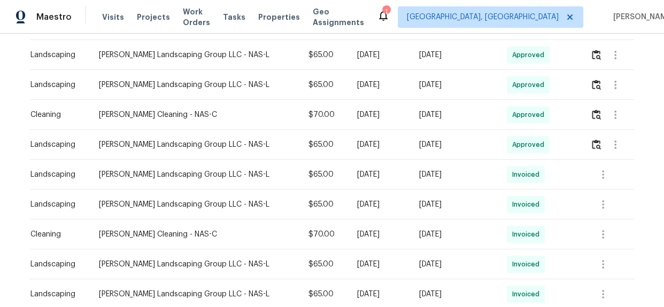
scroll to position [194, 0]
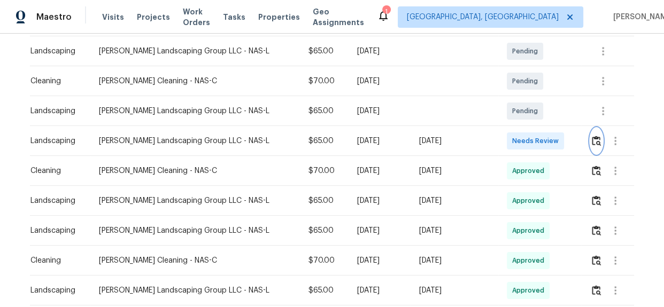
click at [590, 134] on button "button" at bounding box center [596, 141] width 12 height 26
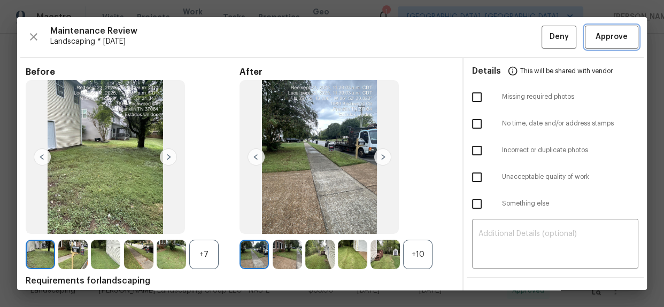
click at [609, 38] on span "Approve" at bounding box center [611, 36] width 32 height 13
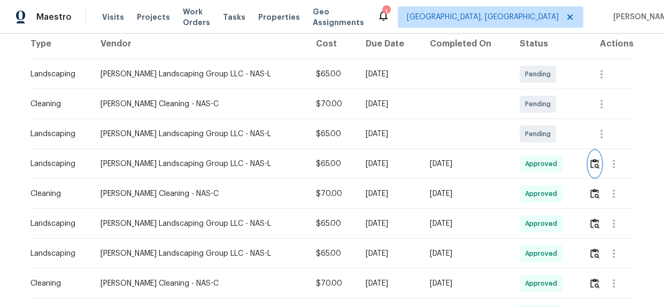
scroll to position [0, 0]
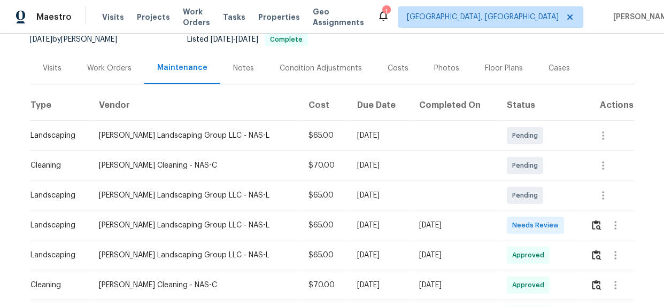
scroll to position [166, 0]
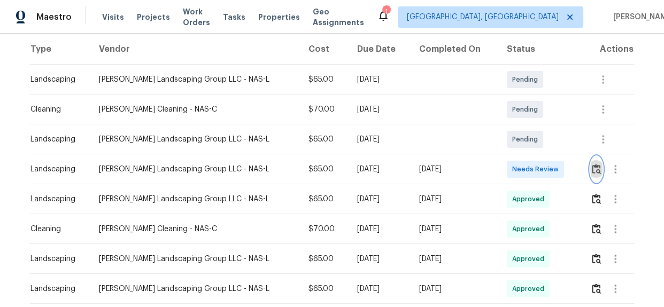
click at [592, 166] on img "button" at bounding box center [596, 169] width 9 height 10
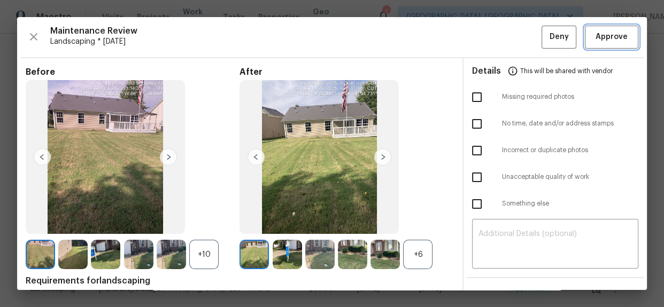
click at [595, 37] on span "Approve" at bounding box center [611, 36] width 32 height 13
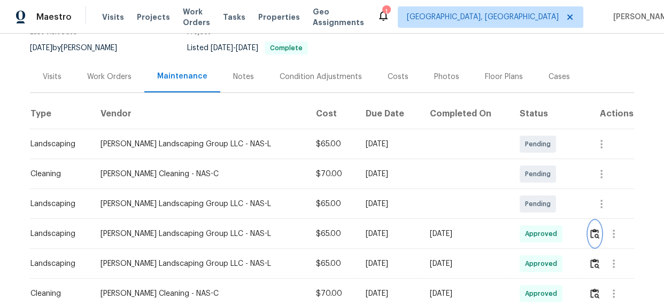
scroll to position [0, 0]
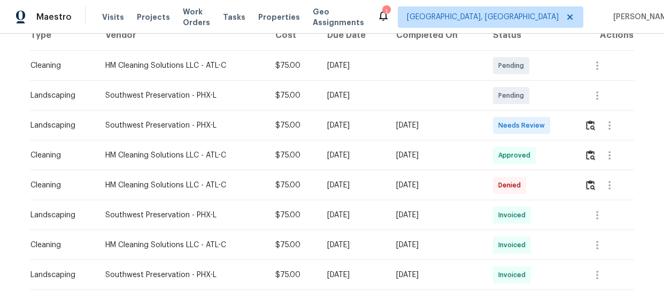
scroll to position [136, 0]
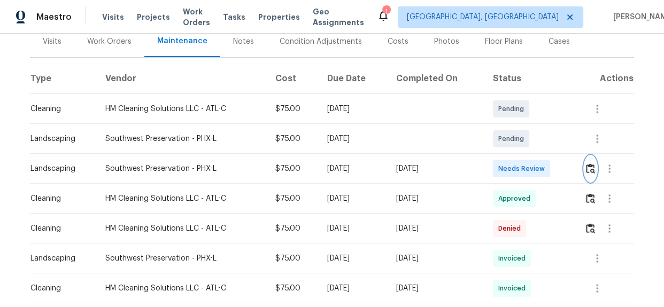
click at [588, 168] on img "button" at bounding box center [590, 169] width 9 height 10
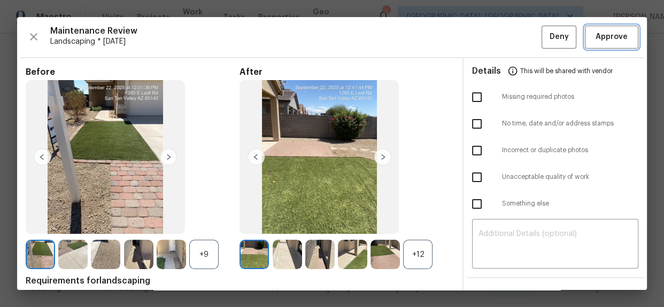
drag, startPoint x: 610, startPoint y: 38, endPoint x: 571, endPoint y: 46, distance: 39.8
click at [610, 37] on span "Approve" at bounding box center [611, 36] width 32 height 13
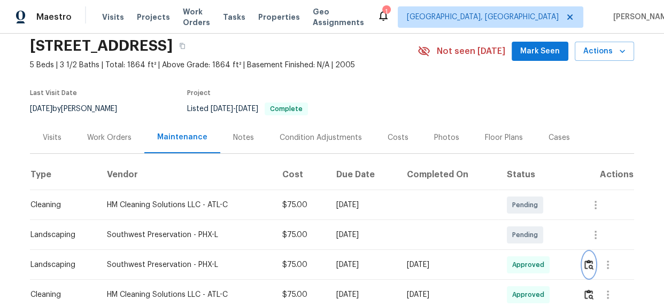
scroll to position [0, 0]
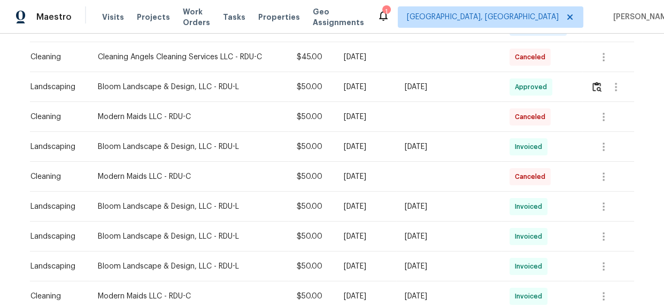
scroll to position [194, 0]
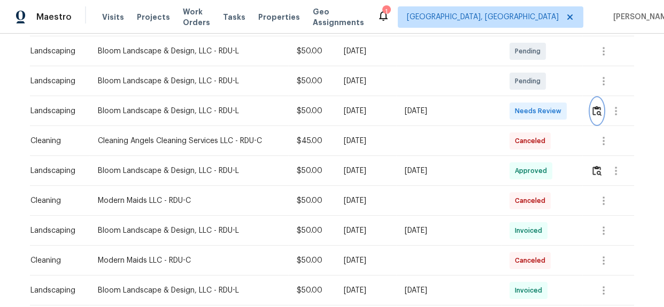
click at [596, 113] on img "button" at bounding box center [596, 111] width 9 height 10
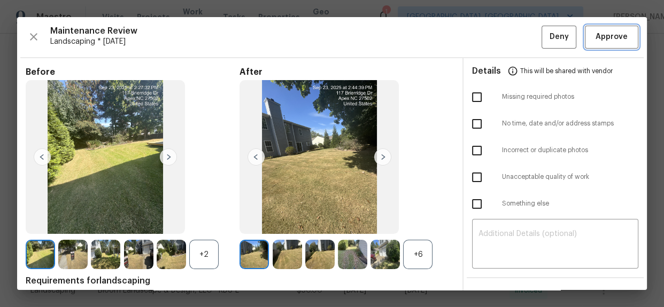
click at [585, 41] on button "Approve" at bounding box center [611, 37] width 53 height 23
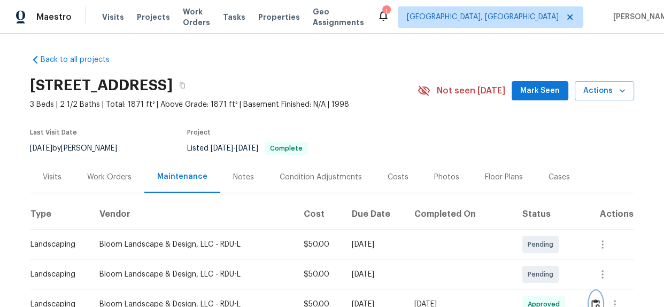
scroll to position [0, 0]
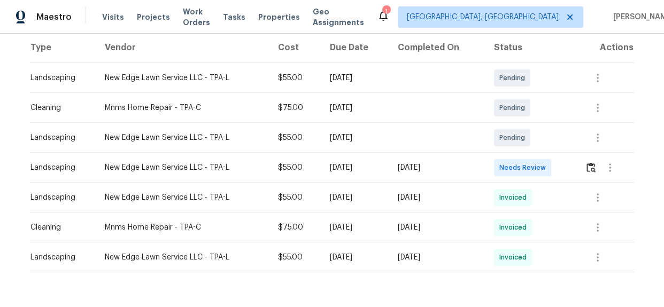
scroll to position [194, 0]
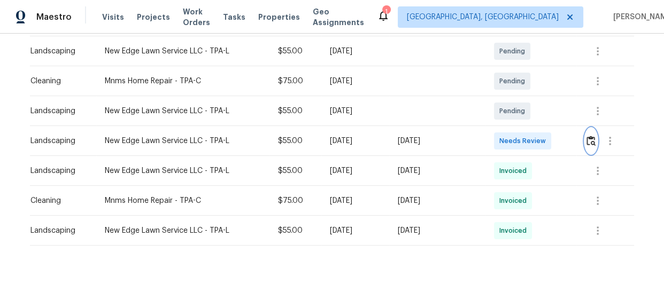
click at [588, 142] on img "button" at bounding box center [590, 141] width 9 height 10
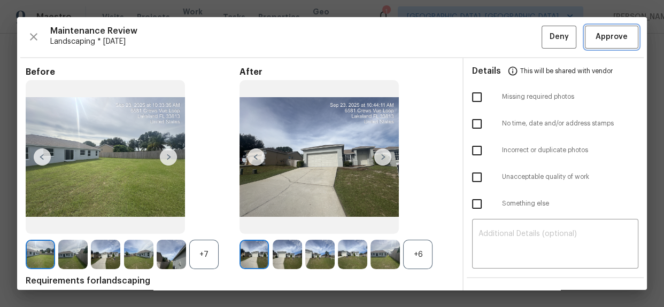
drag, startPoint x: 596, startPoint y: 32, endPoint x: 597, endPoint y: 40, distance: 8.0
click at [596, 32] on span "Approve" at bounding box center [611, 36] width 32 height 13
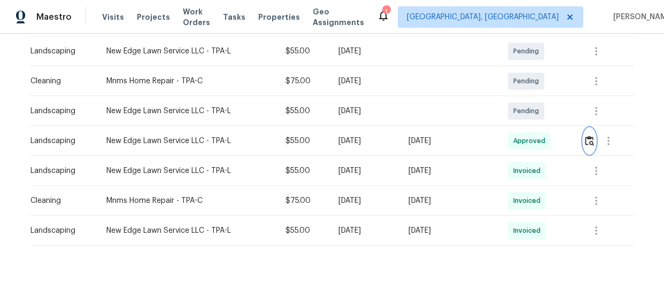
scroll to position [0, 0]
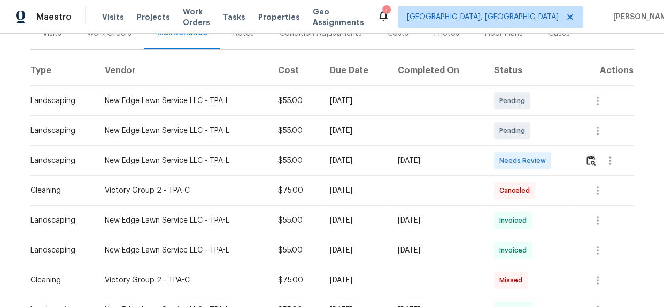
scroll to position [145, 0]
click at [590, 165] on button "button" at bounding box center [591, 160] width 12 height 26
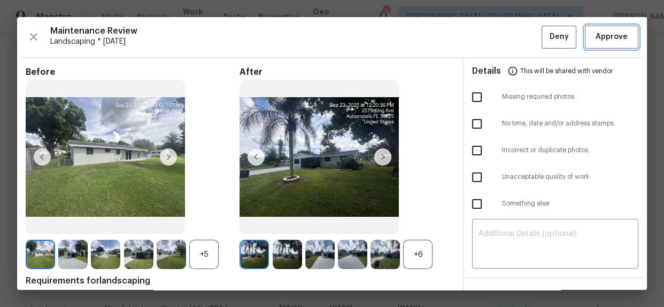
click at [596, 37] on span "Approve" at bounding box center [611, 36] width 32 height 13
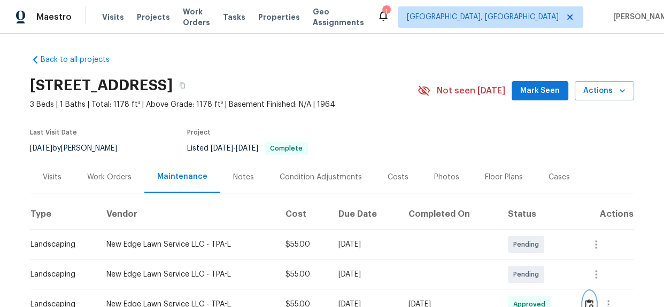
scroll to position [0, 0]
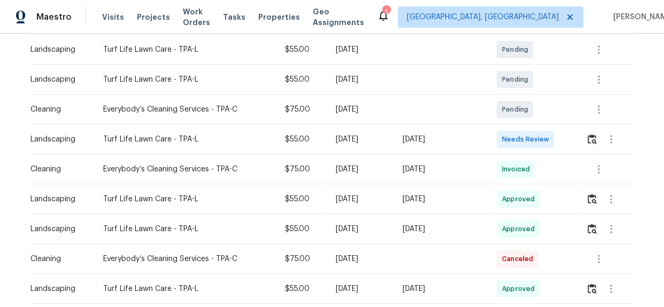
scroll to position [243, 0]
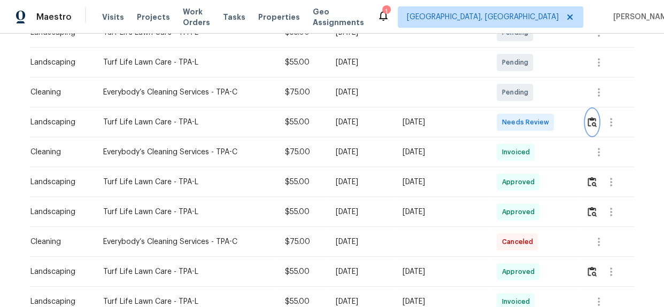
click at [592, 117] on img "button" at bounding box center [591, 122] width 9 height 10
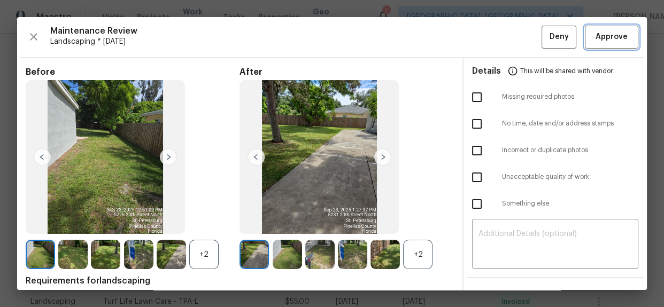
click at [605, 35] on span "Approve" at bounding box center [611, 36] width 32 height 13
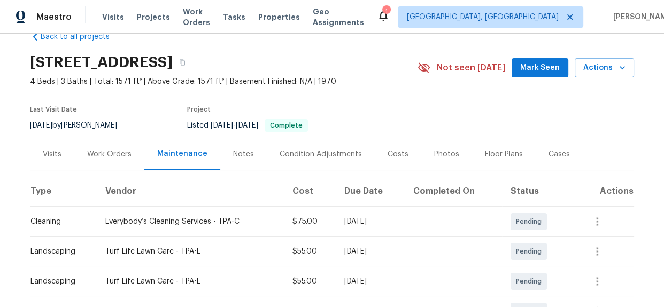
scroll to position [0, 0]
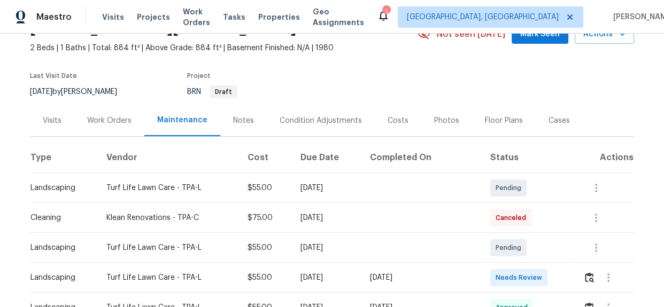
scroll to position [145, 0]
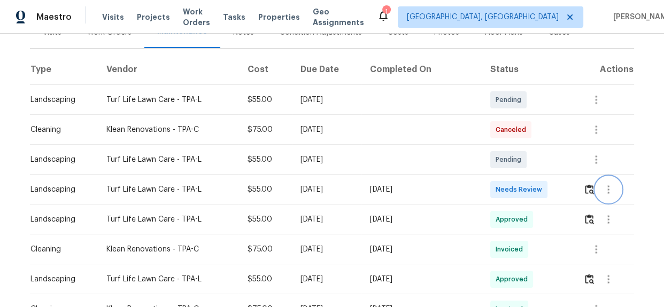
click at [595, 190] on button "button" at bounding box center [608, 190] width 26 height 26
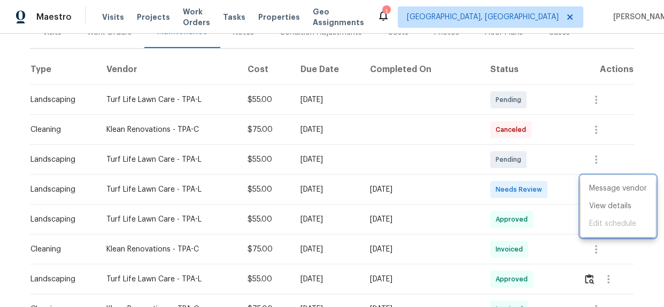
click at [569, 189] on div at bounding box center [332, 153] width 664 height 307
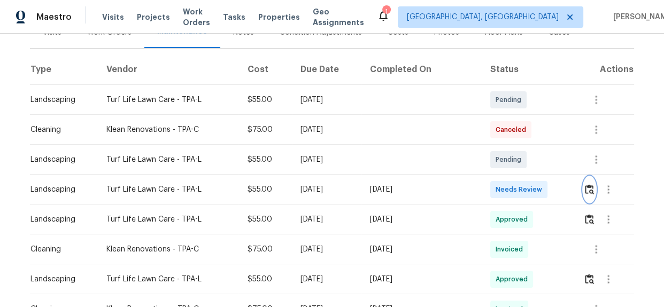
click at [585, 189] on img "button" at bounding box center [589, 189] width 9 height 10
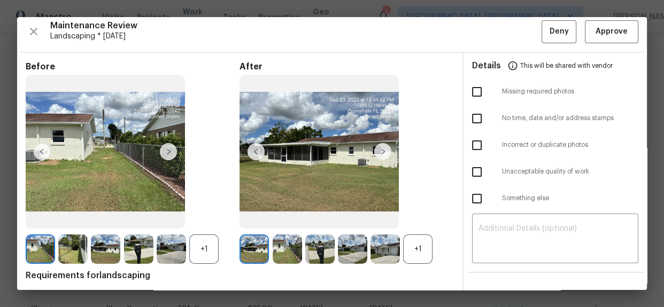
scroll to position [0, 0]
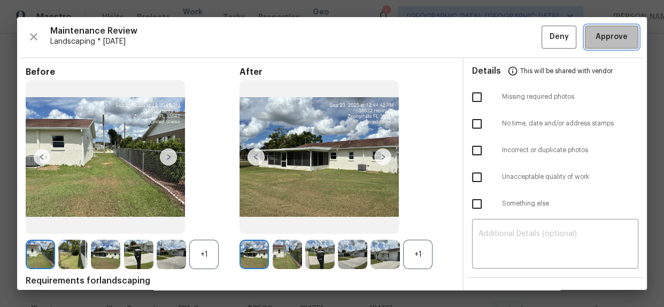
click at [599, 38] on span "Approve" at bounding box center [611, 36] width 32 height 13
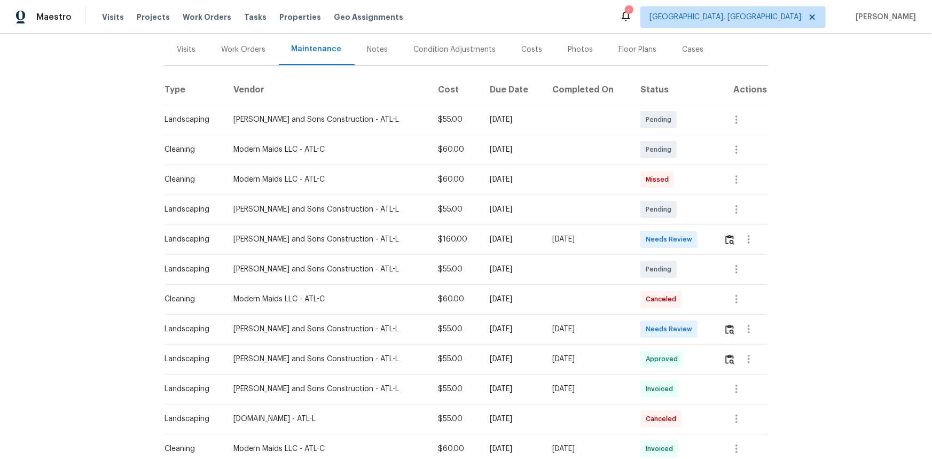
scroll to position [145, 0]
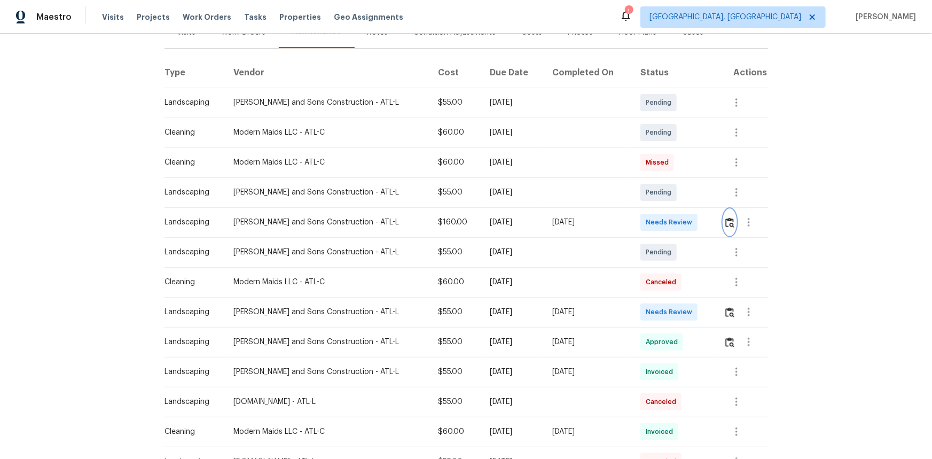
click at [663, 223] on img "button" at bounding box center [730, 222] width 9 height 10
click at [663, 307] on img "button" at bounding box center [730, 312] width 9 height 10
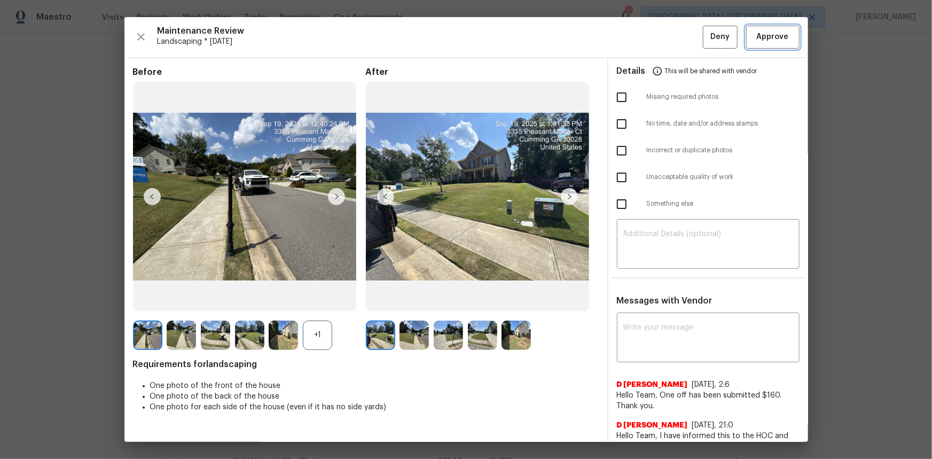
click at [663, 36] on span "Approve" at bounding box center [773, 36] width 32 height 13
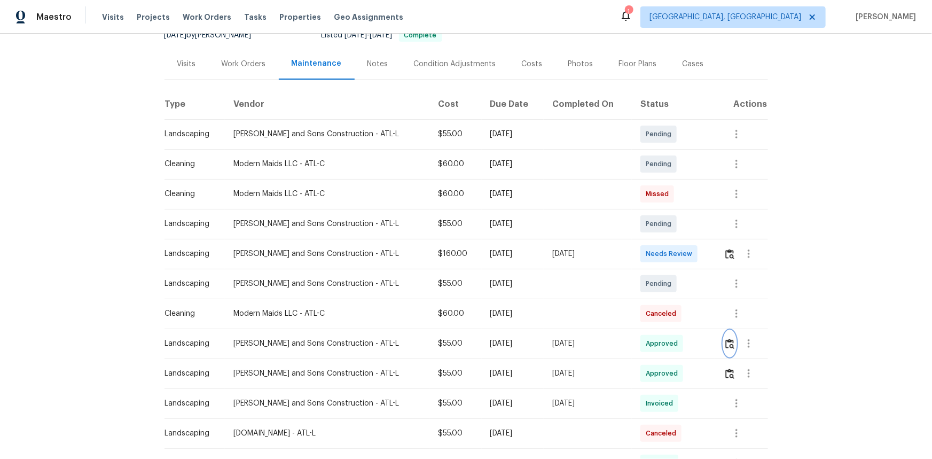
scroll to position [97, 0]
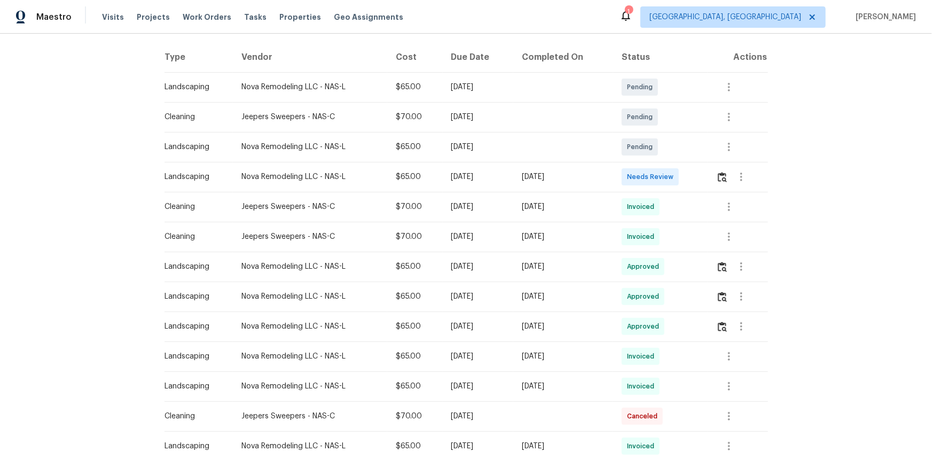
scroll to position [194, 0]
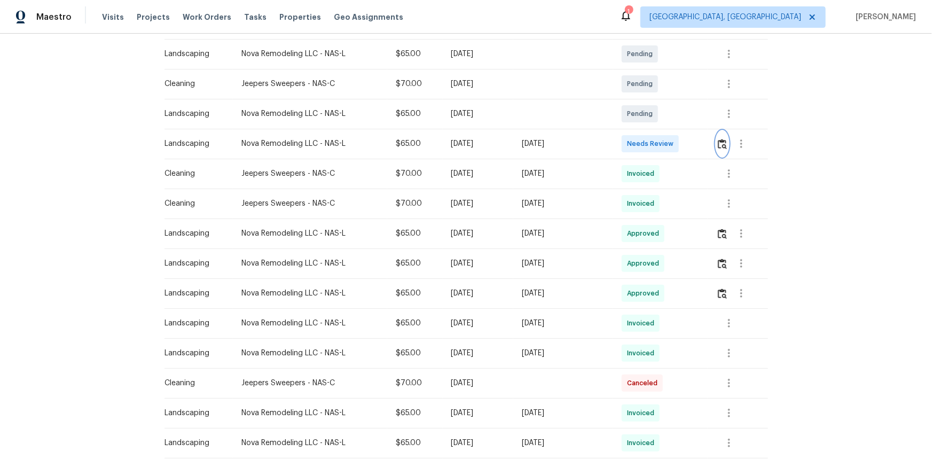
click at [663, 147] on img "button" at bounding box center [722, 144] width 9 height 10
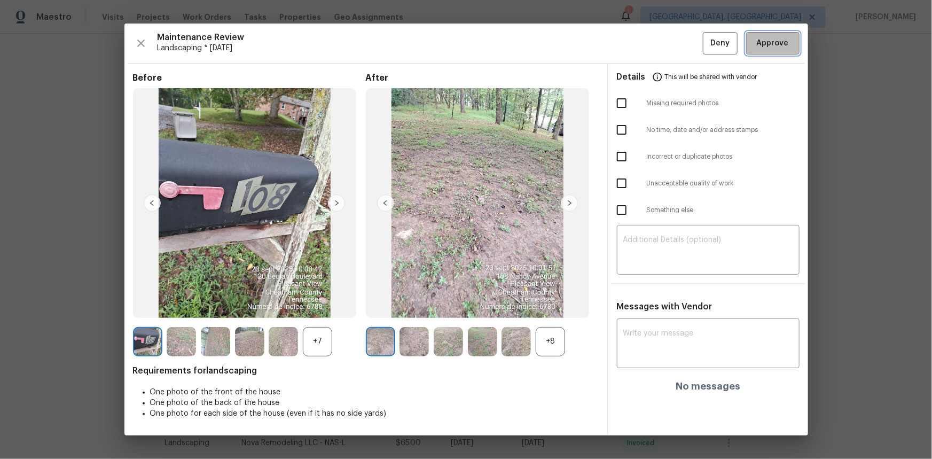
click at [663, 38] on span "Approve" at bounding box center [773, 43] width 32 height 13
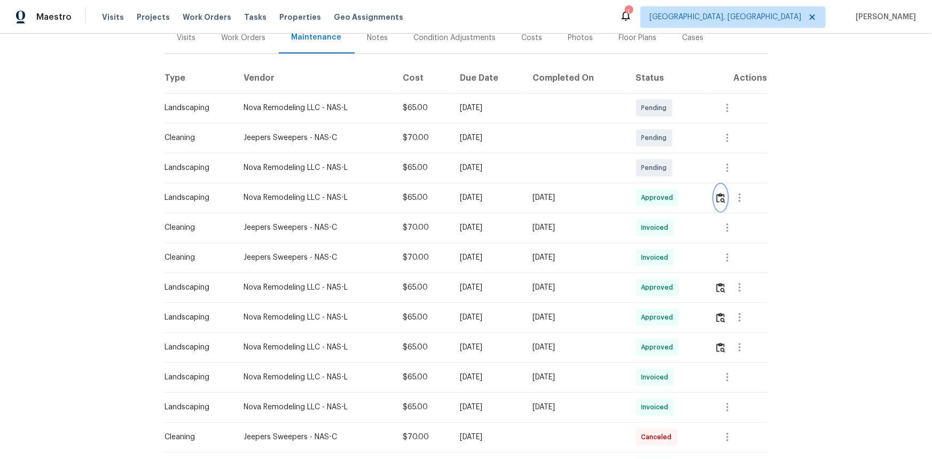
scroll to position [145, 0]
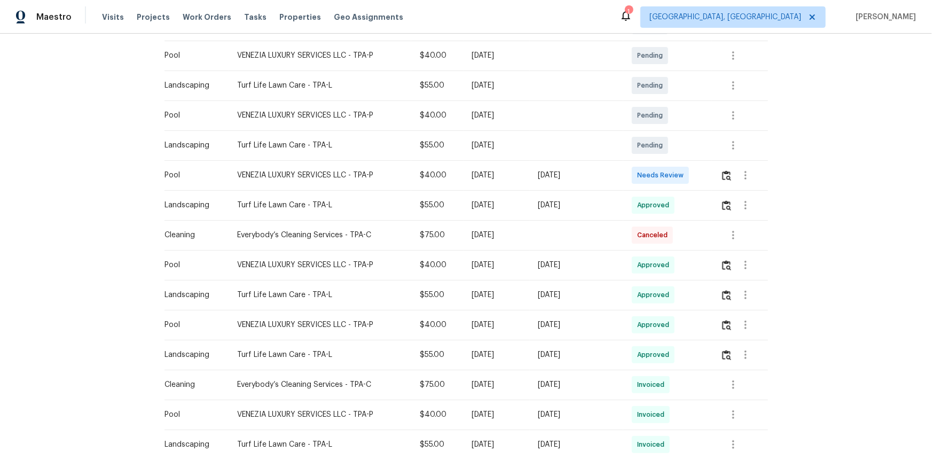
scroll to position [291, 0]
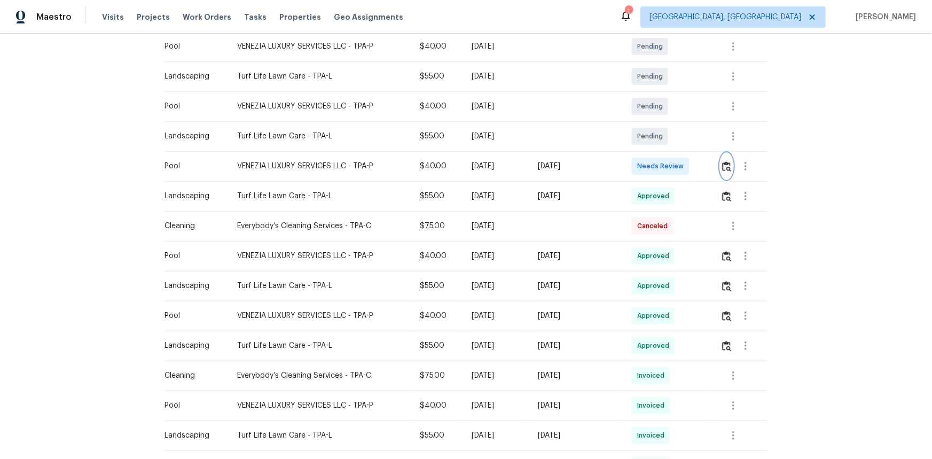
click at [663, 170] on img "button" at bounding box center [726, 166] width 9 height 10
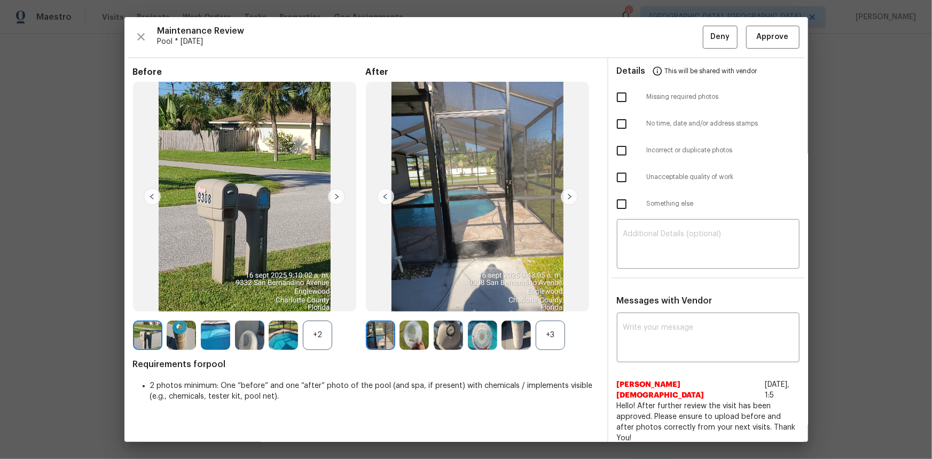
click at [541, 307] on div "+3" at bounding box center [550, 335] width 29 height 29
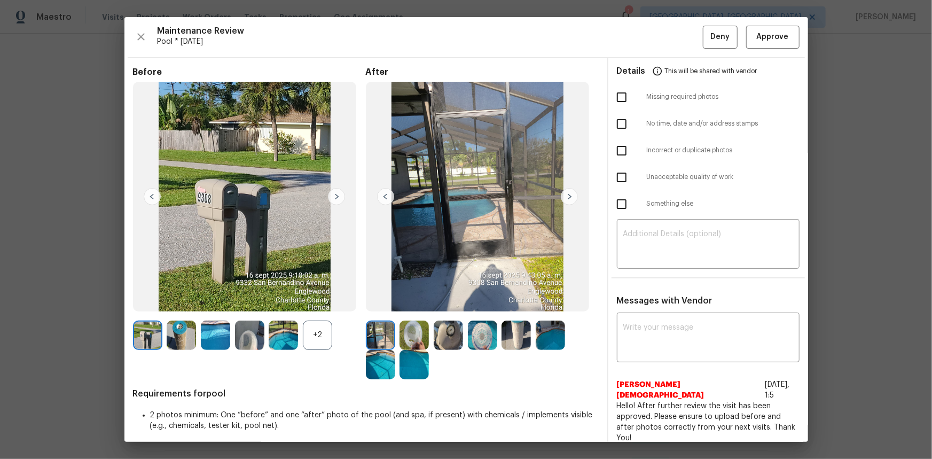
click at [538, 307] on img at bounding box center [550, 335] width 29 height 29
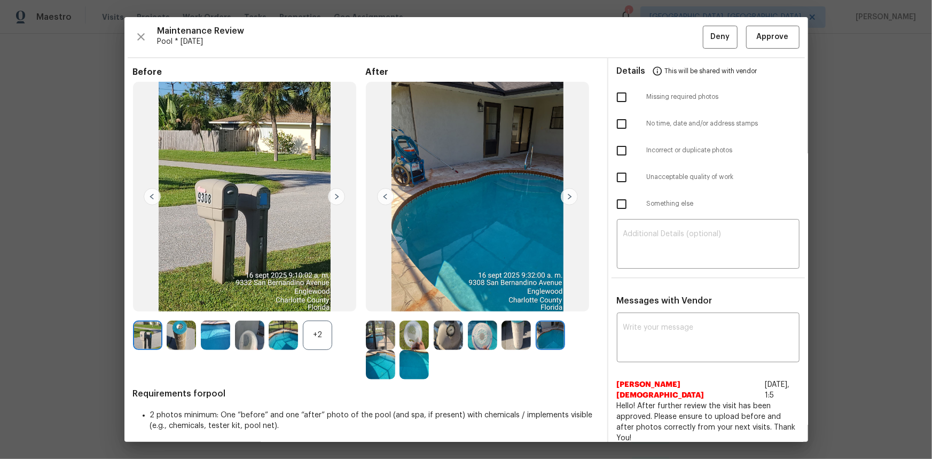
click at [538, 307] on img at bounding box center [550, 335] width 29 height 29
click at [371, 307] on img at bounding box center [380, 364] width 29 height 29
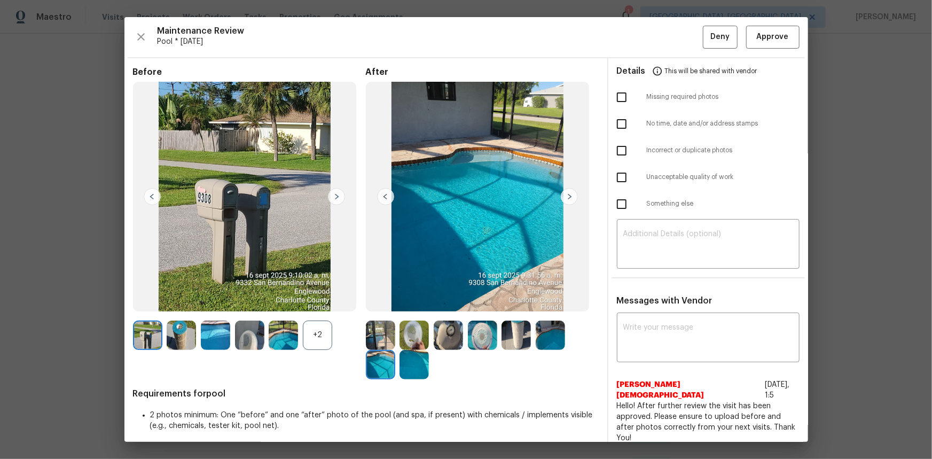
click at [396, 307] on div at bounding box center [383, 364] width 34 height 29
click at [650, 307] on textarea at bounding box center [709, 339] width 170 height 30
paste textarea "Maintenance Audit Team: Hello! Unfortunately, this pool visit completed on [DAT…"
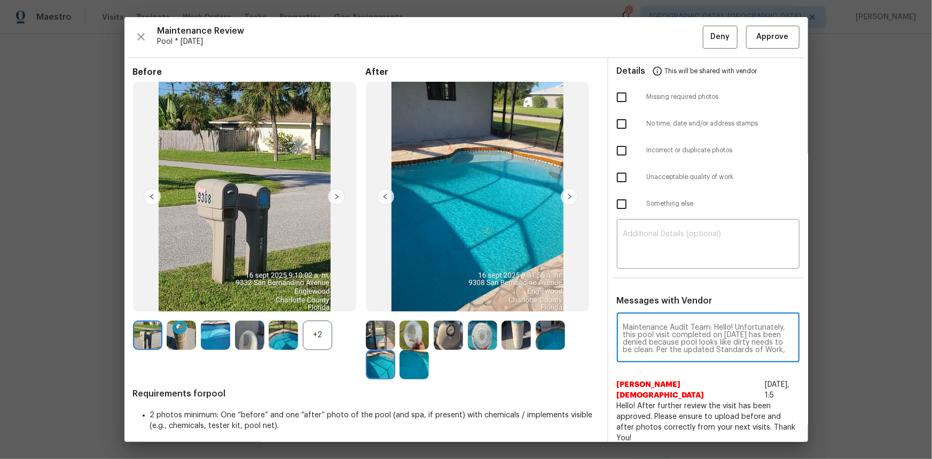
scroll to position [112, 0]
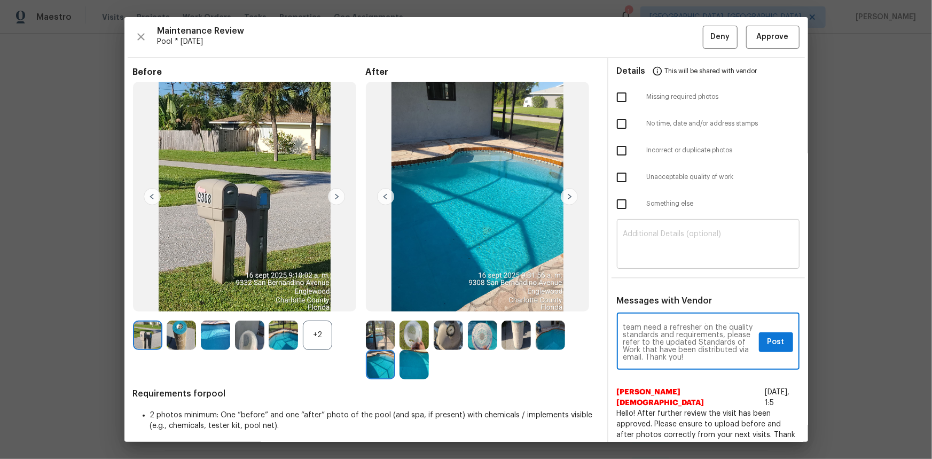
type textarea "Maintenance Audit Team: Hello! Unfortunately, this pool visit completed on [DAT…"
click at [632, 235] on textarea at bounding box center [709, 245] width 170 height 30
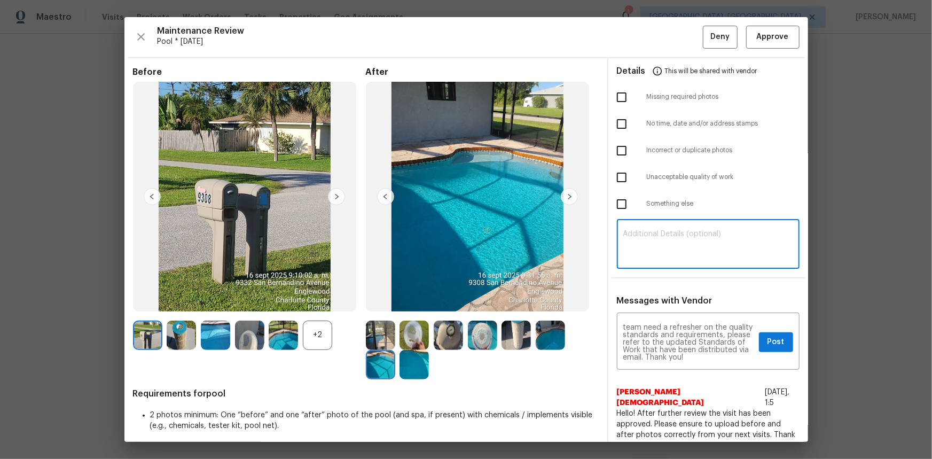
paste textarea "Maintenance Audit Team: Hello! Unfortunately, this pool visit completed on [DAT…"
type textarea "Maintenance Audit Team: Hello! Unfortunately, this pool visit completed on [DAT…"
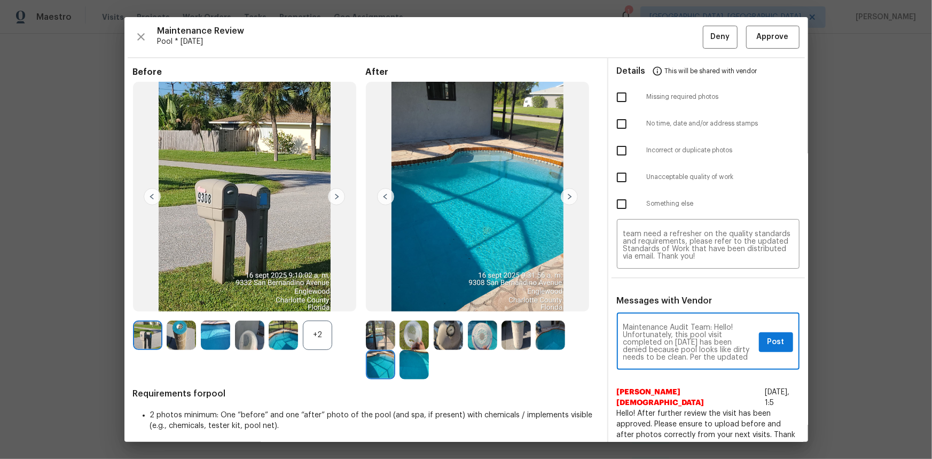
scroll to position [19, 0]
click at [663, 307] on span "Post" at bounding box center [776, 342] width 17 height 13
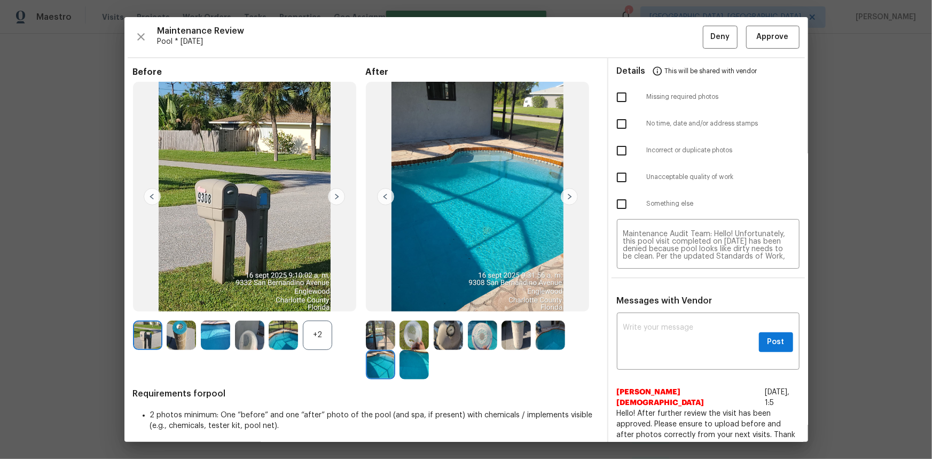
scroll to position [0, 0]
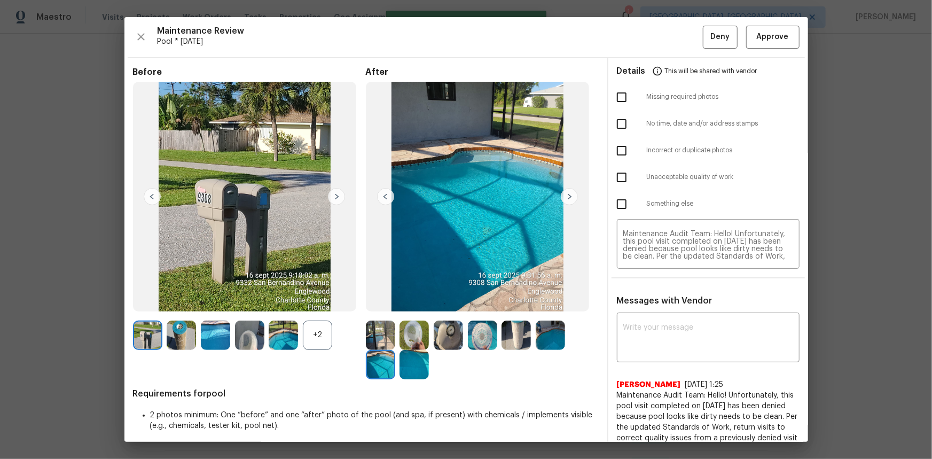
click at [624, 176] on input "checkbox" at bounding box center [622, 177] width 22 height 22
checkbox input "true"
click at [663, 44] on button "Deny" at bounding box center [720, 37] width 35 height 23
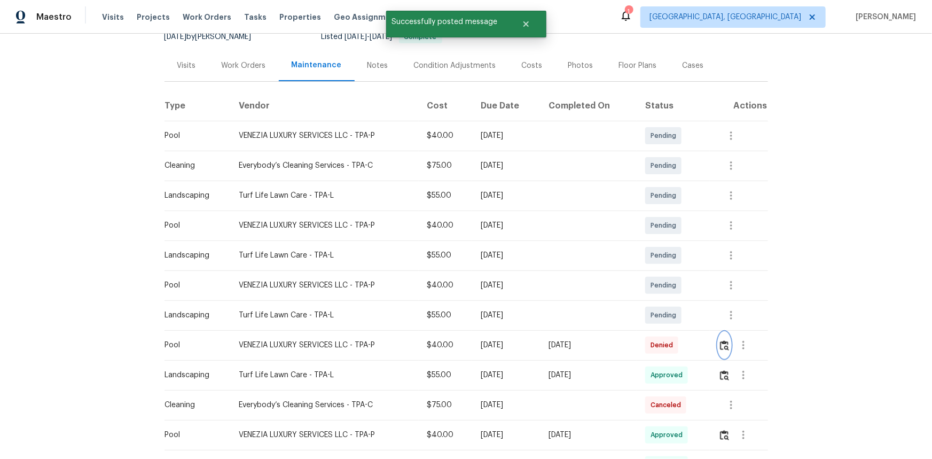
scroll to position [145, 0]
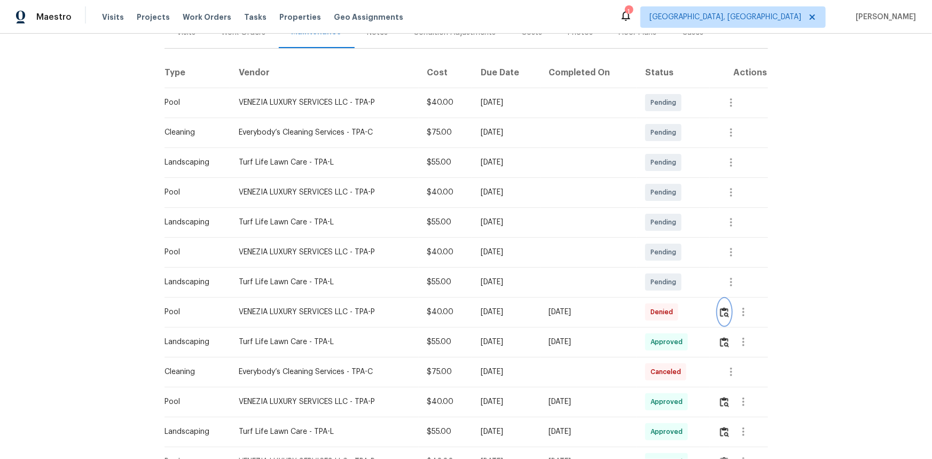
click at [663, 307] on img "button" at bounding box center [724, 312] width 9 height 10
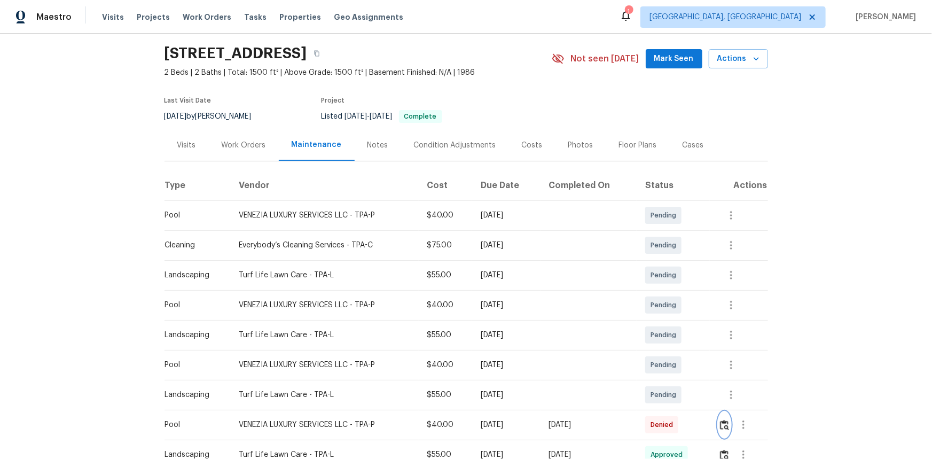
scroll to position [0, 0]
